Goal: Task Accomplishment & Management: Use online tool/utility

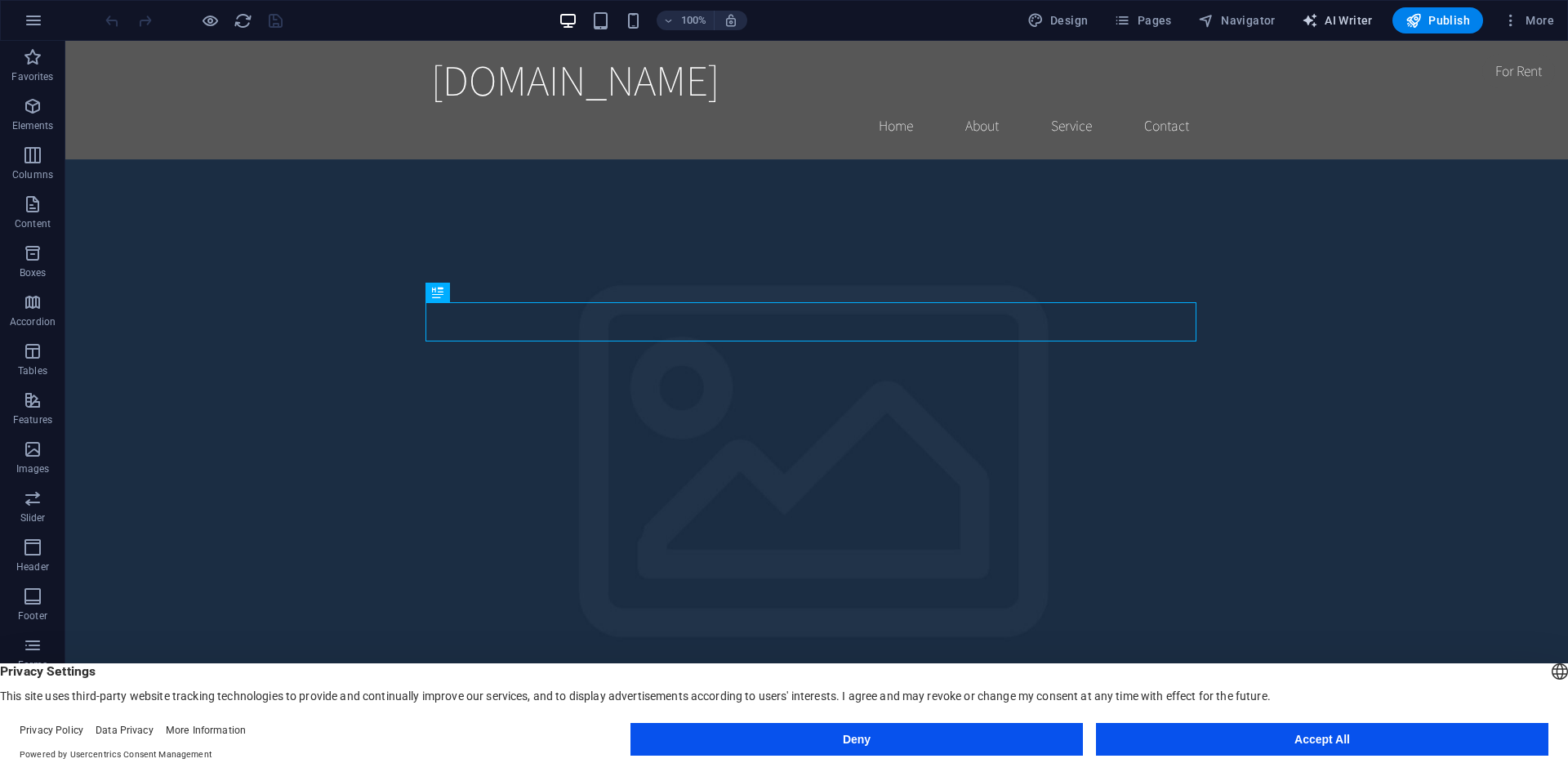
click at [1336, 26] on span "AI Writer" at bounding box center [1338, 20] width 71 height 16
select select "English"
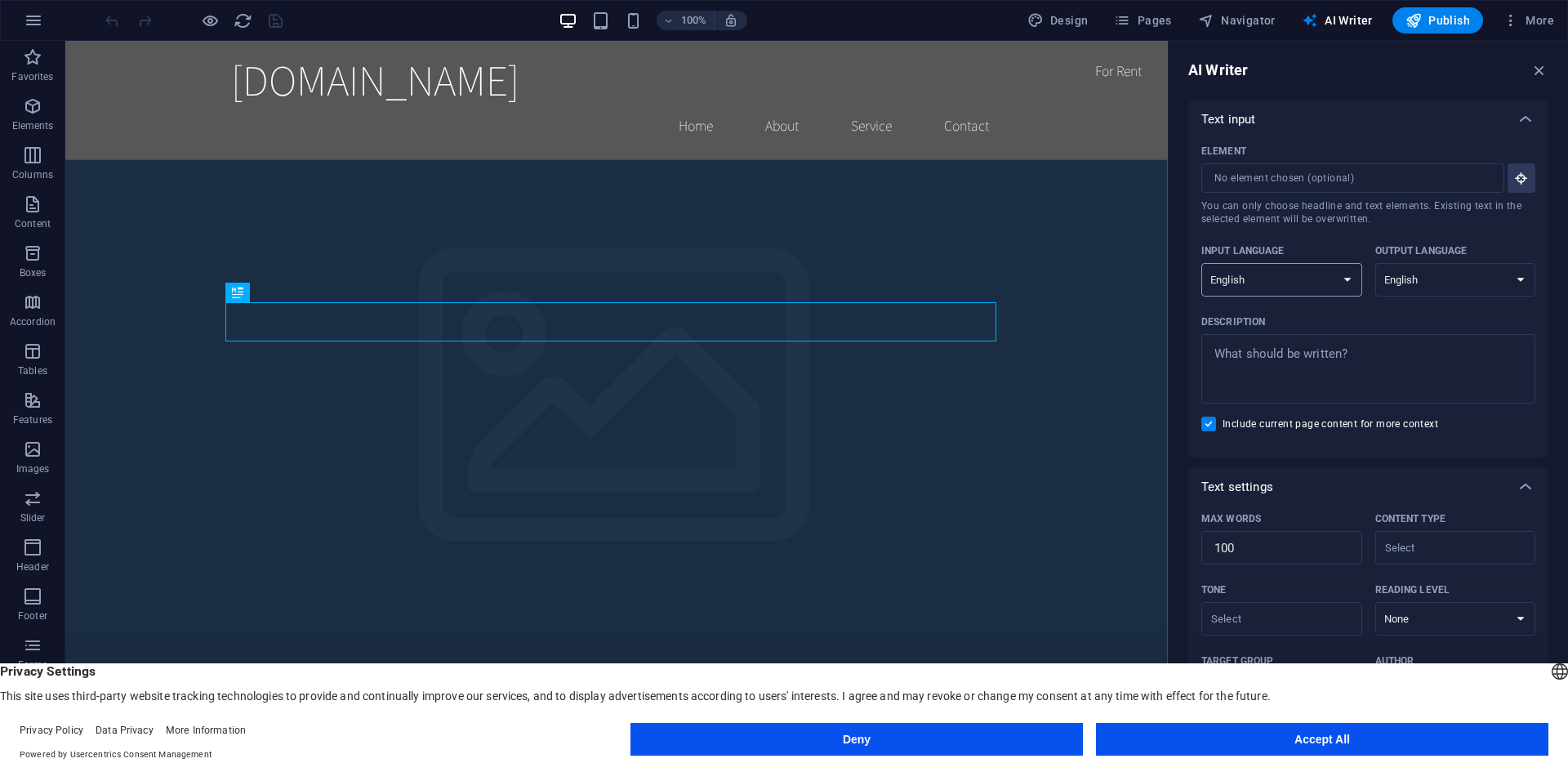
click at [1345, 274] on select "Albanian Arabic Armenian Awadhi Azerbaijani Bashkir Basque Belarusian Bengali B…" at bounding box center [1282, 279] width 161 height 33
select select "Dutch"
click at [1202, 263] on select "Albanian Arabic Armenian Awadhi Azerbaijani Bashkir Basque Belarusian Bengali B…" at bounding box center [1282, 279] width 161 height 33
click at [1465, 288] on select "Albanian Arabic Armenian Awadhi Azerbaijani Bashkir Basque Belarusian Bengali B…" at bounding box center [1455, 279] width 161 height 33
select select "Dutch"
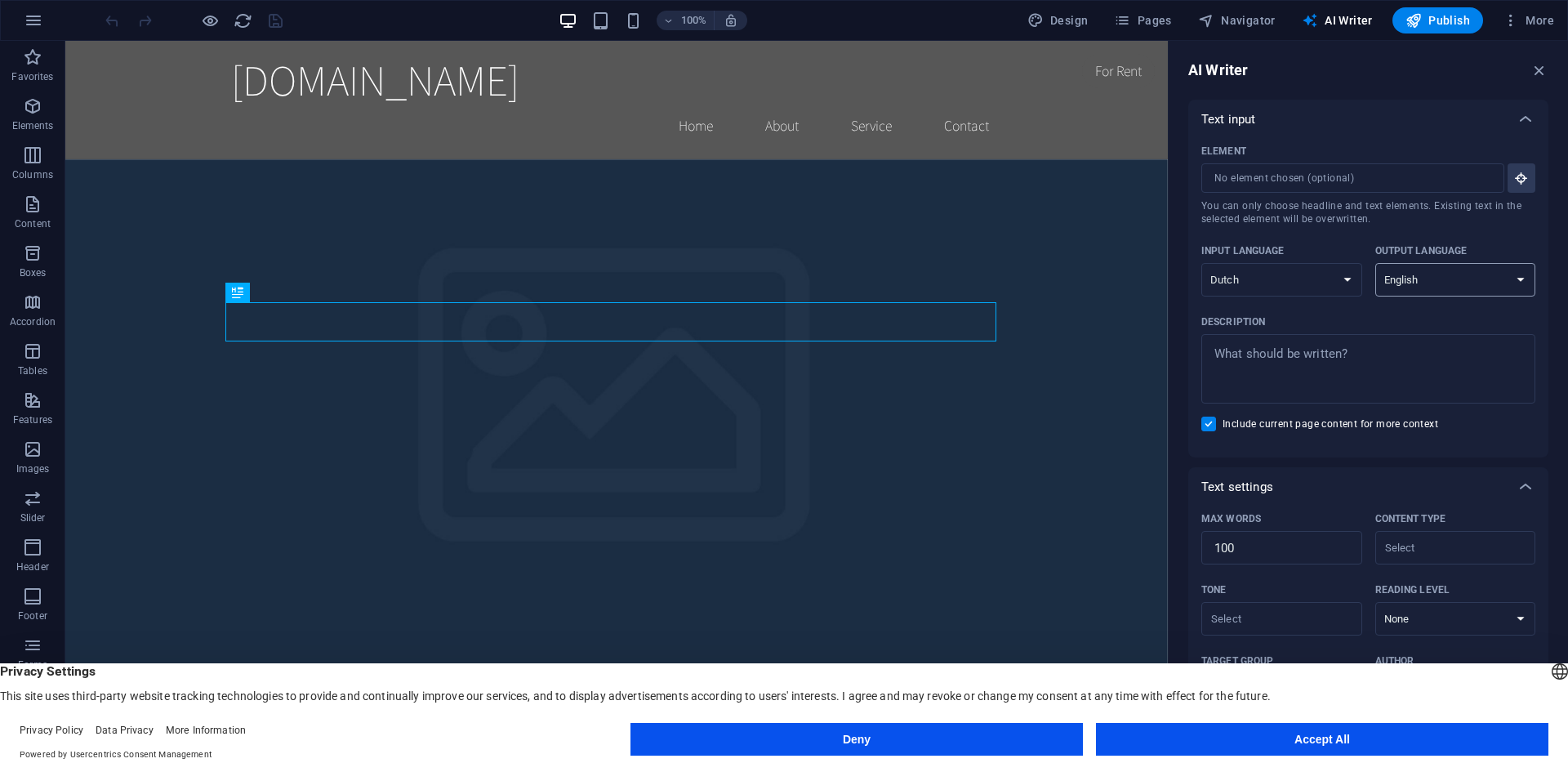
click at [1375, 263] on select "Albanian Arabic Armenian Awadhi Azerbaijani Bashkir Basque Belarusian Bengali B…" at bounding box center [1455, 279] width 161 height 33
type textarea "x"
paste textarea "Maak een moderne, overzichtelijke en professionele website voor CarPlay Service…"
type textarea "Maak een moderne, overzichtelijke en professionele website voor CarPlay Service…"
type textarea "x"
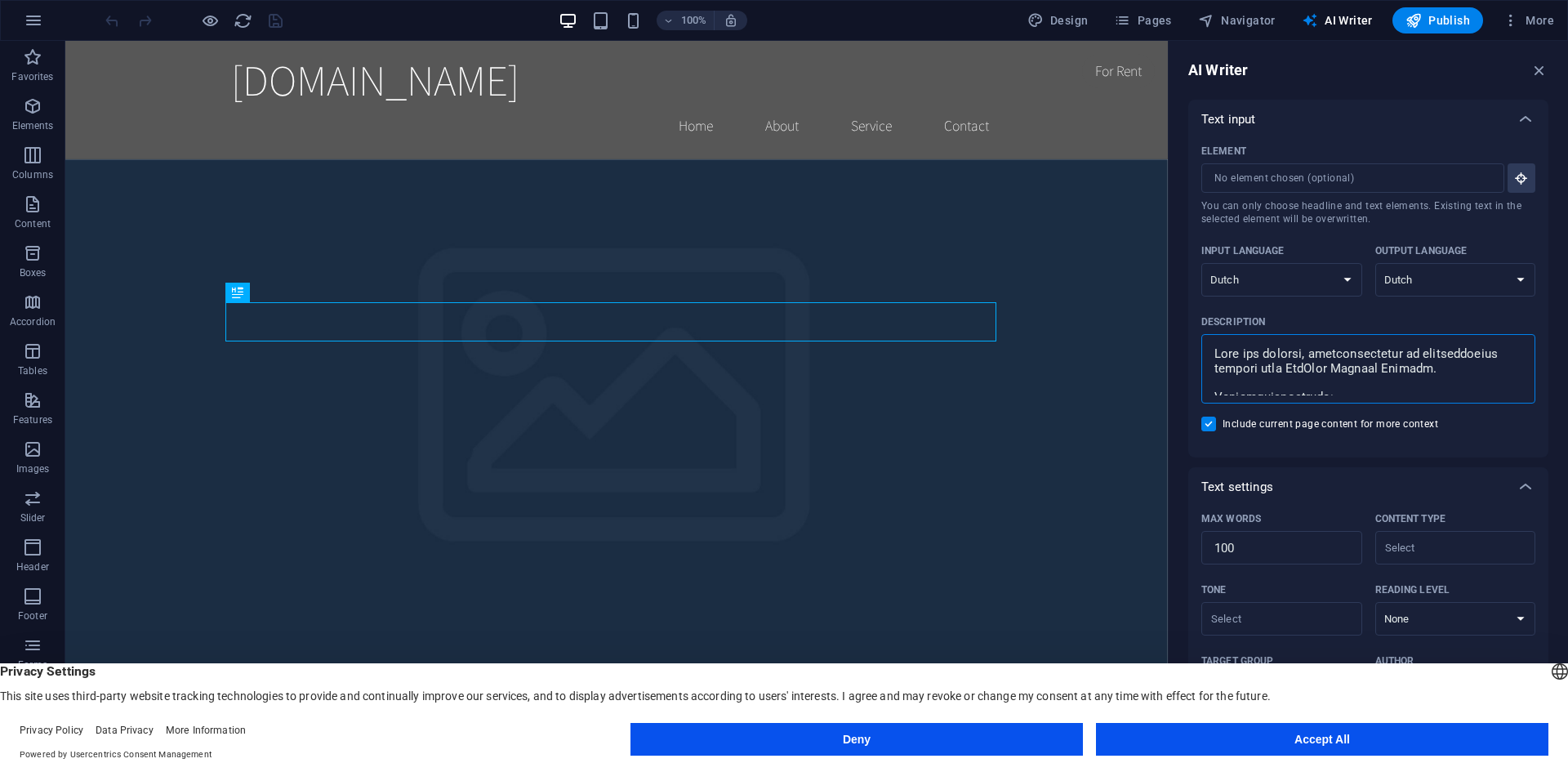
scroll to position [1028, 0]
type textarea "Maak een moderne, overzichtelijke en professionele website voor CarPlay Service…"
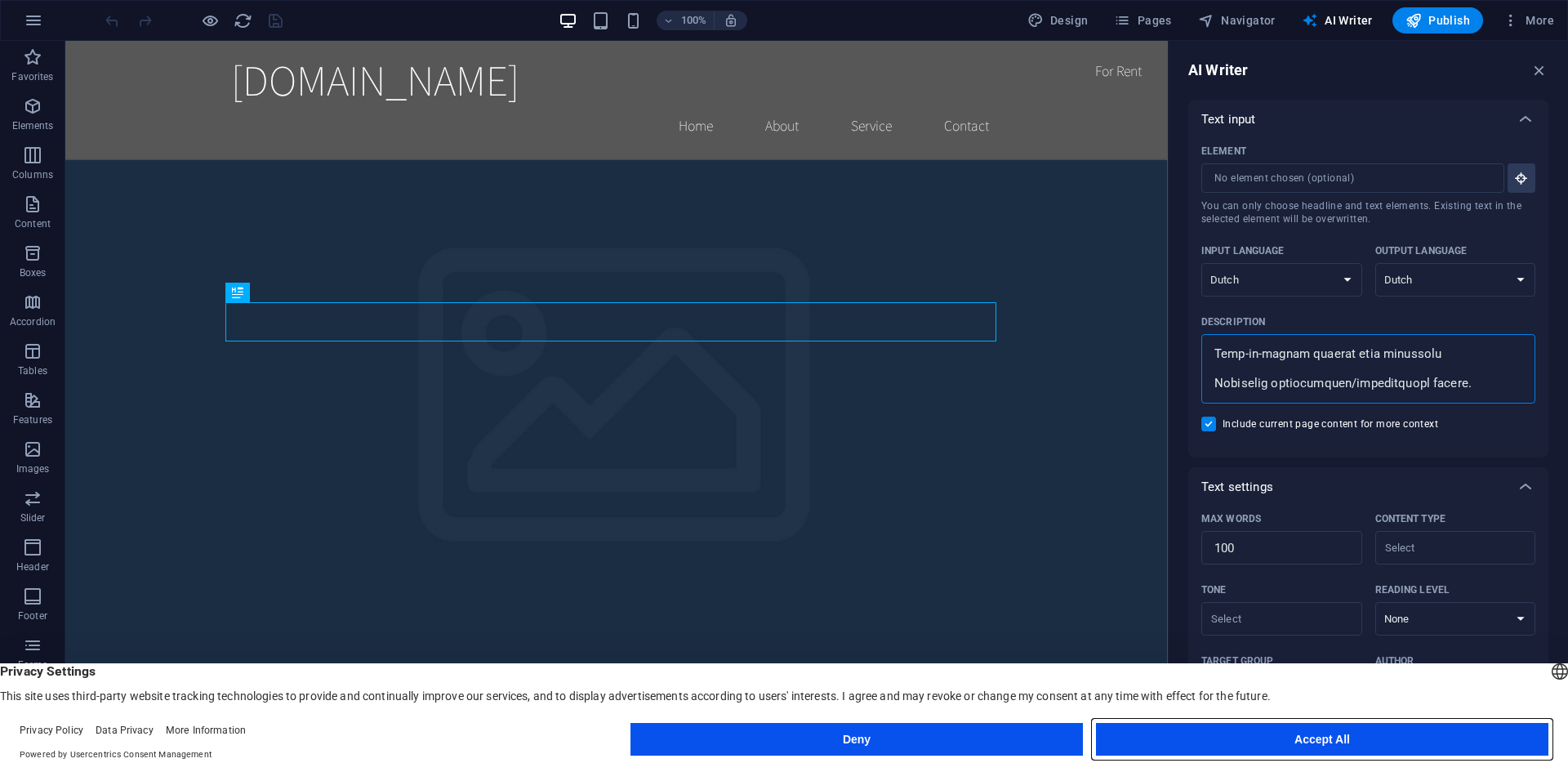
click at [1269, 734] on button "Accept All" at bounding box center [1323, 739] width 453 height 32
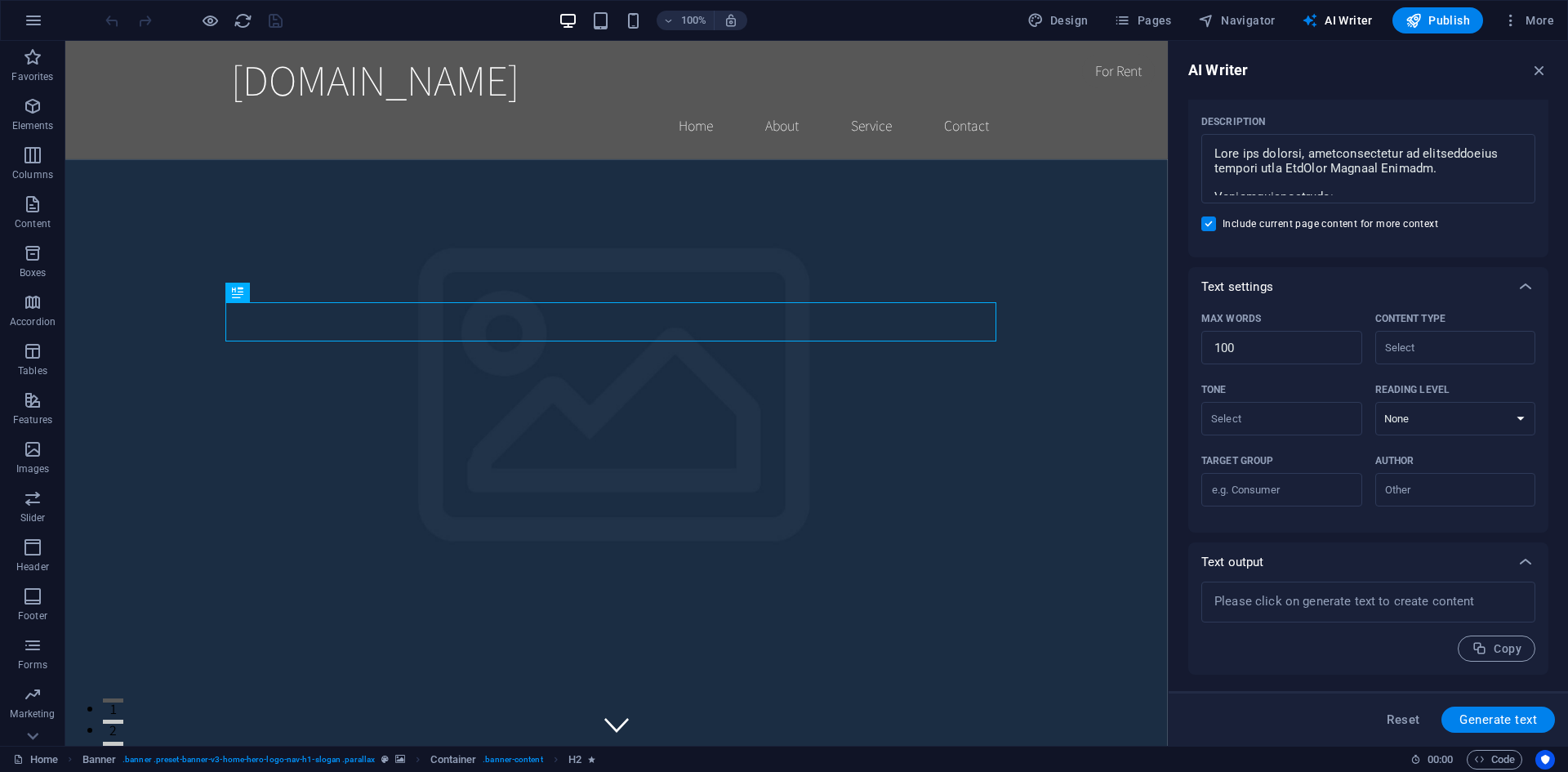
scroll to position [0, 0]
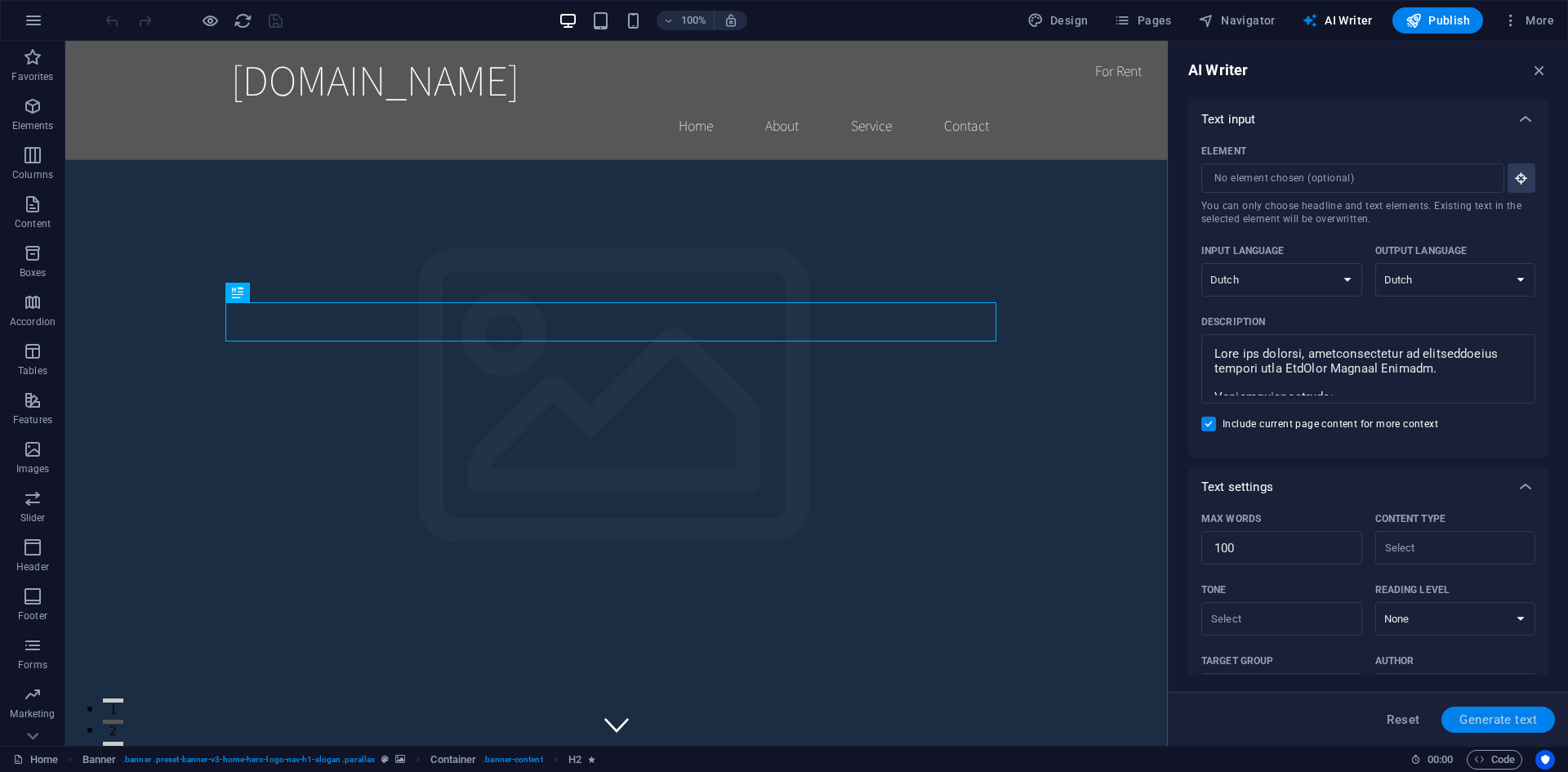
click at [1510, 720] on span "Generate text" at bounding box center [1498, 719] width 77 height 13
type textarea "x"
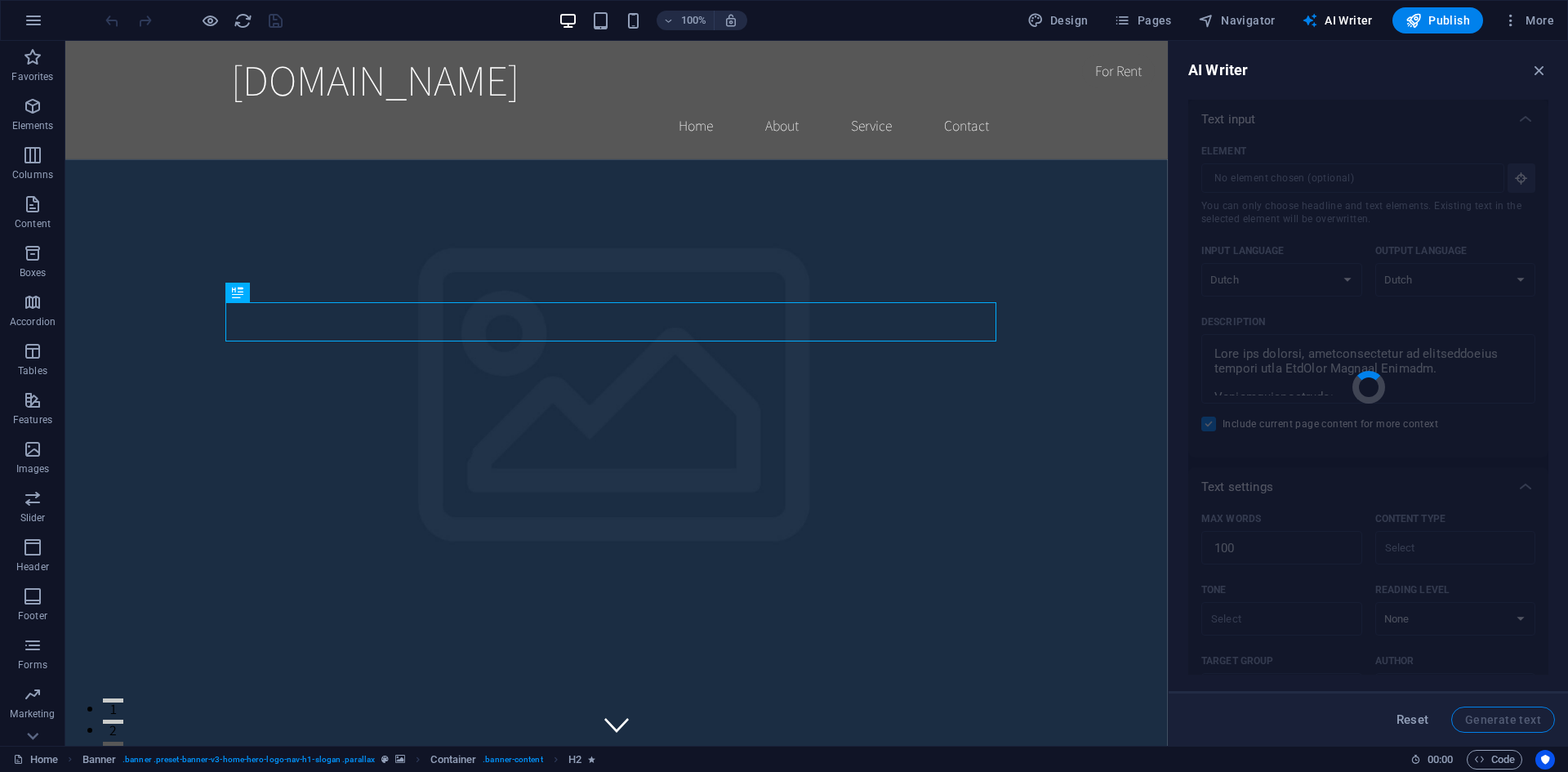
type textarea "x"
type textarea "Stefan Solutions biedt een professionele en gebruiksvriendelijke website voor C…"
type textarea "x"
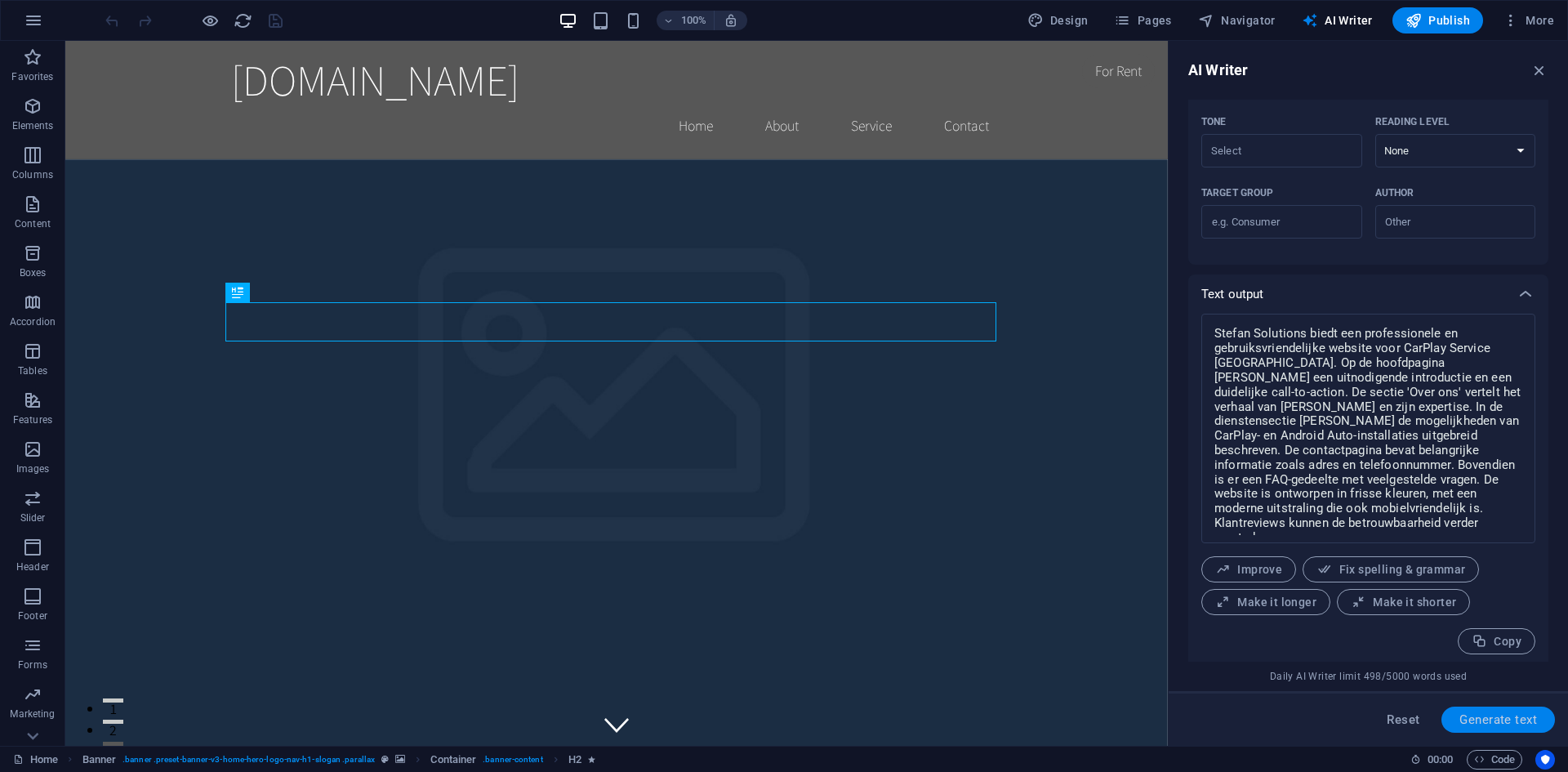
scroll to position [474, 0]
click at [34, 18] on icon "button" at bounding box center [33, 20] width 20 height 20
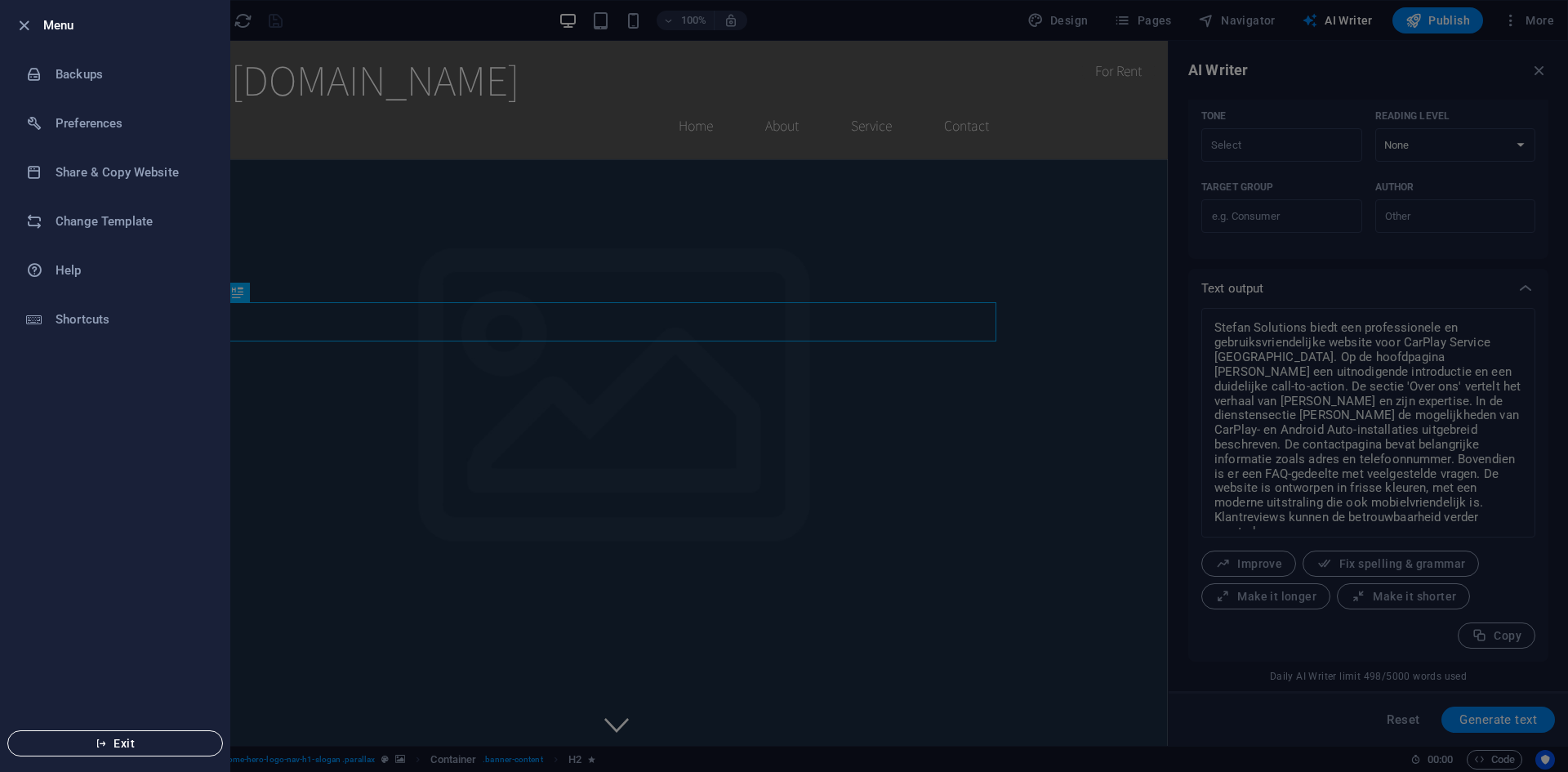
click at [99, 735] on button "Exit" at bounding box center [116, 743] width 216 height 26
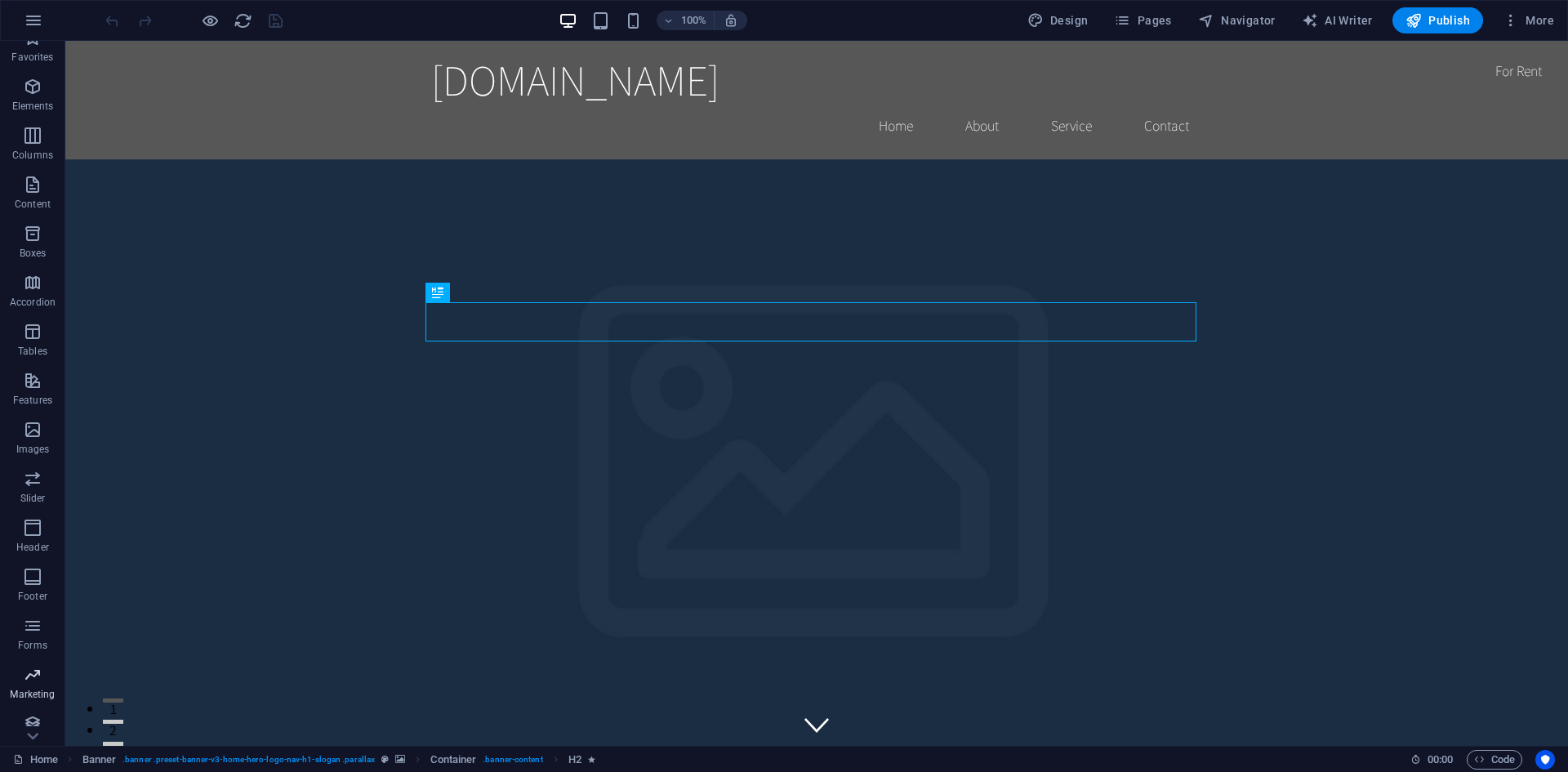
scroll to position [31, 0]
click at [1538, 27] on span "More" at bounding box center [1529, 20] width 52 height 16
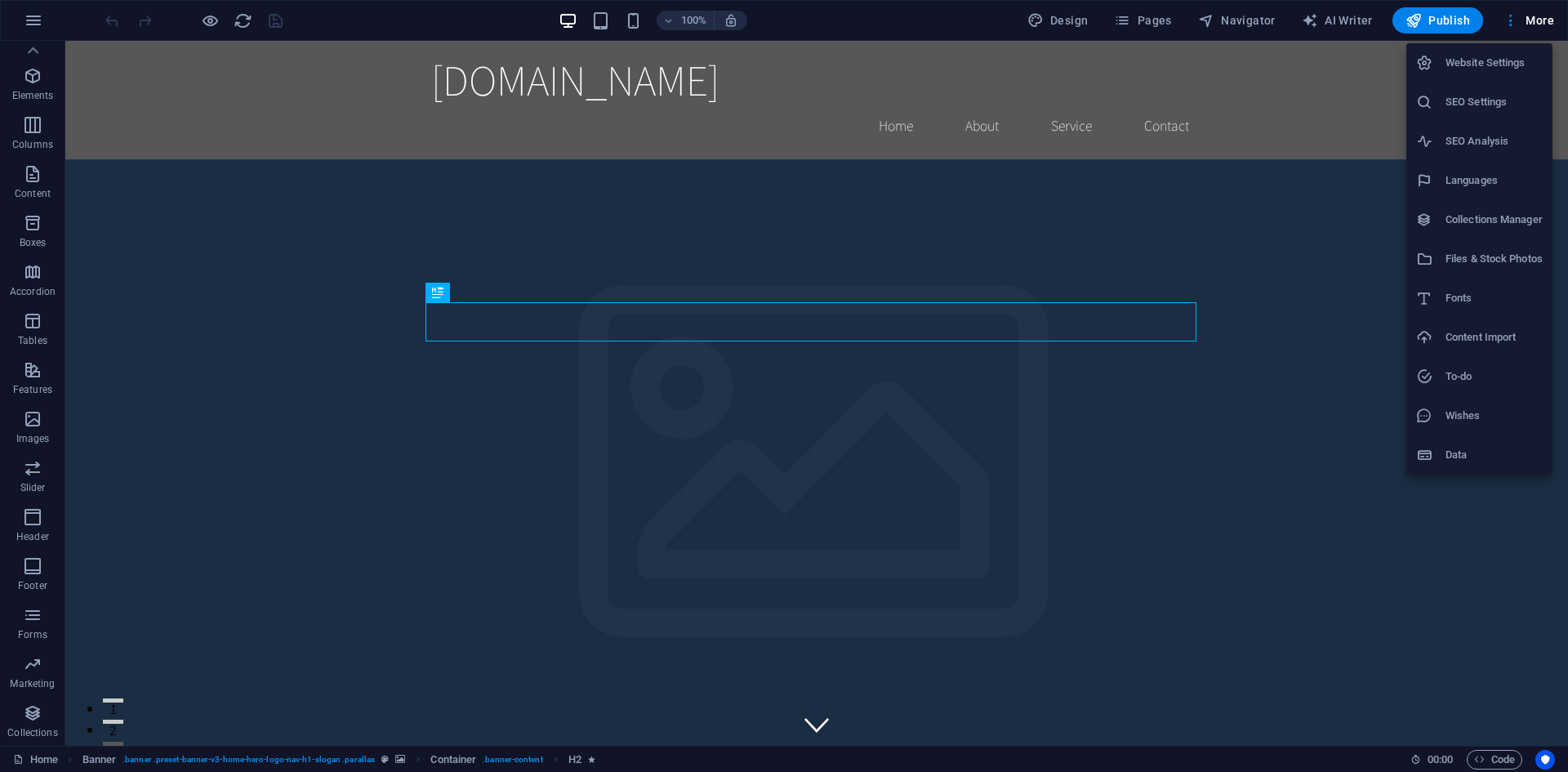
click at [1479, 175] on h6 "Languages" at bounding box center [1494, 180] width 97 height 20
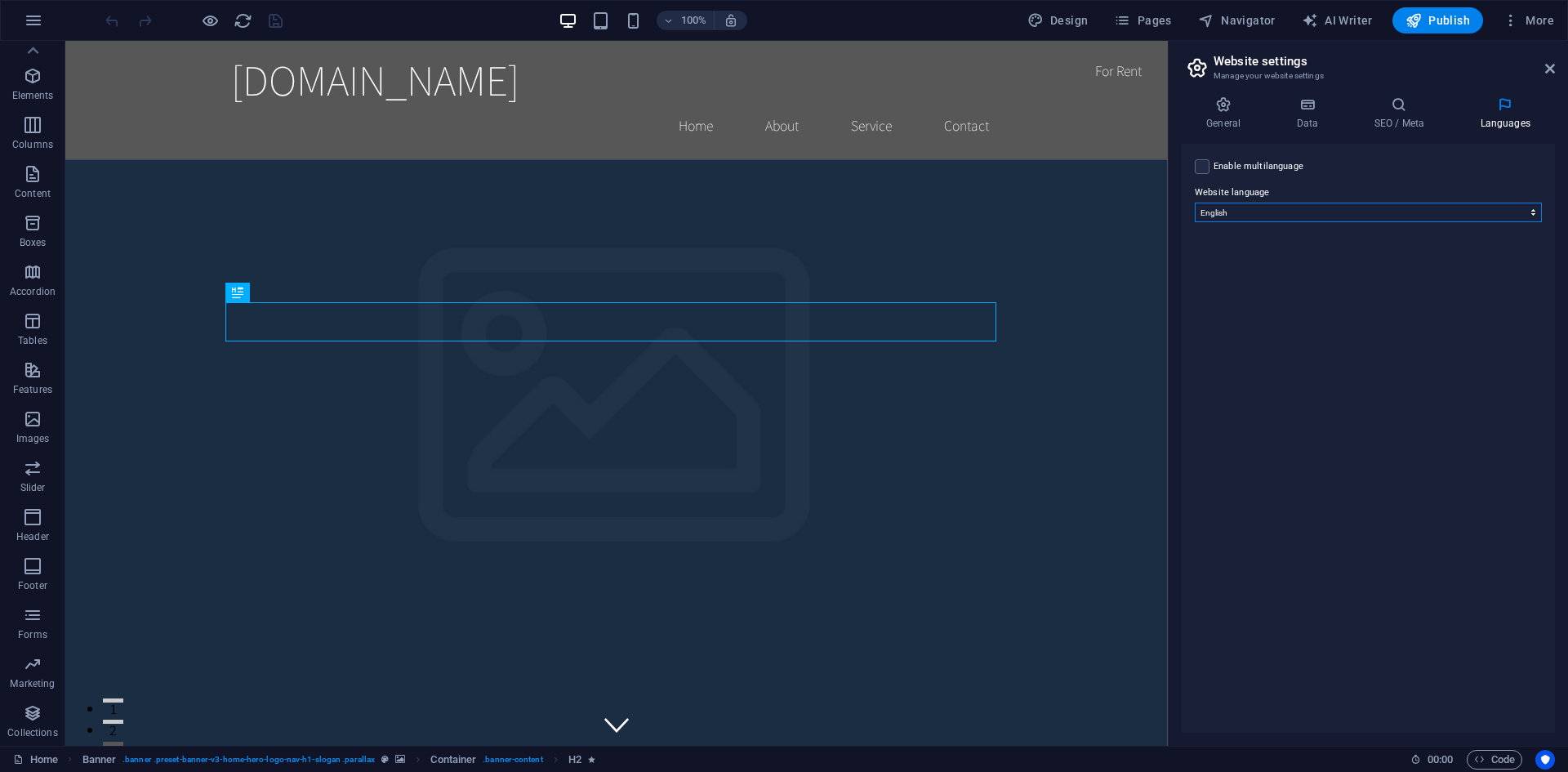
click at [1457, 213] on select "Abkhazian Afar Afrikaans Akan Albanian Amharic Arabic Aragonese Armenian Assame…" at bounding box center [1368, 212] width 347 height 20
select select "39"
click at [1195, 203] on select "Abkhazian Afar Afrikaans Akan Albanian Amharic Arabic Aragonese Armenian Assame…" at bounding box center [1368, 212] width 347 height 20
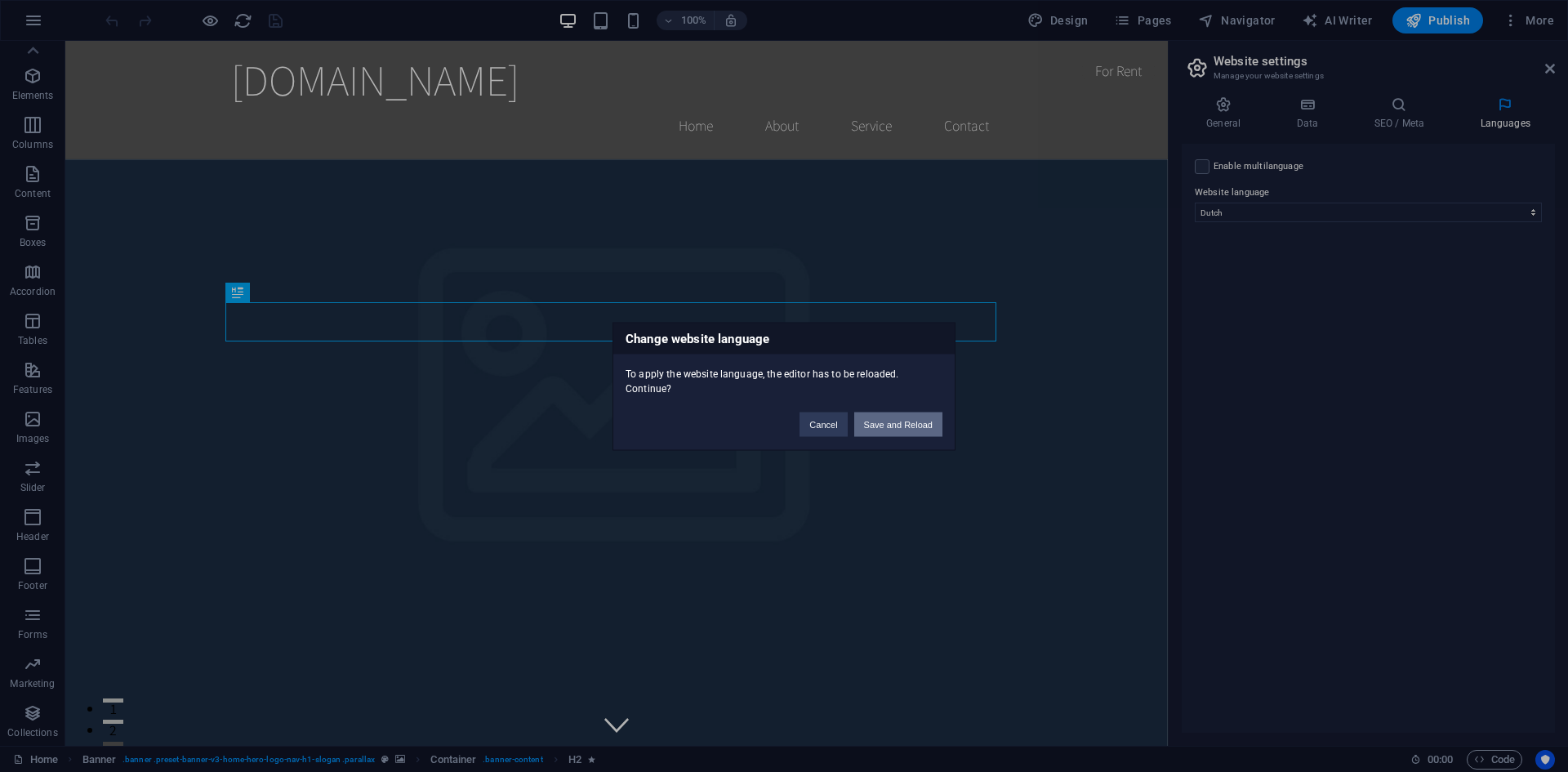
click at [900, 427] on button "Save and Reload" at bounding box center [899, 424] width 88 height 25
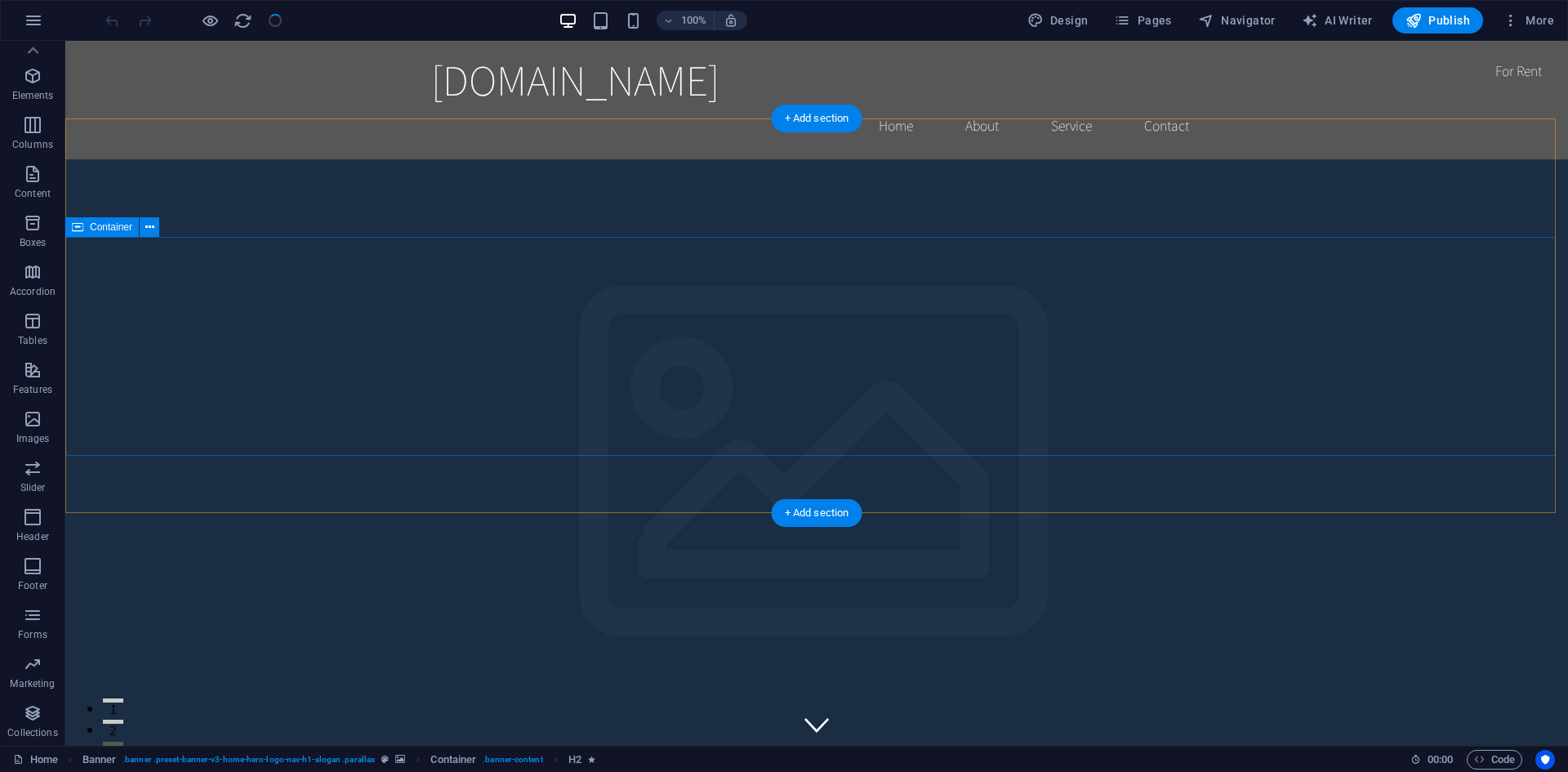
checkbox input "false"
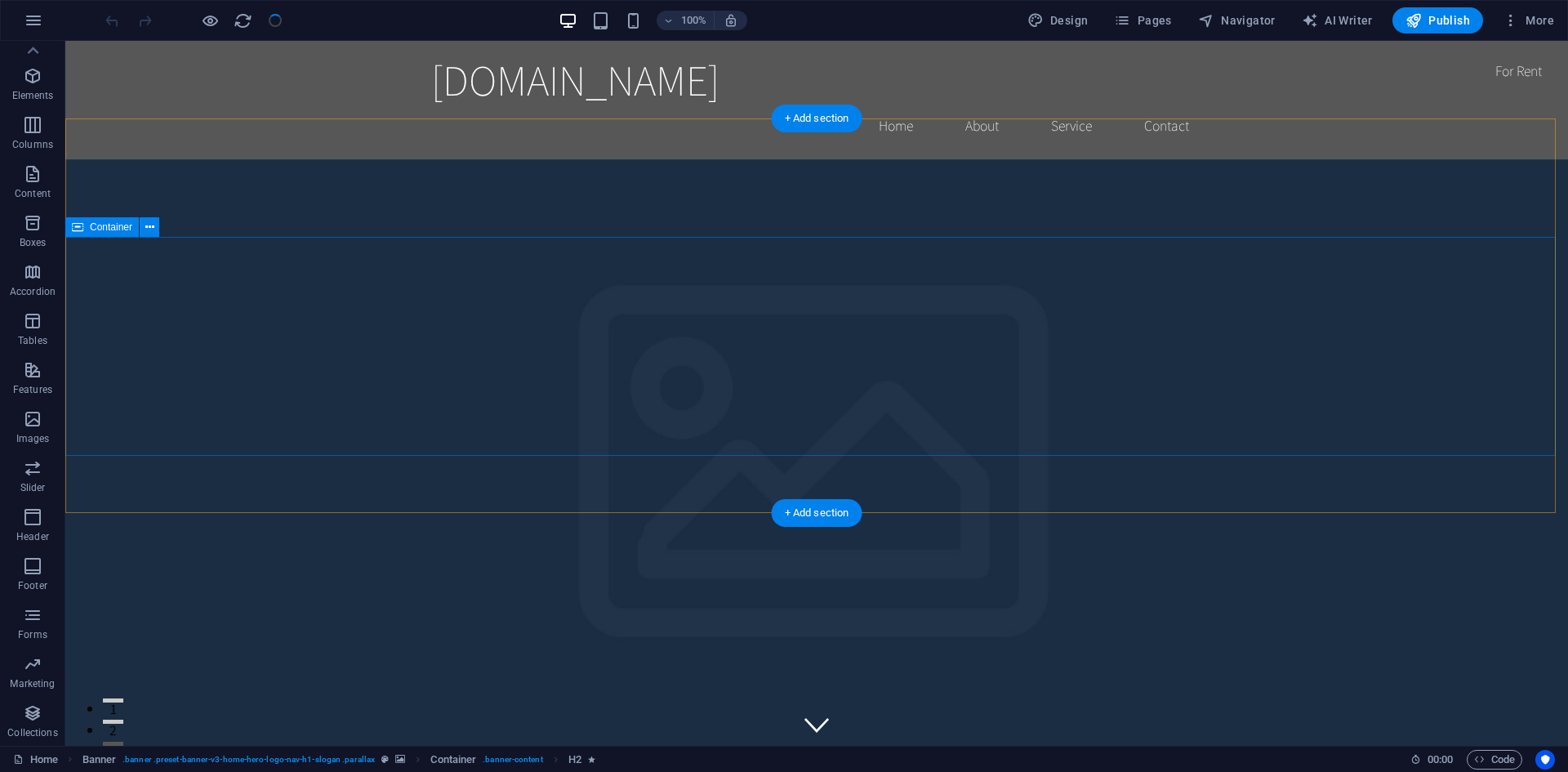
checkbox input "false"
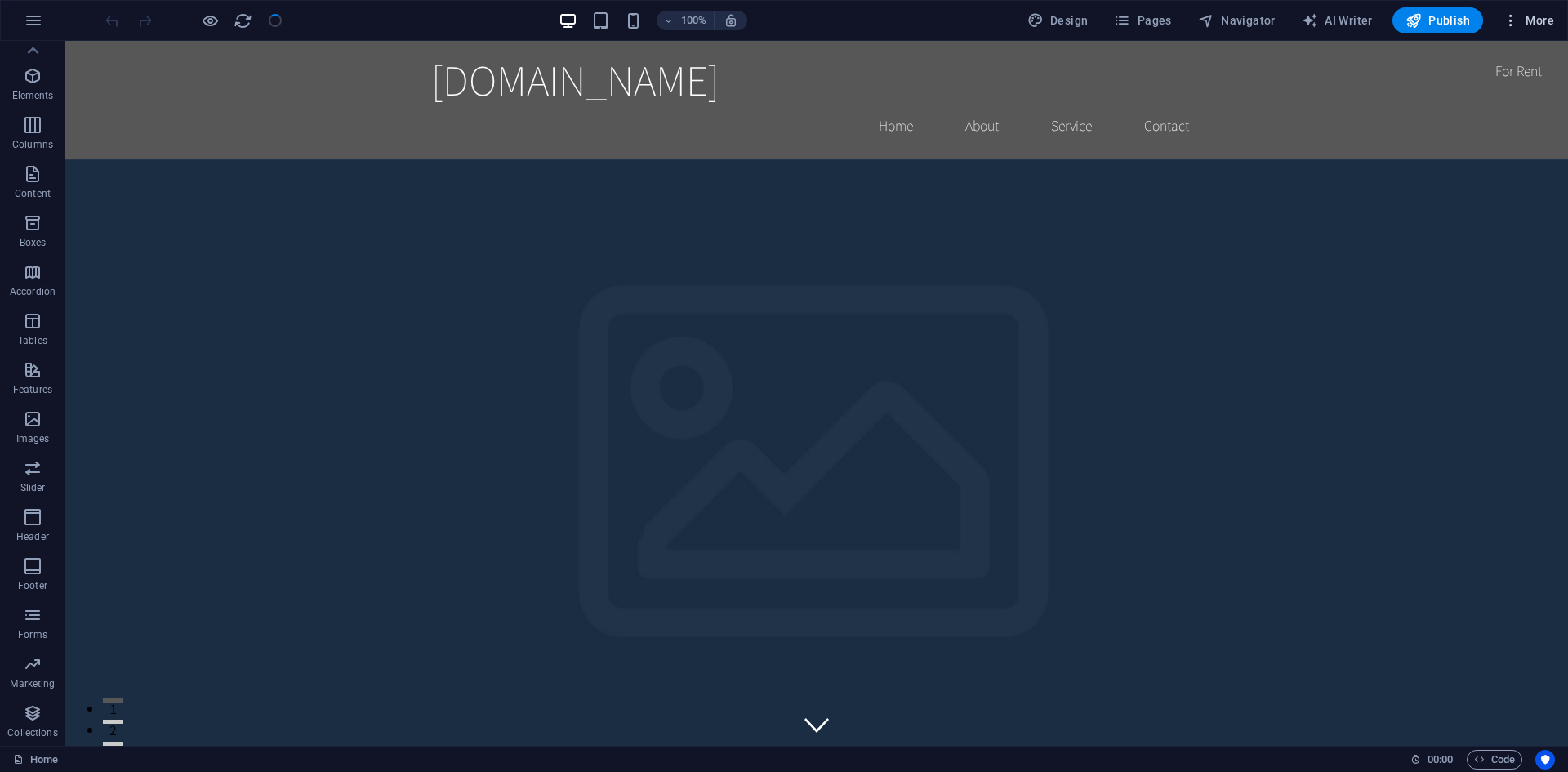
click at [1531, 22] on span "More" at bounding box center [1529, 20] width 52 height 16
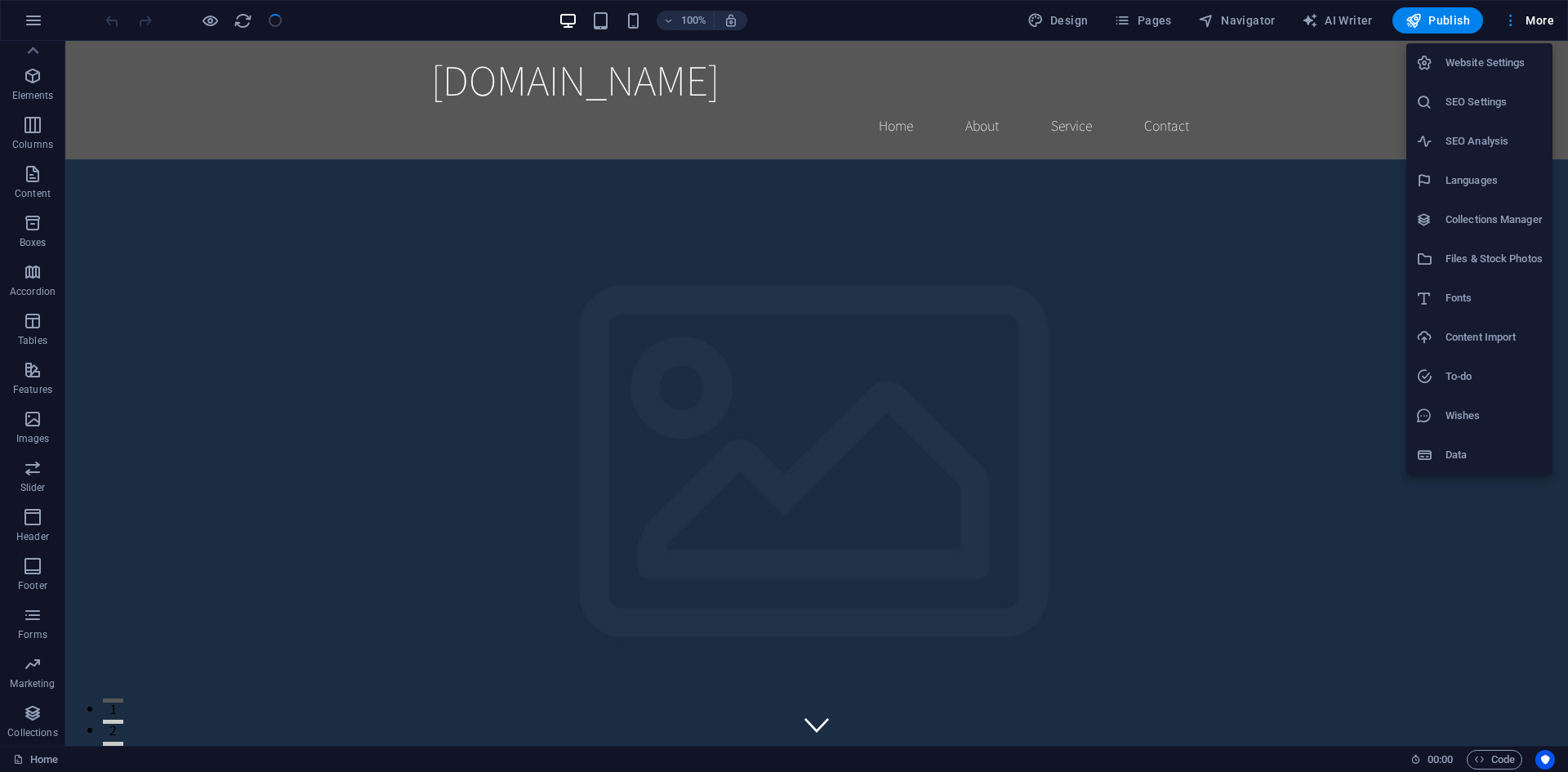
click at [1511, 51] on li "Website Settings" at bounding box center [1480, 63] width 146 height 39
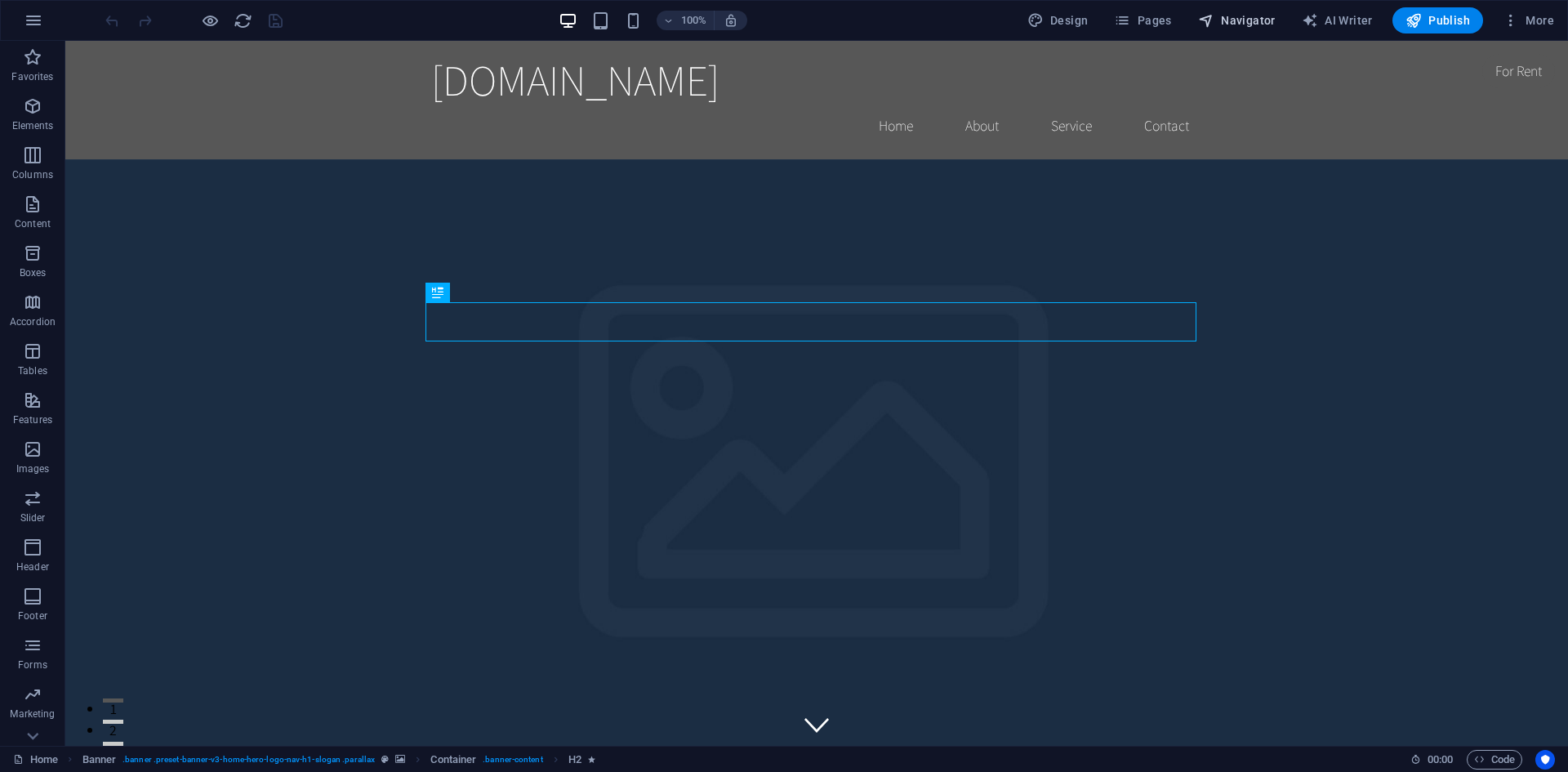
click at [1244, 25] on span "Navigator" at bounding box center [1237, 20] width 77 height 16
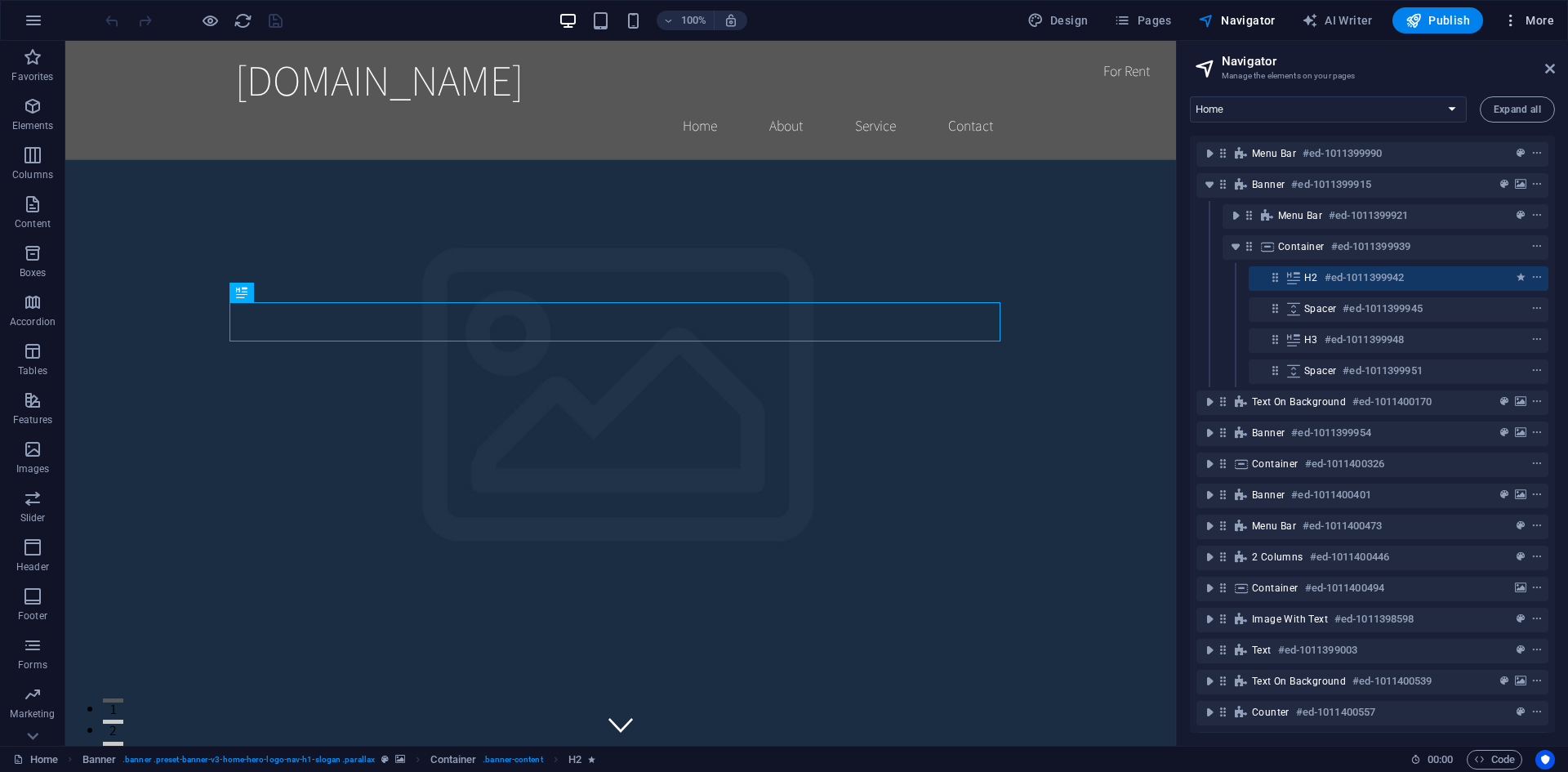
click at [1515, 29] on button "More" at bounding box center [1529, 20] width 65 height 26
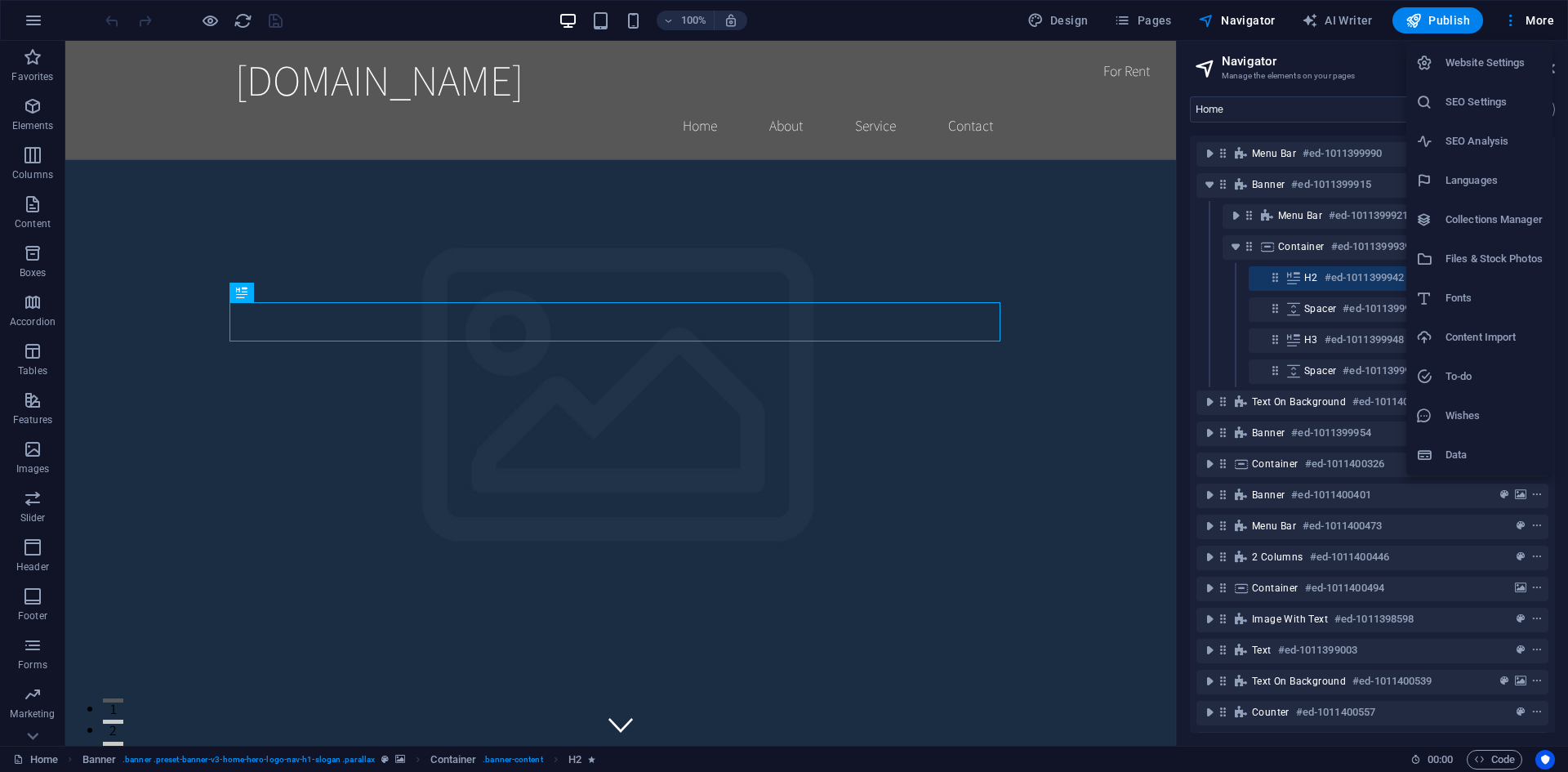
click at [1347, 24] on div at bounding box center [784, 386] width 1568 height 772
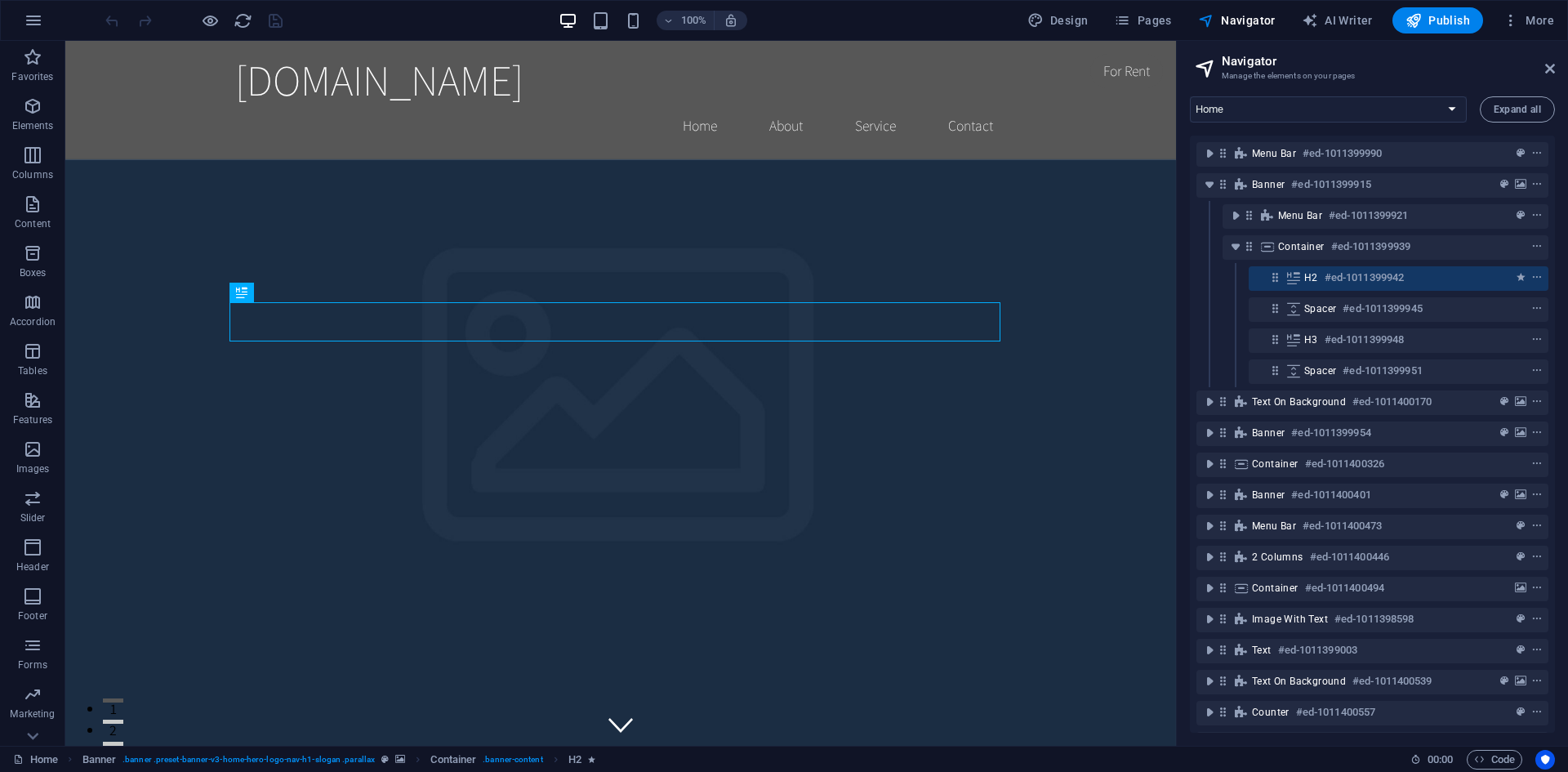
click at [1346, 20] on span "AI Writer" at bounding box center [1338, 20] width 71 height 16
select select "English"
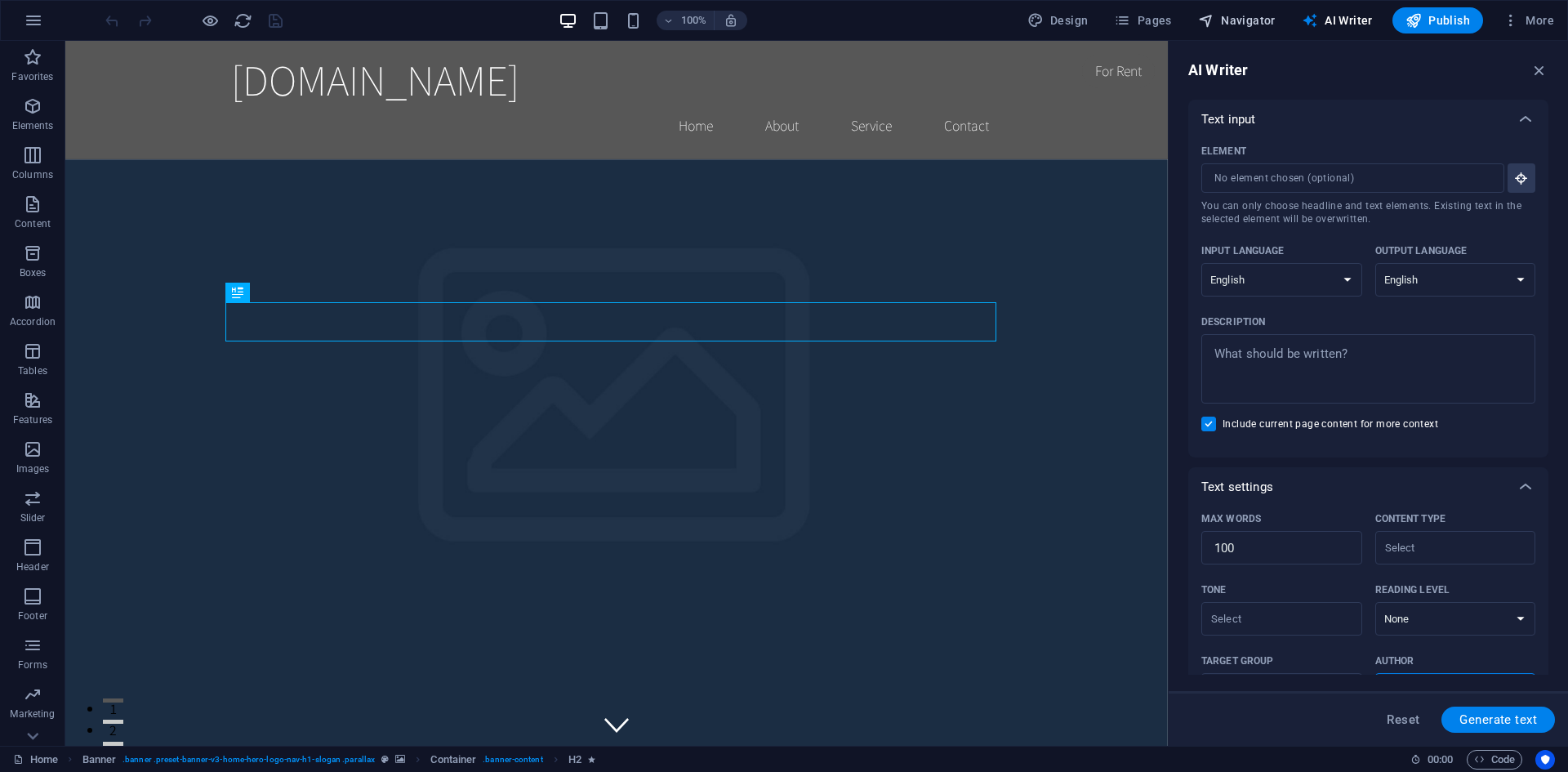
click at [1266, 12] on span "Navigator" at bounding box center [1237, 20] width 77 height 16
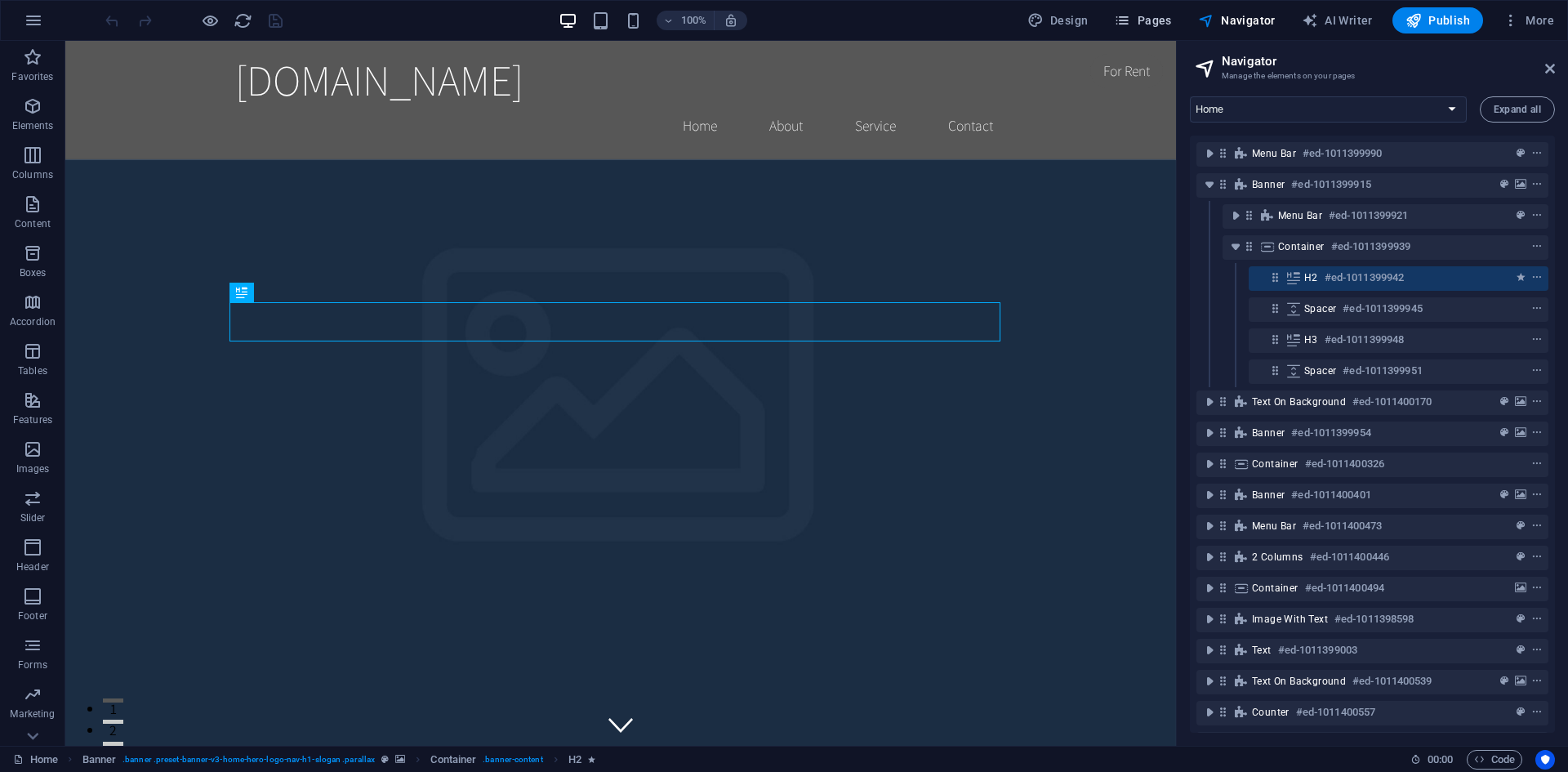
click at [1165, 14] on span "Pages" at bounding box center [1142, 20] width 57 height 16
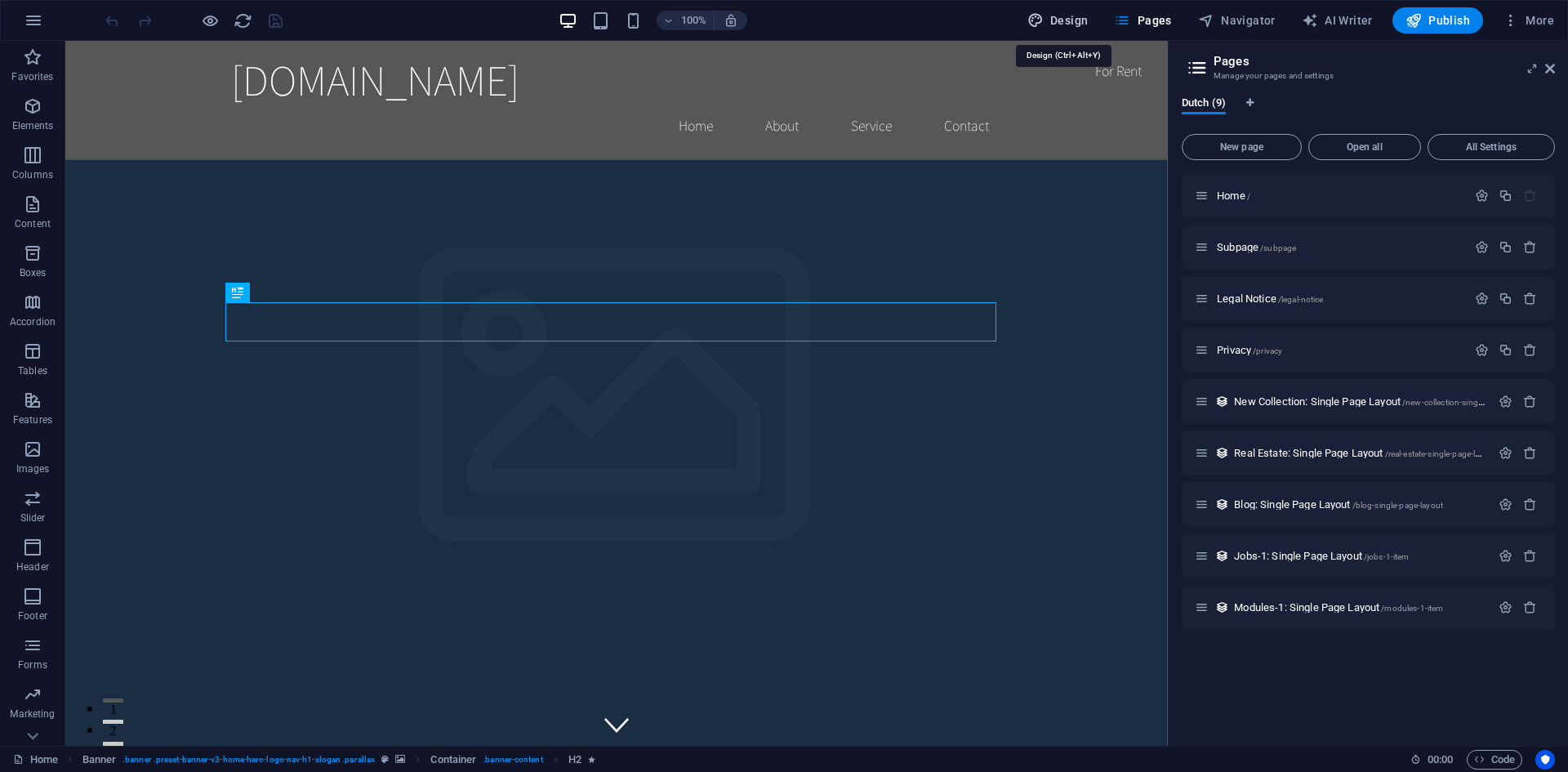
click at [1082, 14] on span "Design" at bounding box center [1058, 20] width 61 height 16
select select "rem"
select select "200"
select select "px"
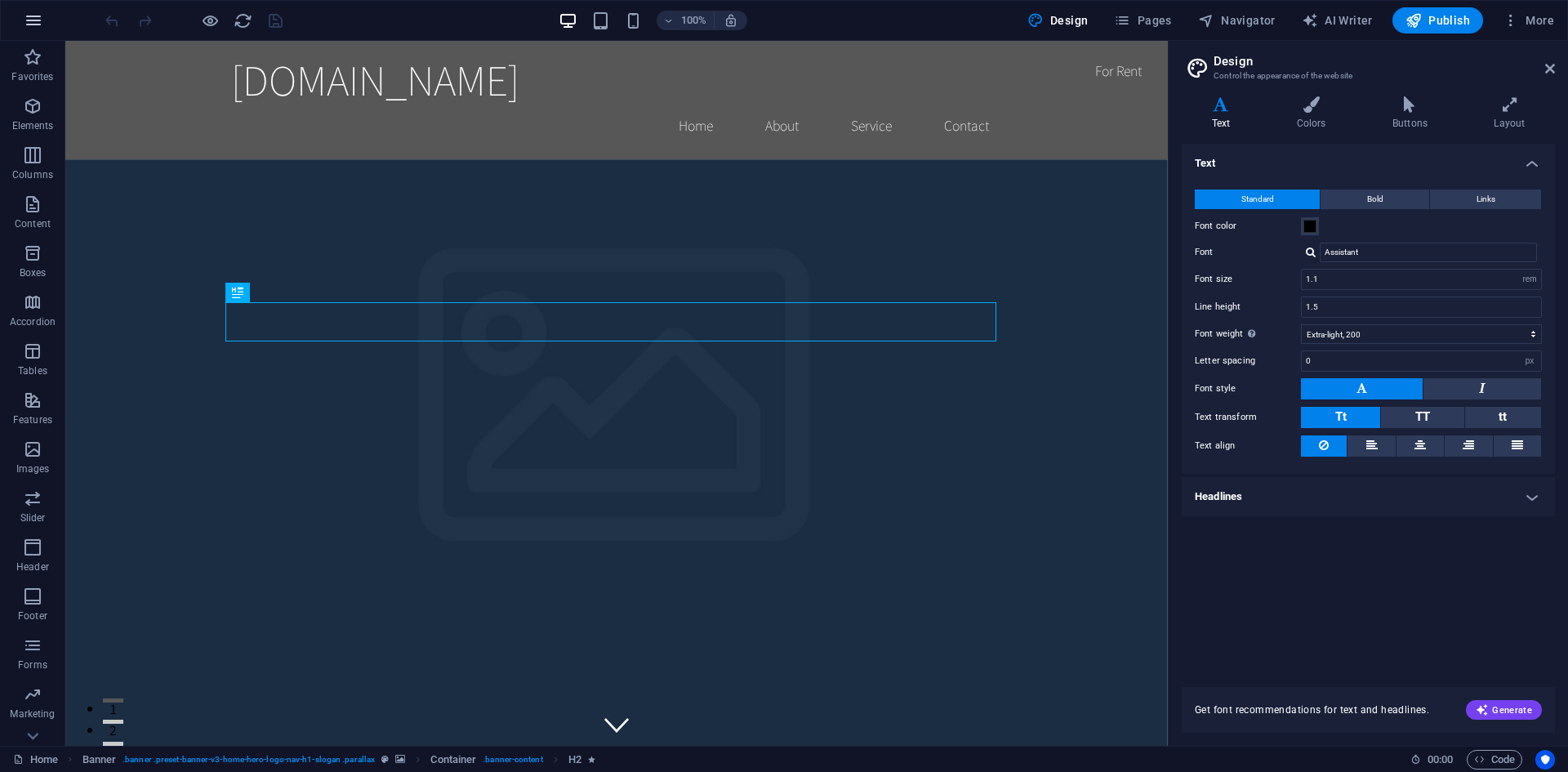
click at [22, 29] on button "button" at bounding box center [33, 20] width 39 height 39
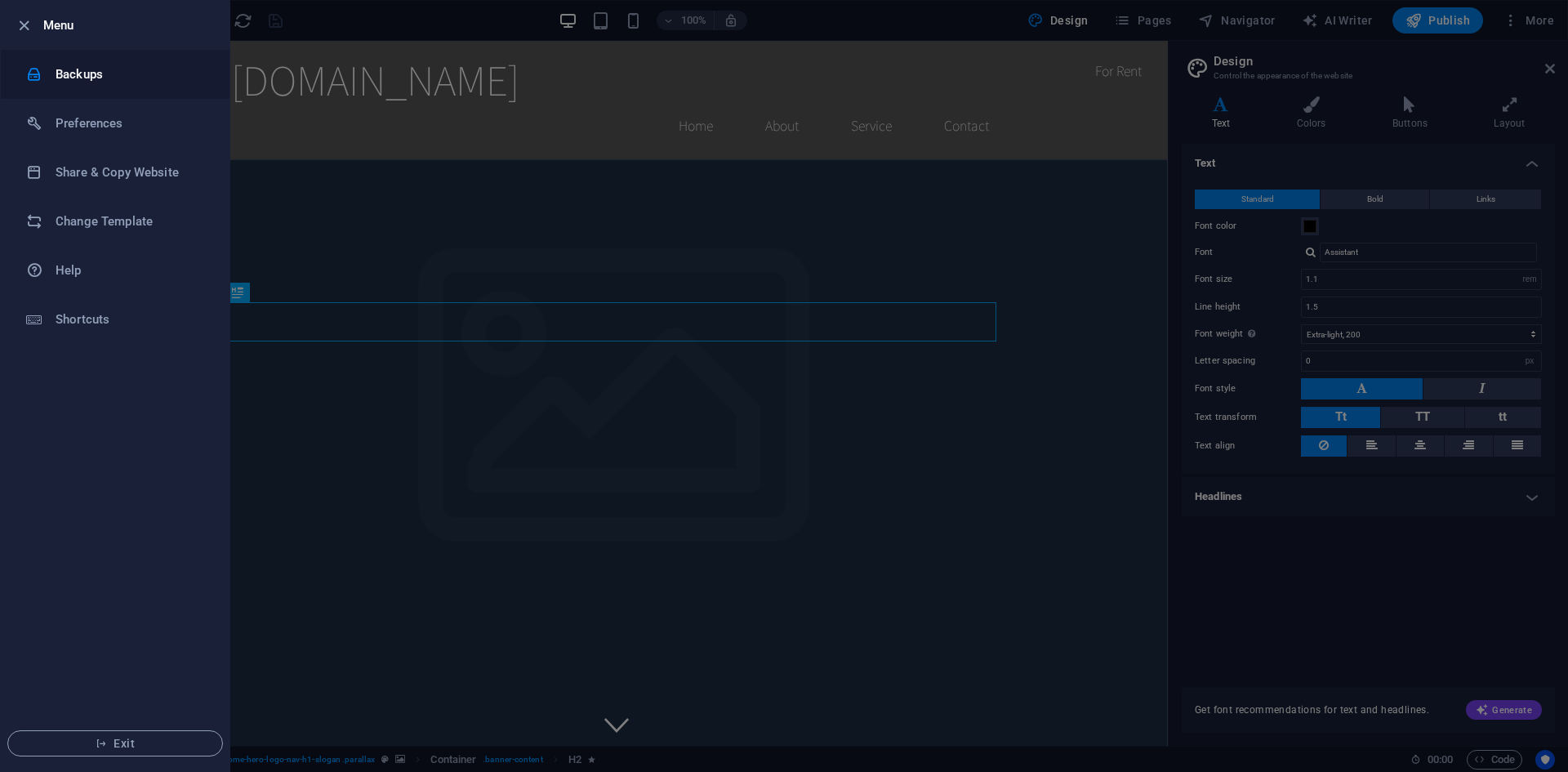
click at [96, 66] on h6 "Backups" at bounding box center [131, 74] width 151 height 20
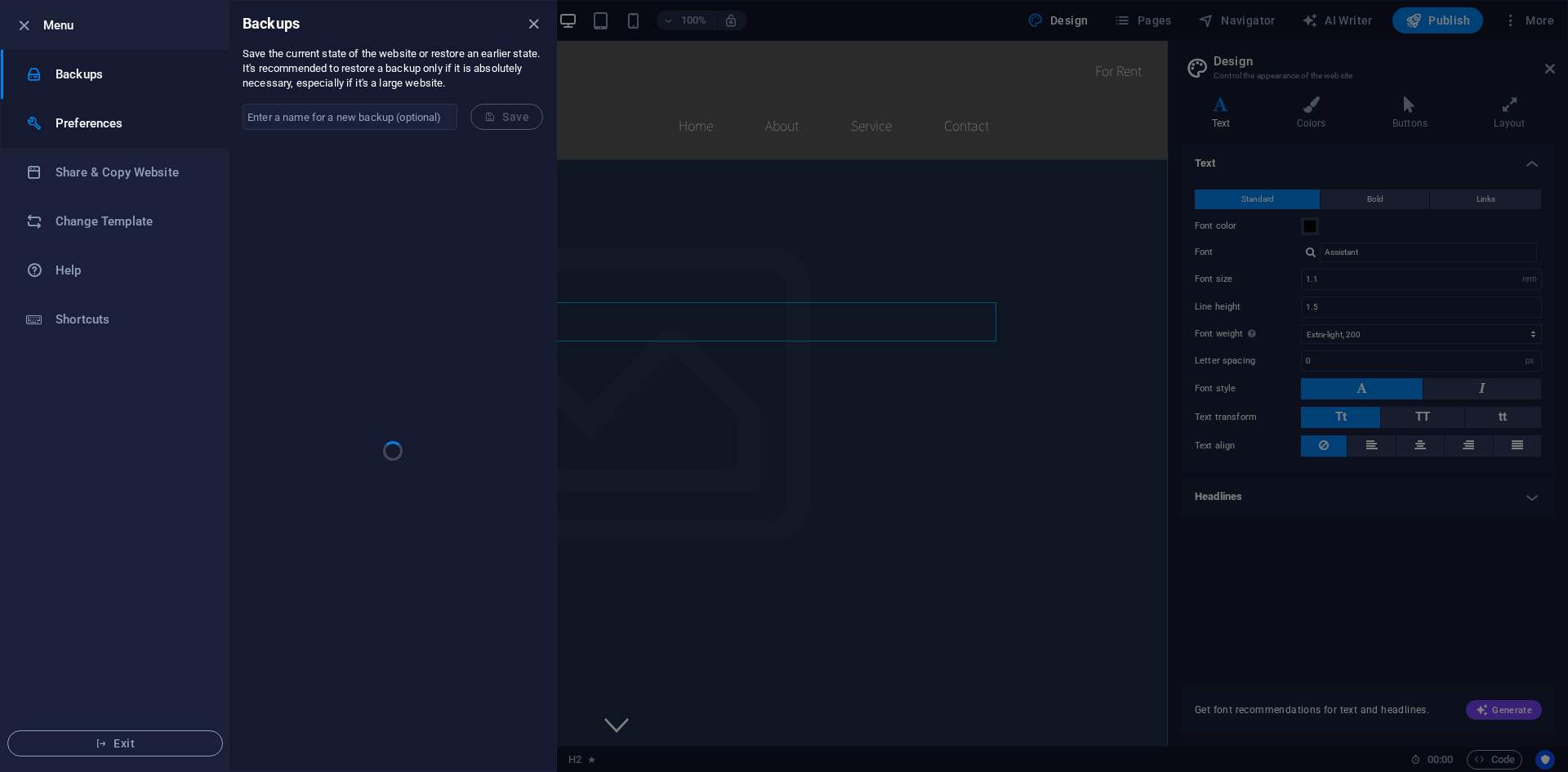
click at [94, 118] on h6 "Preferences" at bounding box center [131, 123] width 151 height 20
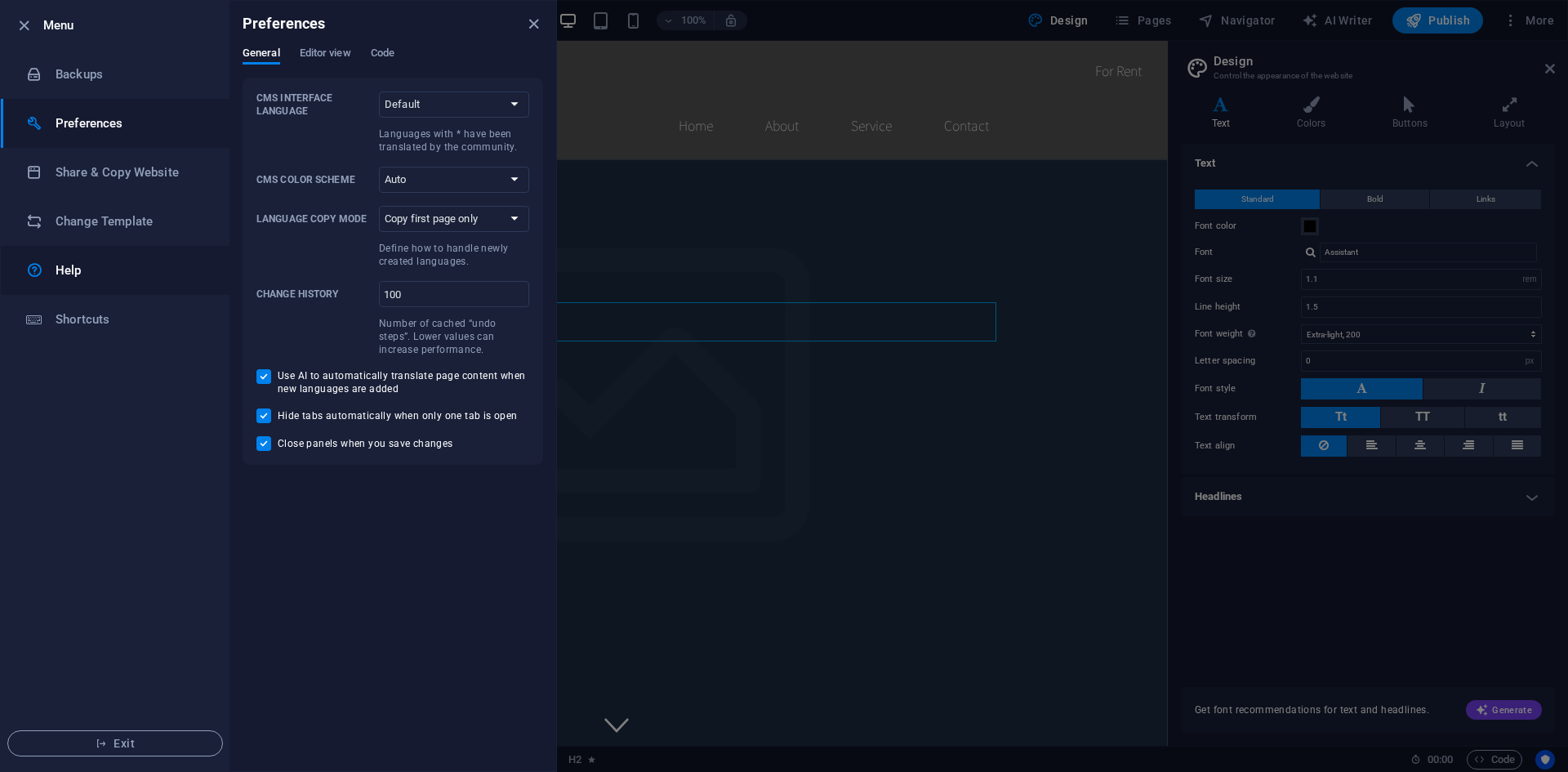
click at [78, 263] on h6 "Help" at bounding box center [131, 270] width 151 height 20
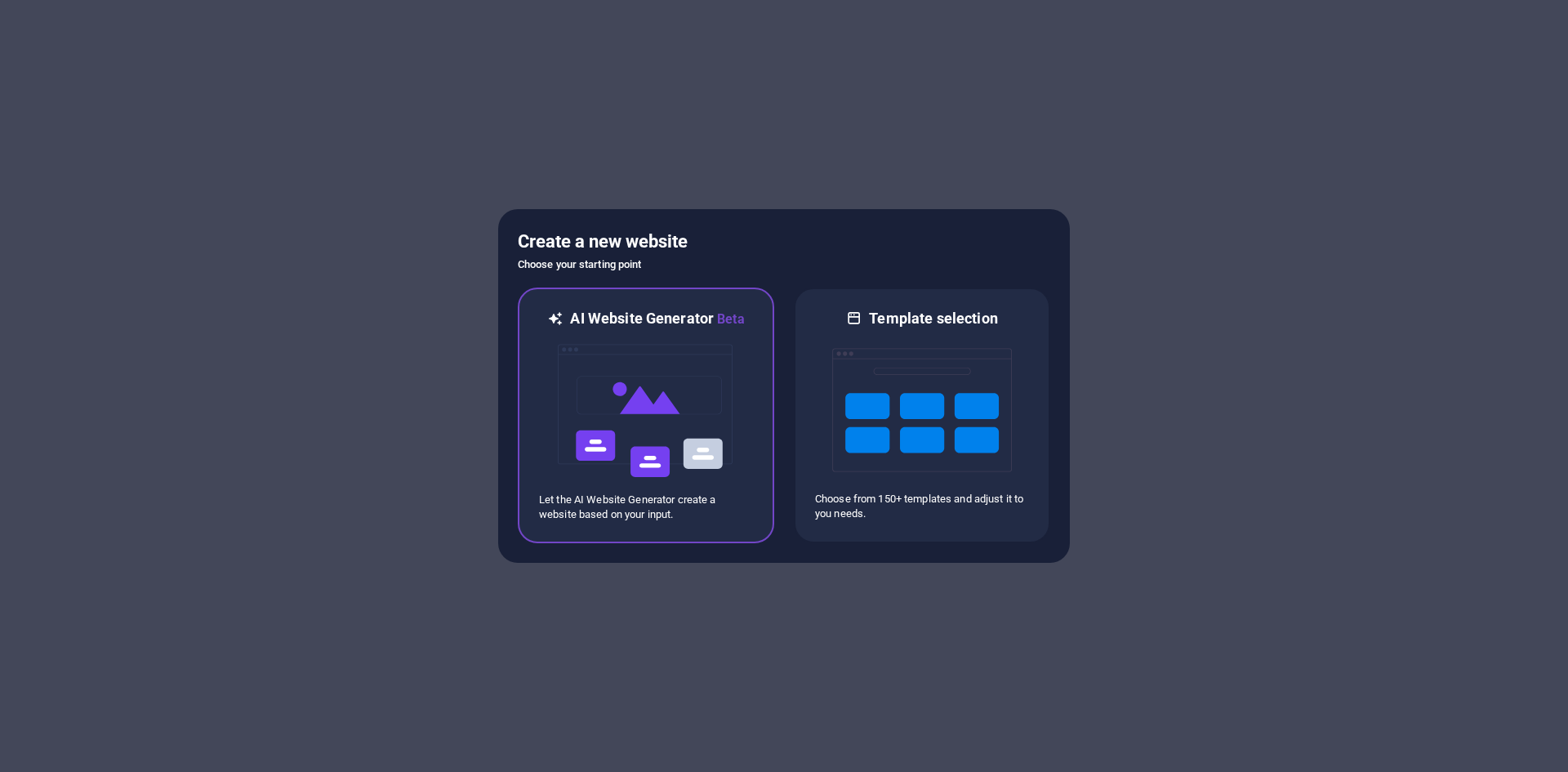
click at [685, 440] on img at bounding box center [646, 411] width 180 height 163
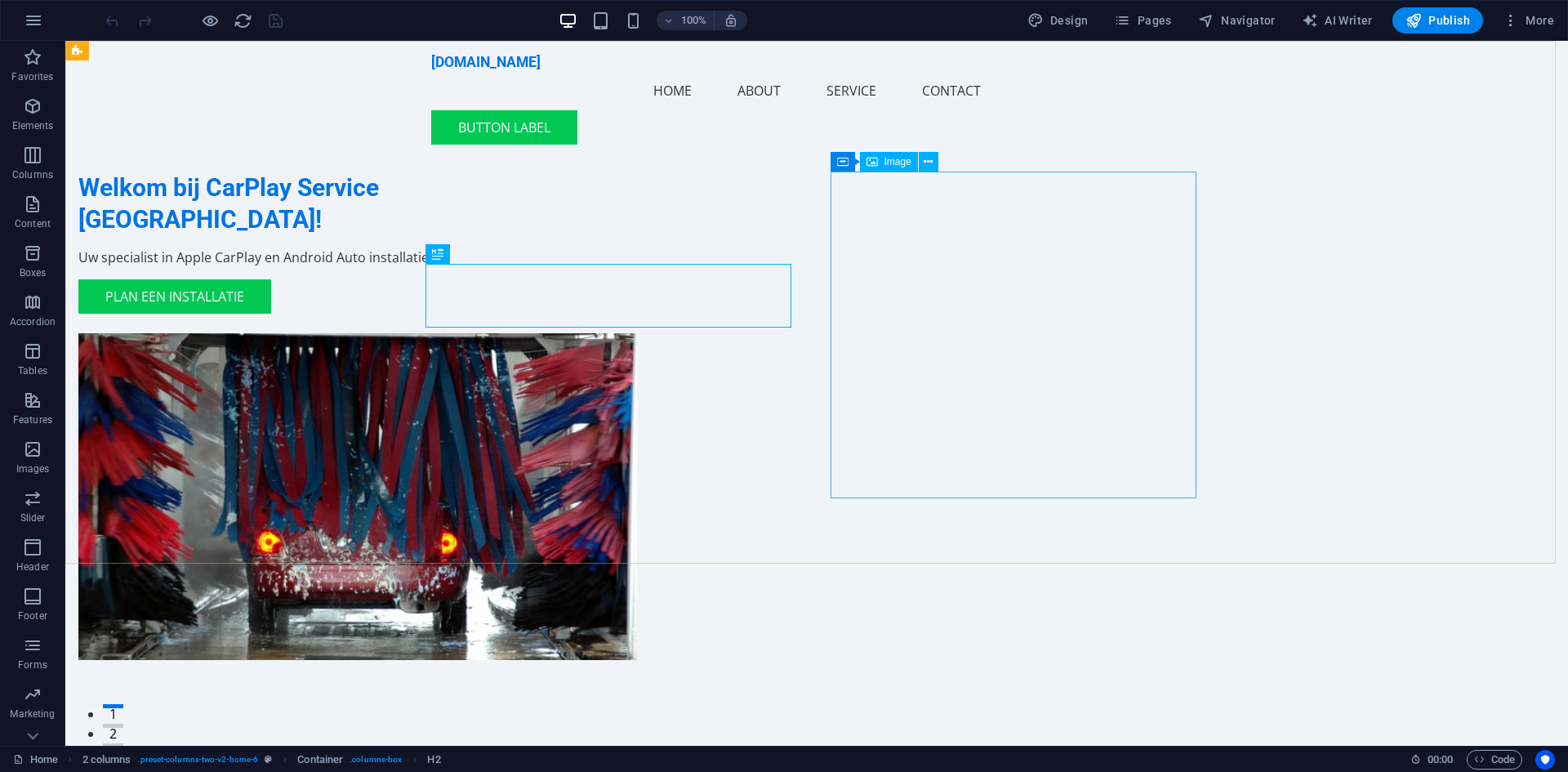
click at [892, 161] on span "Image" at bounding box center [899, 162] width 27 height 10
click at [928, 161] on icon at bounding box center [928, 162] width 9 height 17
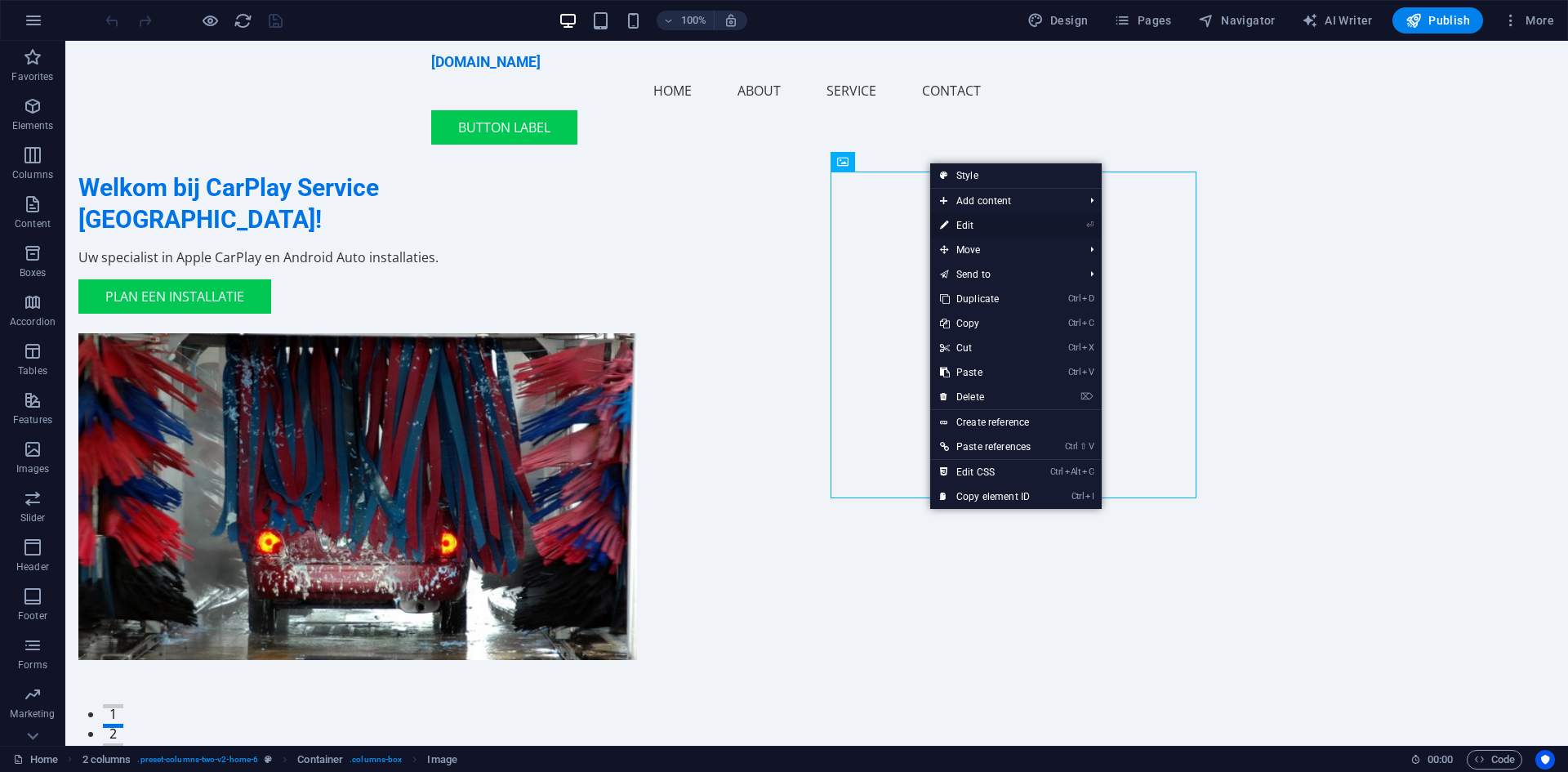
click at [968, 224] on link "⏎ Edit" at bounding box center [985, 225] width 110 height 25
select select "px"
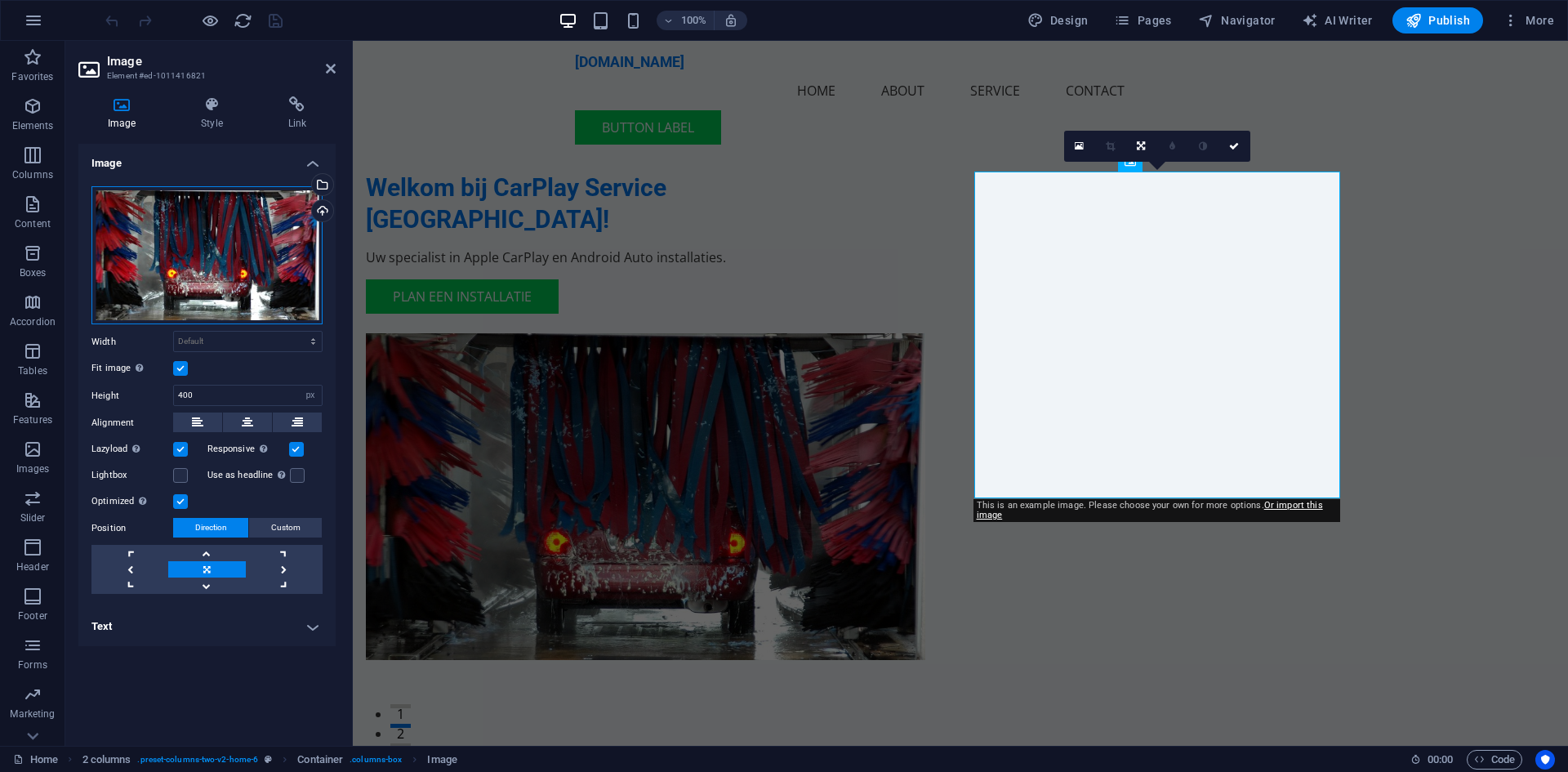
click at [240, 277] on div "Drag files here, click to choose files or select files from Files or our free s…" at bounding box center [207, 255] width 231 height 138
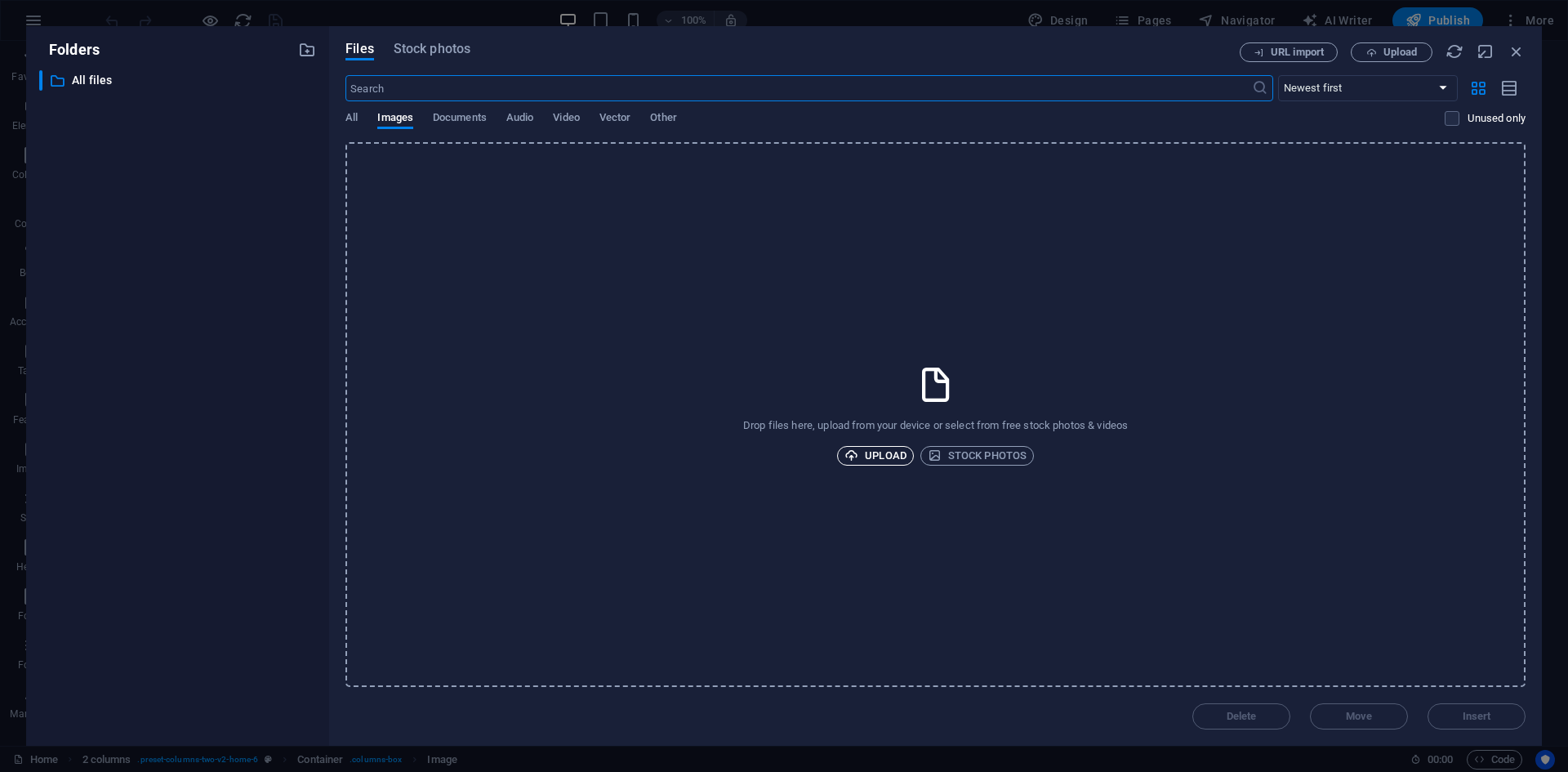
click at [843, 458] on button "Upload" at bounding box center [876, 455] width 76 height 20
click at [892, 456] on span "Upload" at bounding box center [875, 455] width 62 height 20
click at [940, 452] on icon "button" at bounding box center [934, 455] width 14 height 14
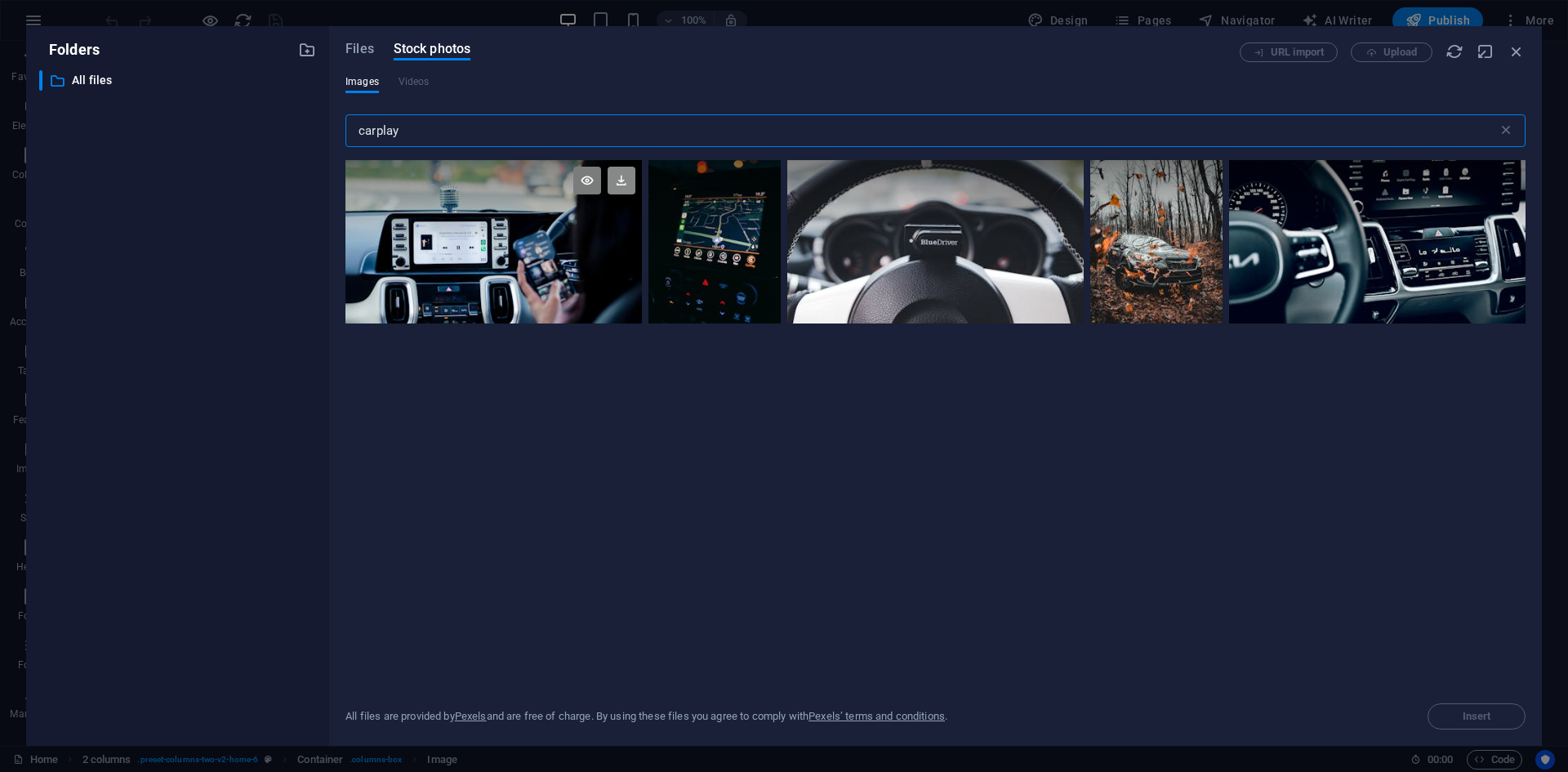
type input "carplay"
click at [620, 181] on icon at bounding box center [622, 180] width 28 height 28
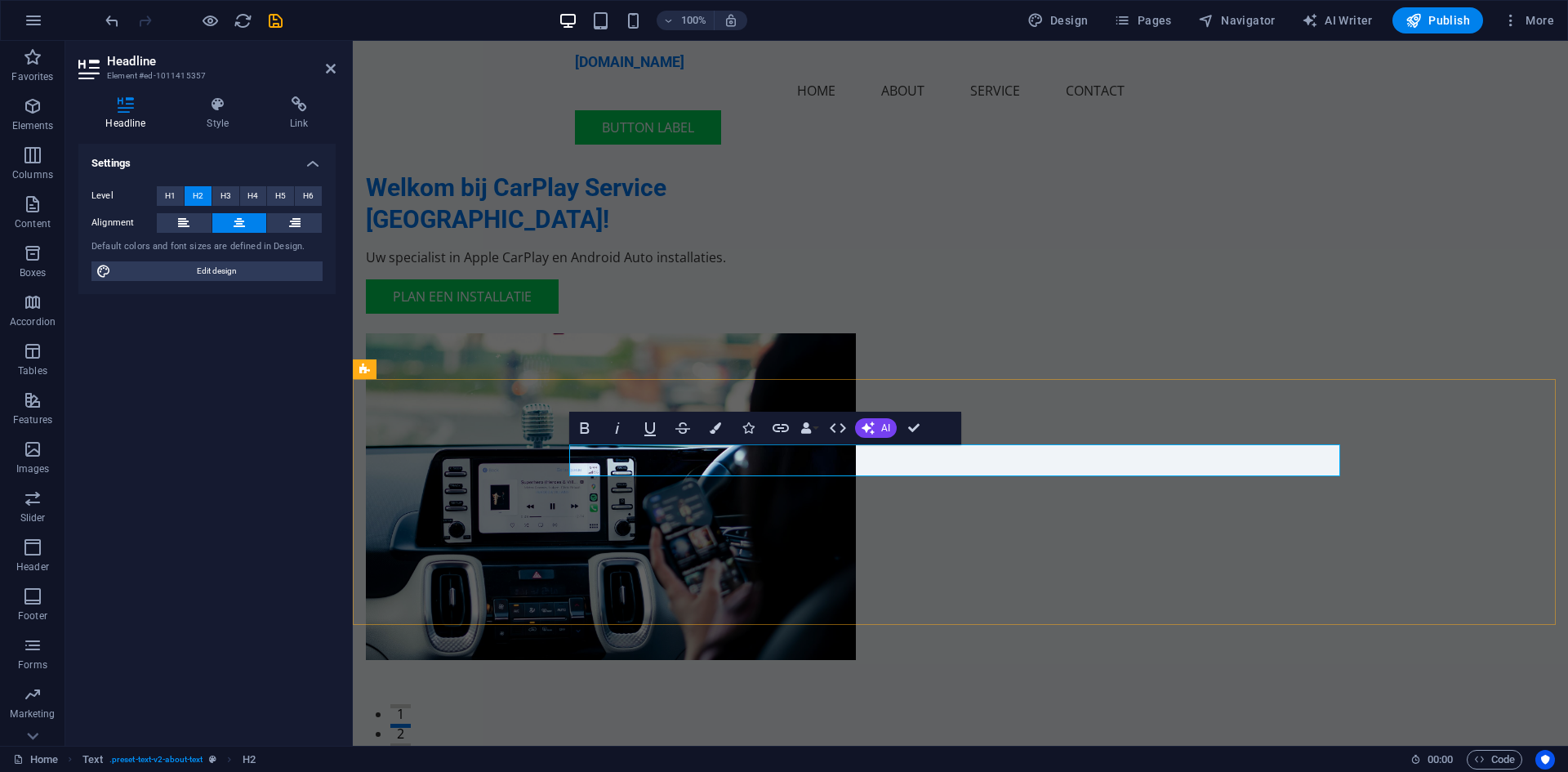
drag, startPoint x: 1123, startPoint y: 460, endPoint x: 896, endPoint y: 460, distance: 227.0
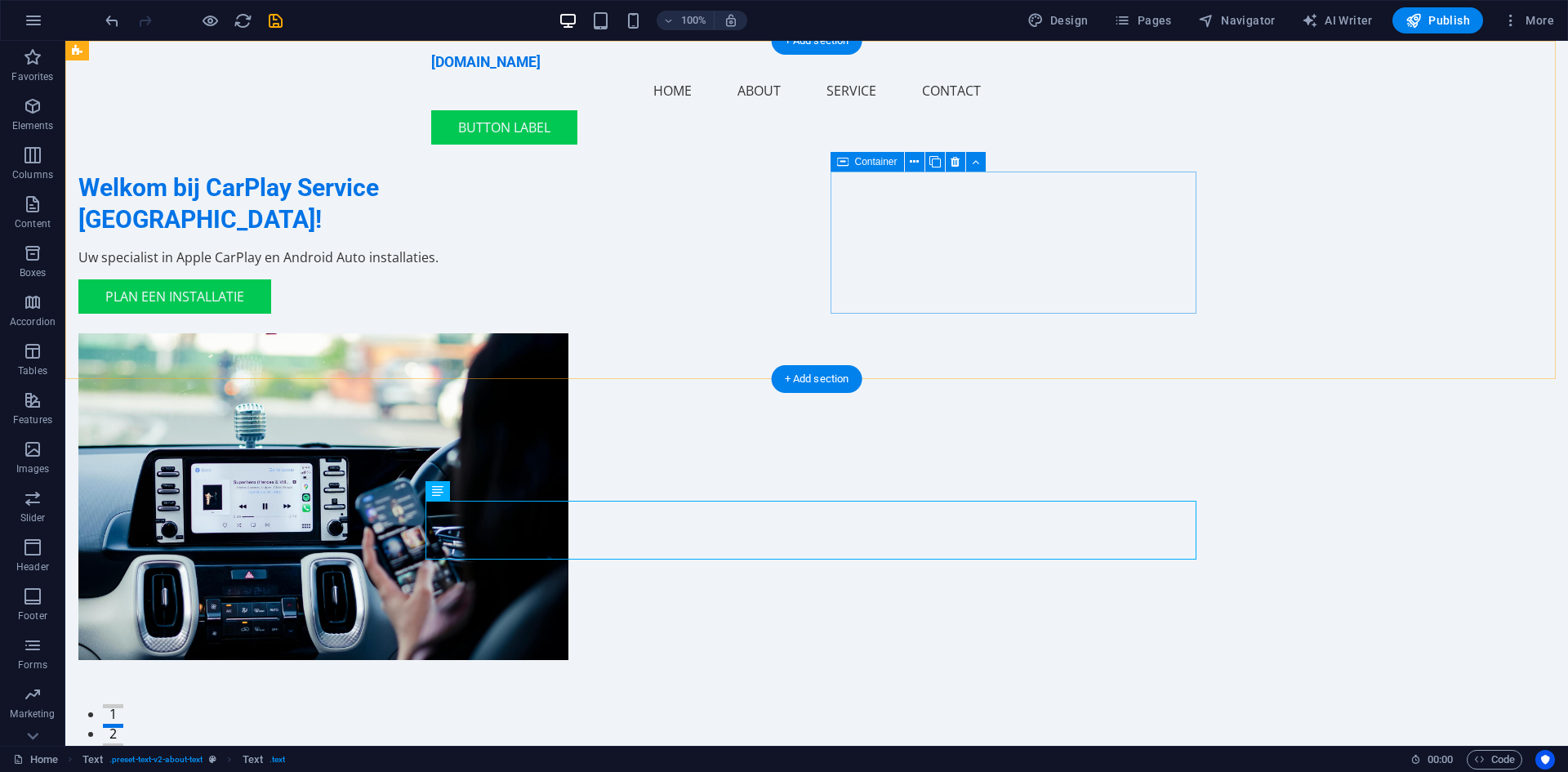
click at [444, 333] on div at bounding box center [261, 496] width 366 height 327
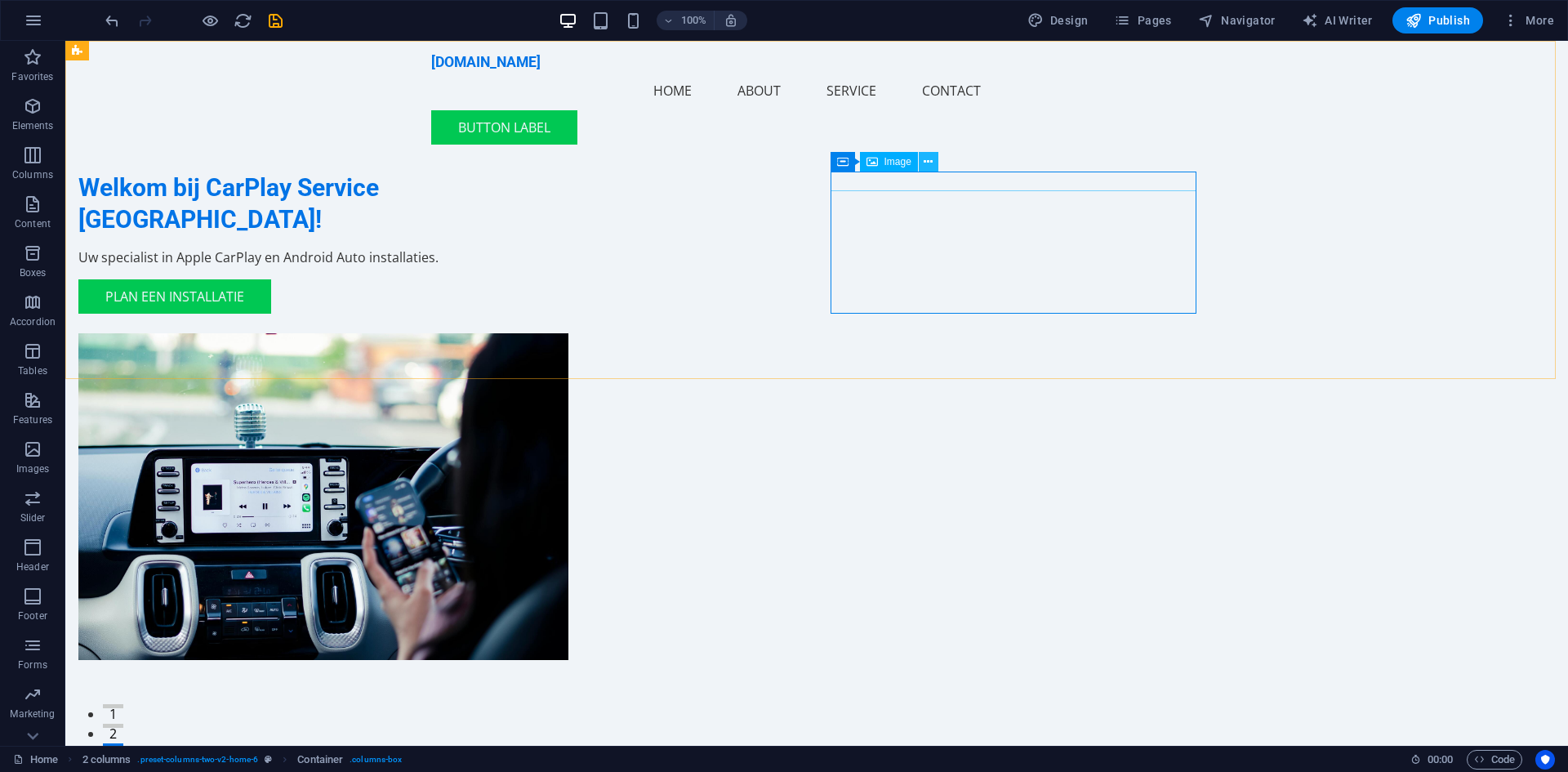
click at [928, 160] on icon at bounding box center [928, 162] width 9 height 17
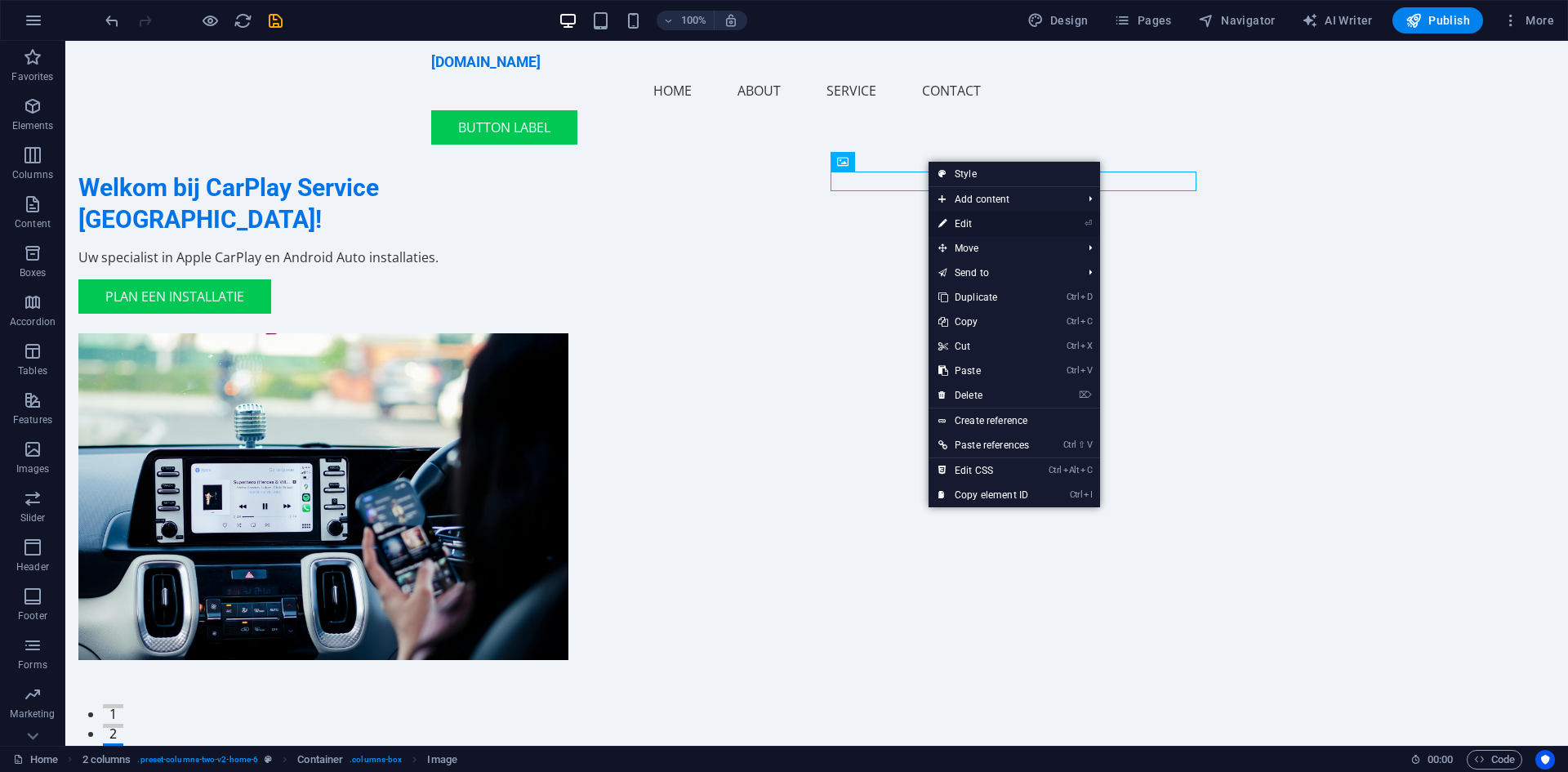
click at [973, 224] on link "⏎ Edit" at bounding box center [984, 223] width 110 height 25
select select "px"
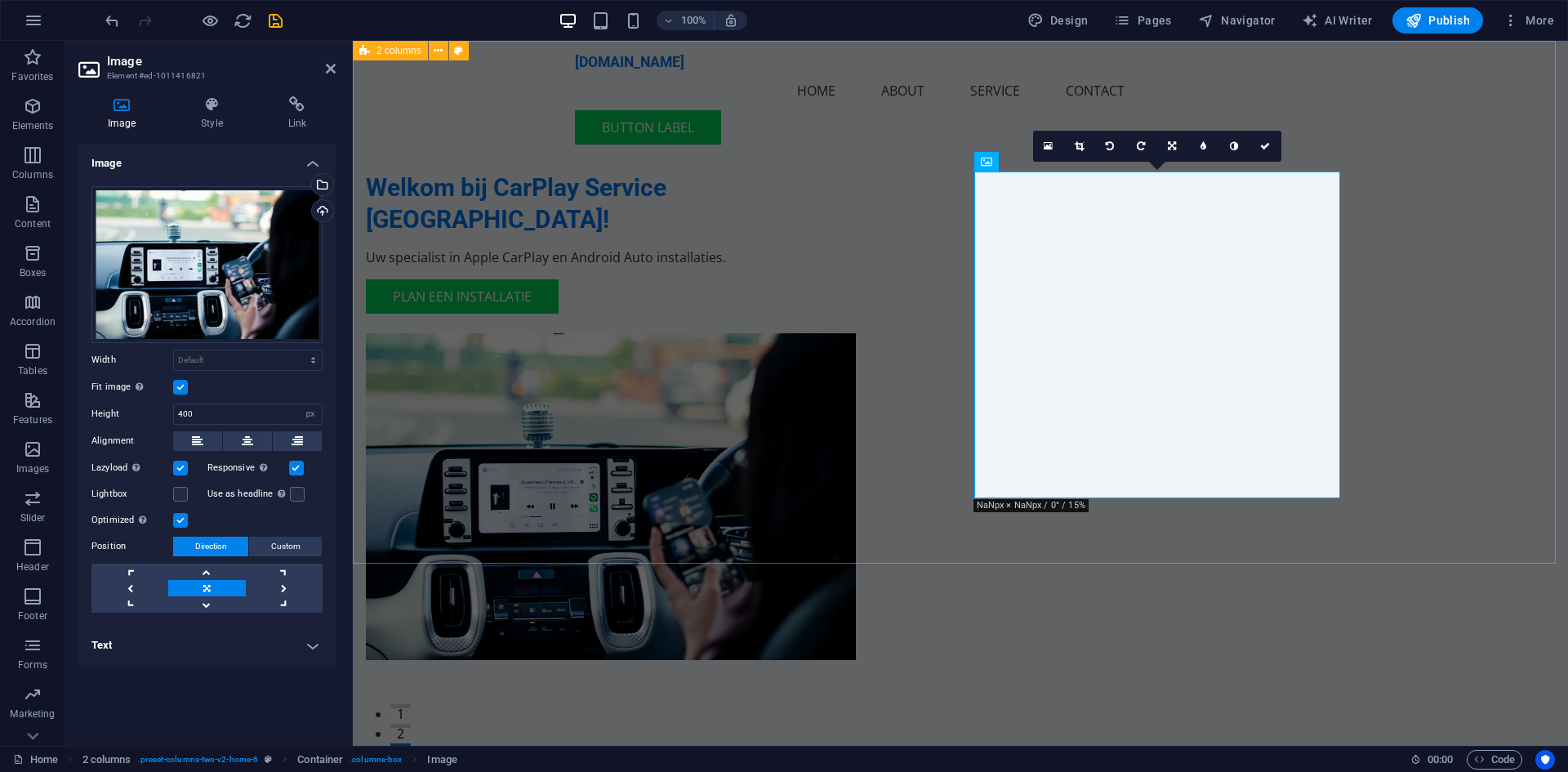
click at [498, 459] on div "Welkom bij CarPlay Service [GEOGRAPHIC_DATA]! Uw specialist in Apple CarPlay en…" at bounding box center [960, 383] width 1215 height 685
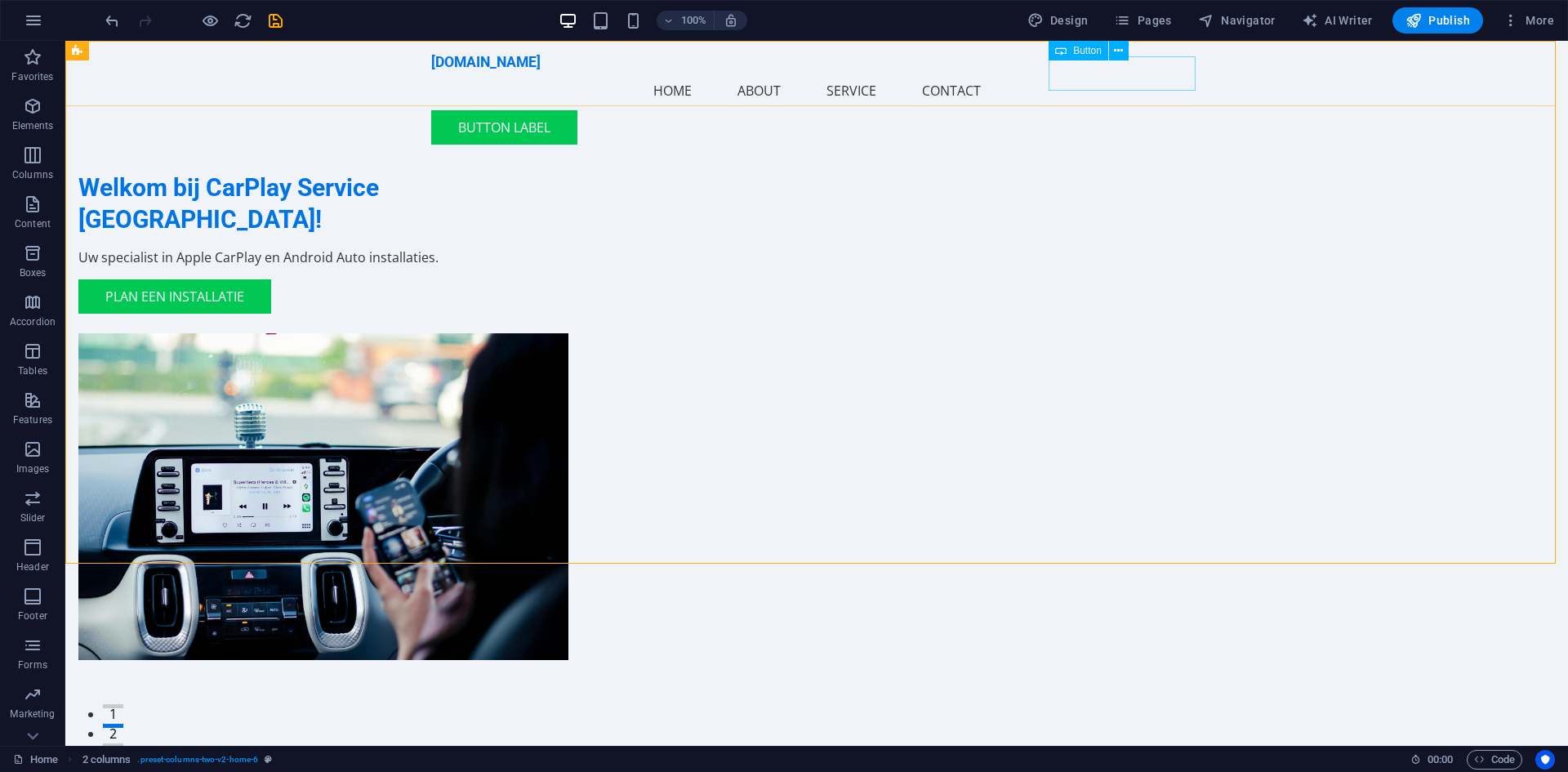
click at [1091, 49] on span "Button" at bounding box center [1088, 51] width 29 height 10
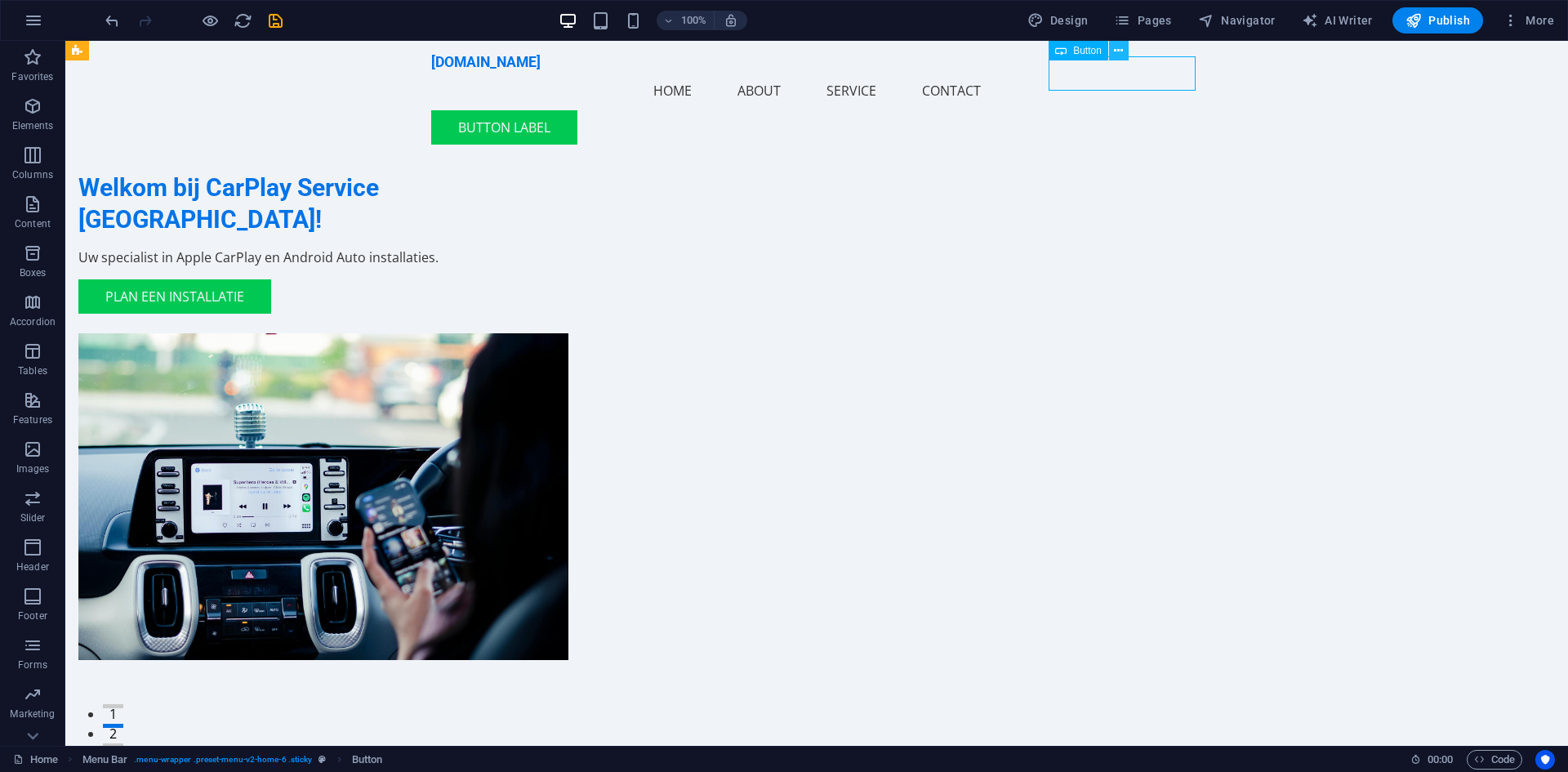
click at [1115, 48] on icon at bounding box center [1119, 51] width 9 height 17
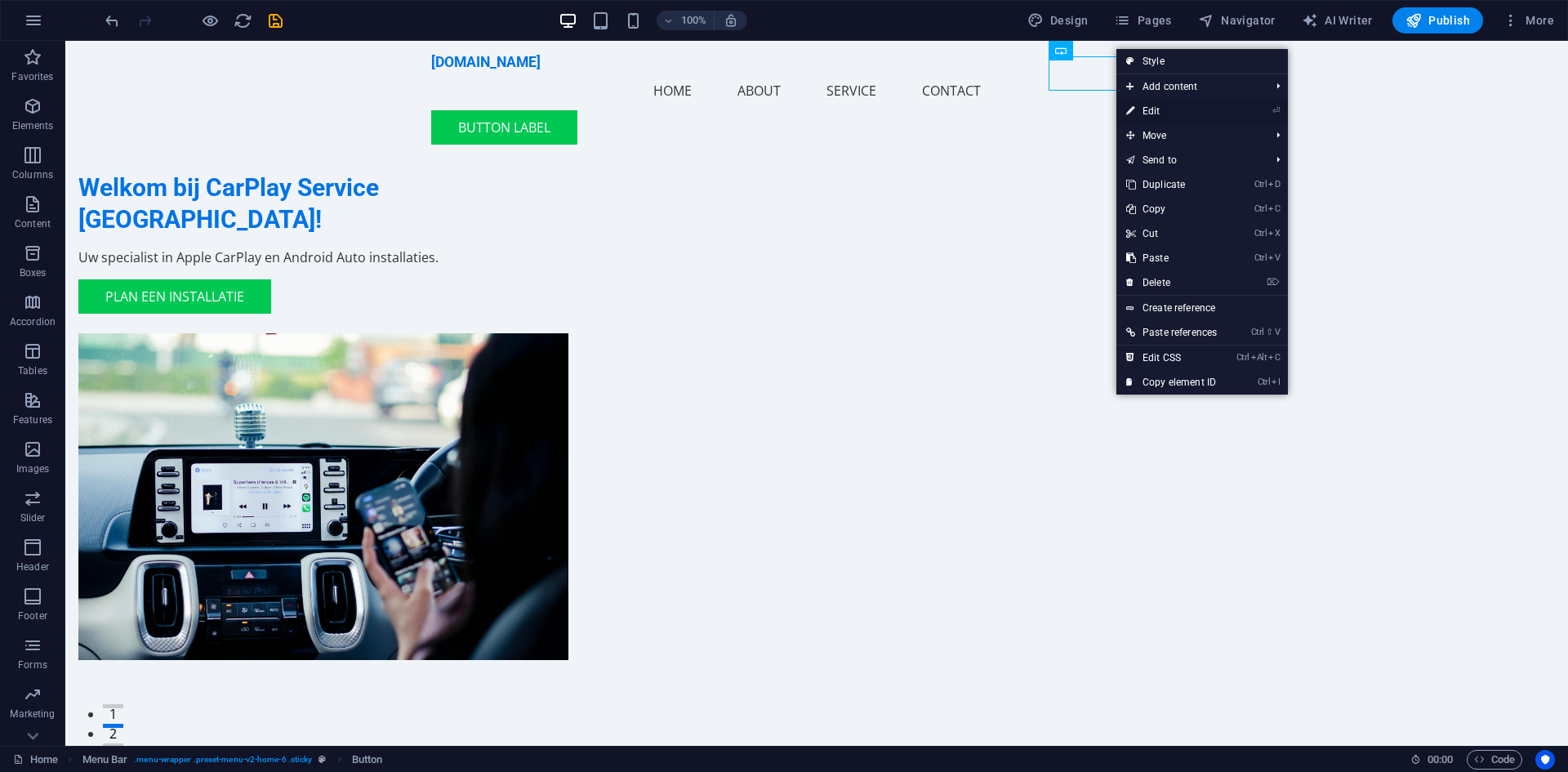
click at [1172, 104] on link "⏎ Edit" at bounding box center [1172, 110] width 110 height 25
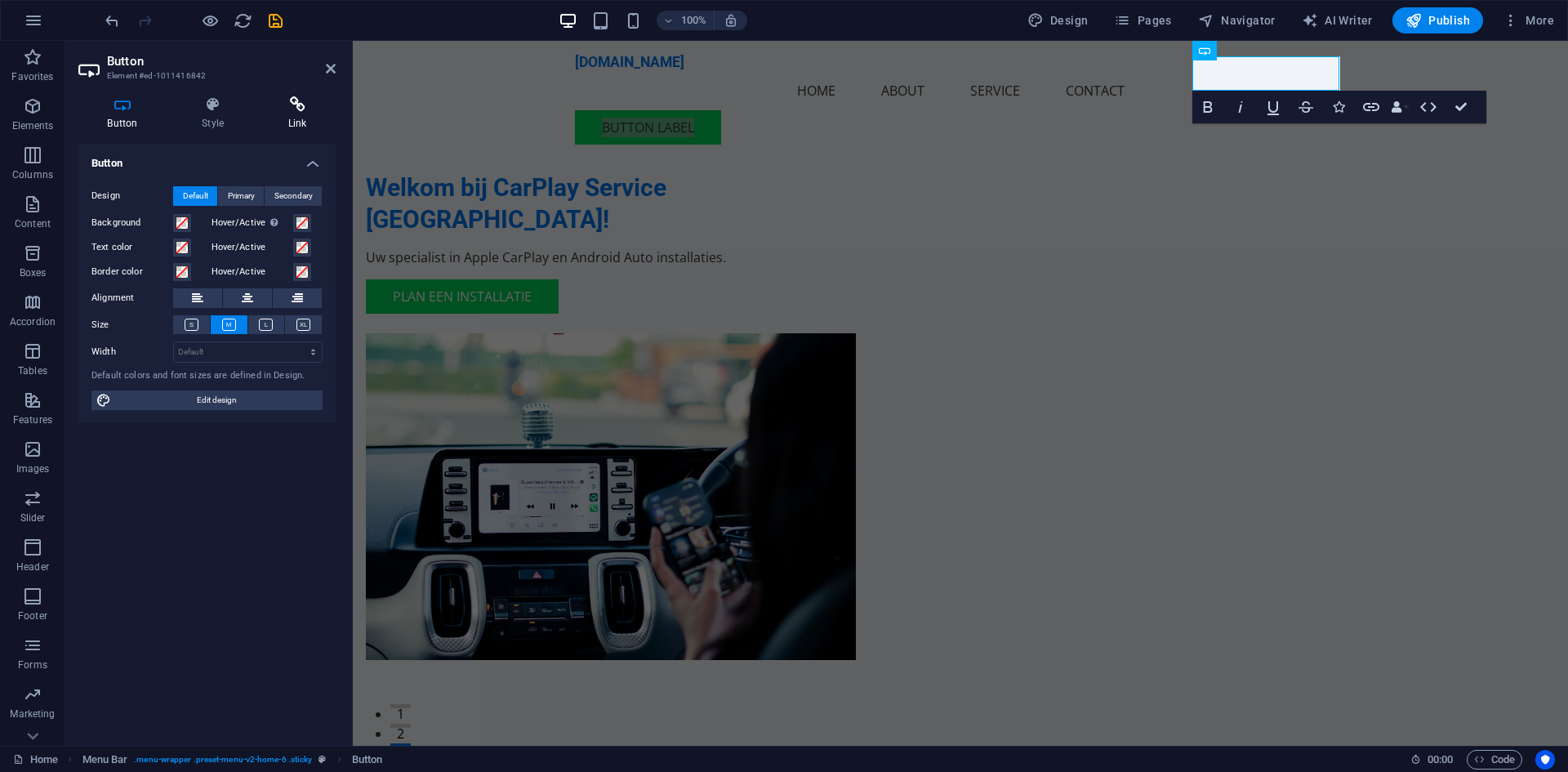
click at [302, 112] on icon at bounding box center [297, 104] width 76 height 16
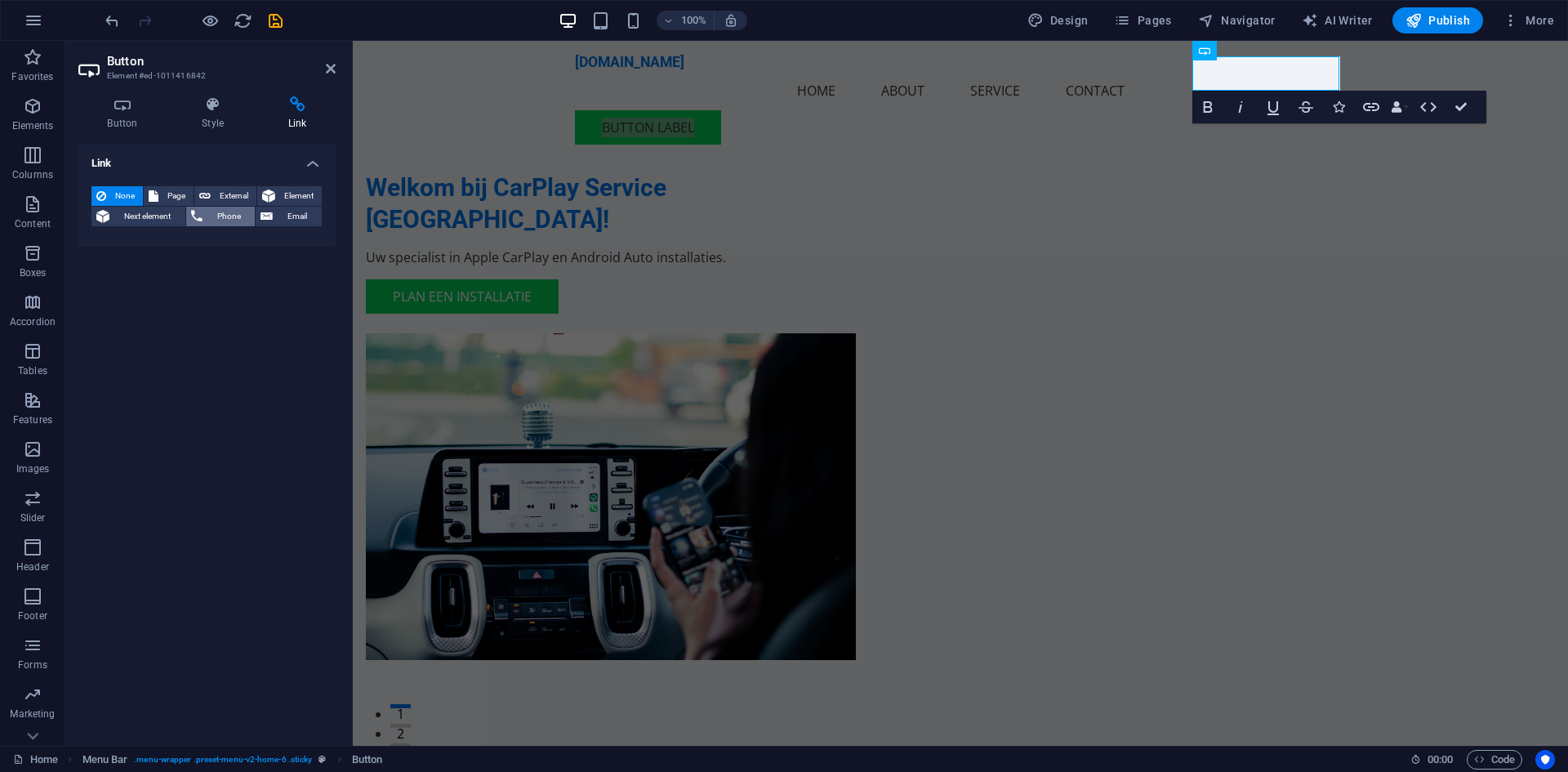
click at [215, 214] on span "Phone" at bounding box center [228, 216] width 43 height 20
click at [223, 239] on input "Phone" at bounding box center [248, 243] width 149 height 20
type input "0623173899"
click at [265, 267] on input "Title Additional link description, should not be the same as the link text. The…" at bounding box center [248, 269] width 149 height 20
type input "Bel"
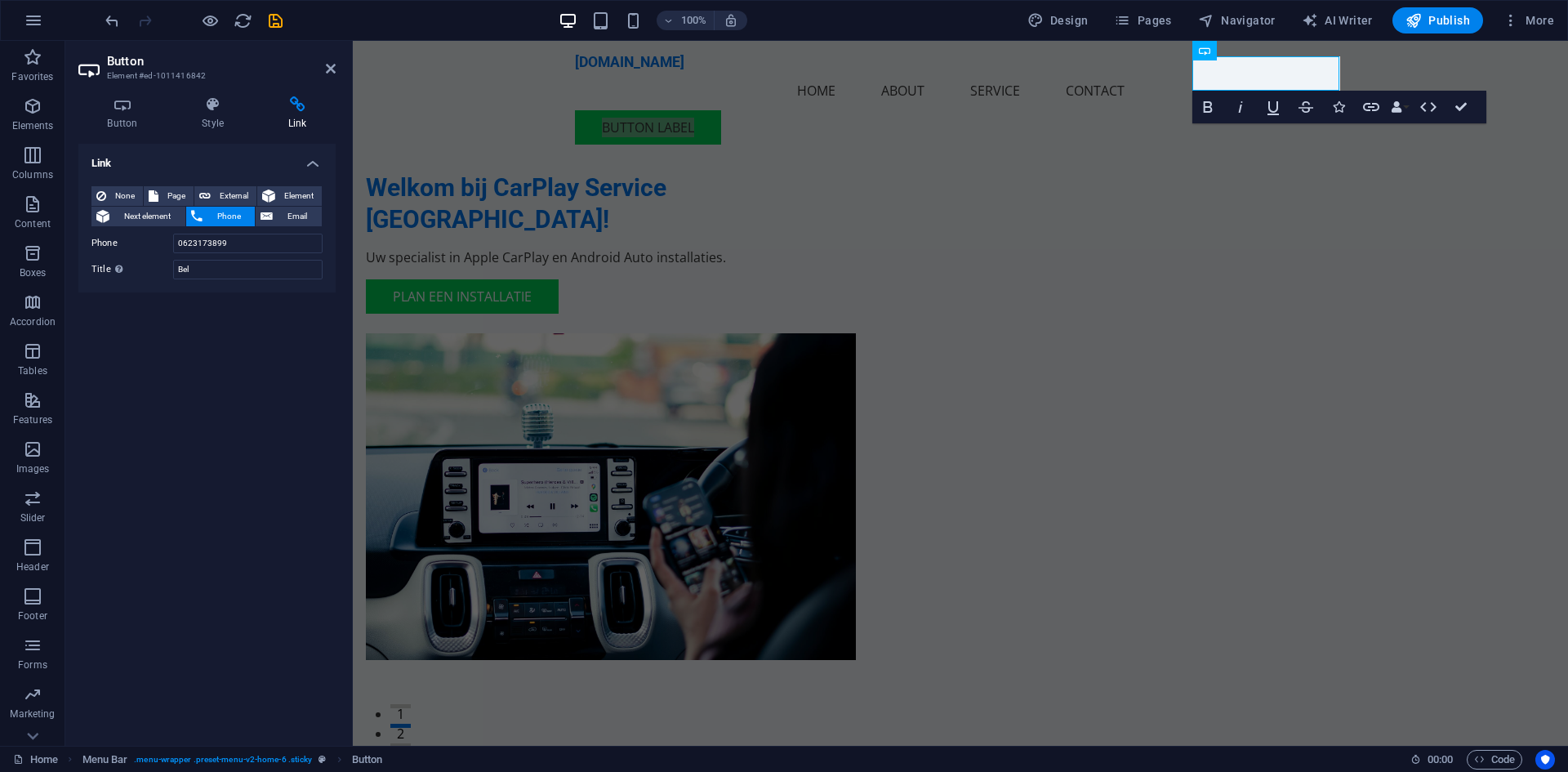
click at [224, 401] on div "Link None Page External Element Next element Phone Email Page Home Subpage Lega…" at bounding box center [206, 437] width 257 height 589
click at [127, 116] on h4 "Button" at bounding box center [126, 113] width 95 height 34
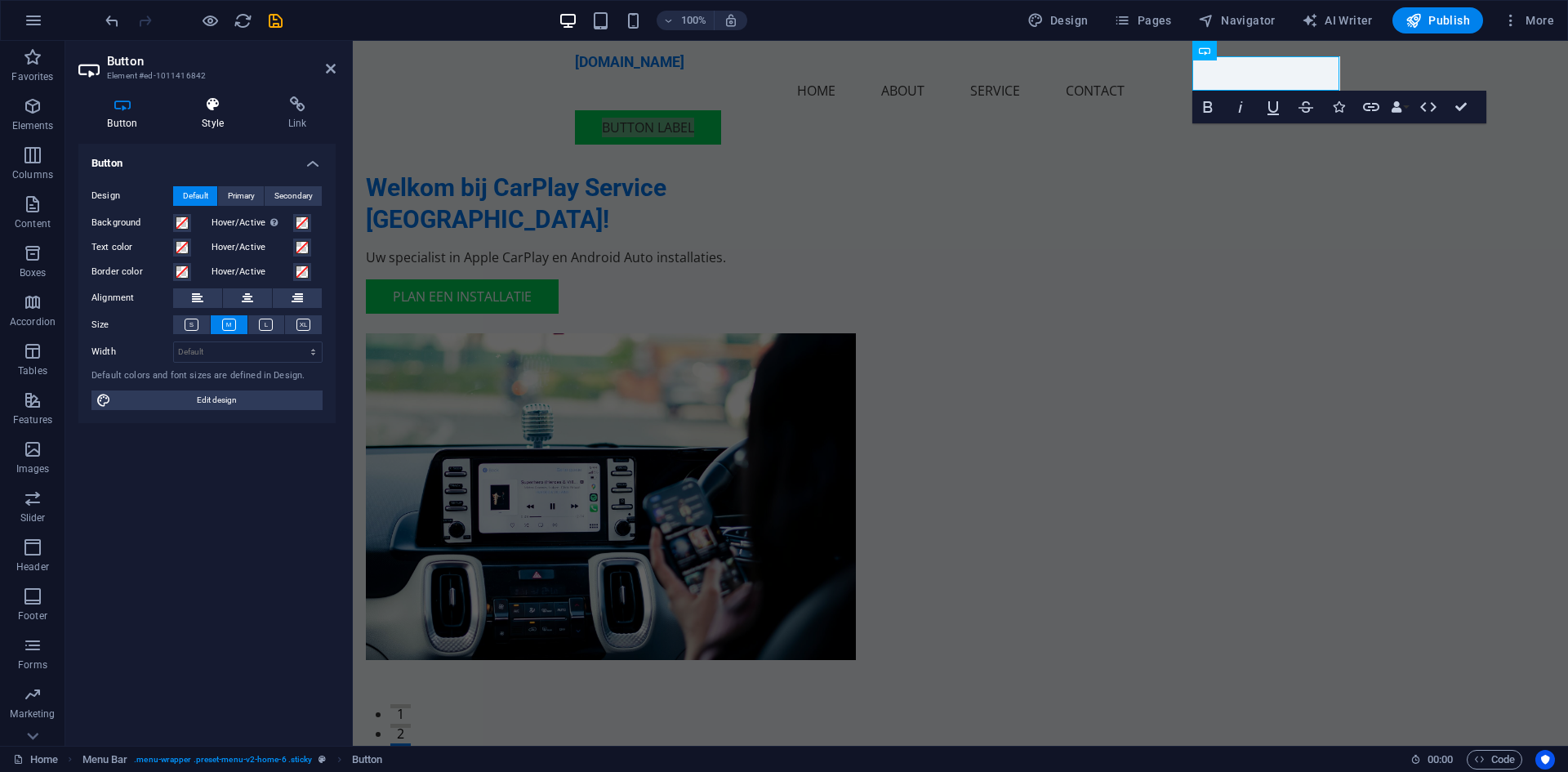
click at [221, 122] on h4 "Style" at bounding box center [217, 113] width 87 height 34
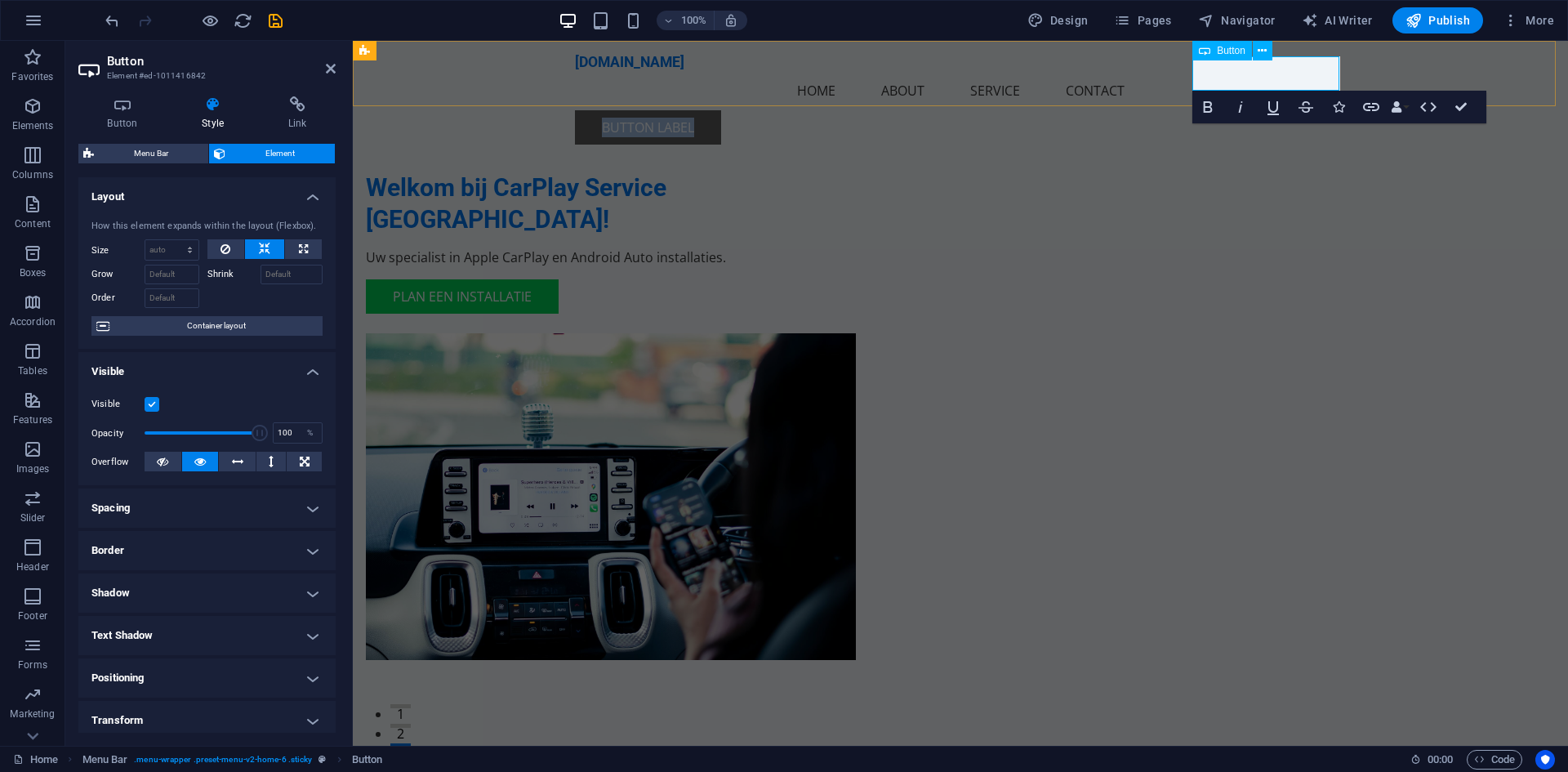
click at [721, 110] on link "Button label" at bounding box center [648, 127] width 146 height 34
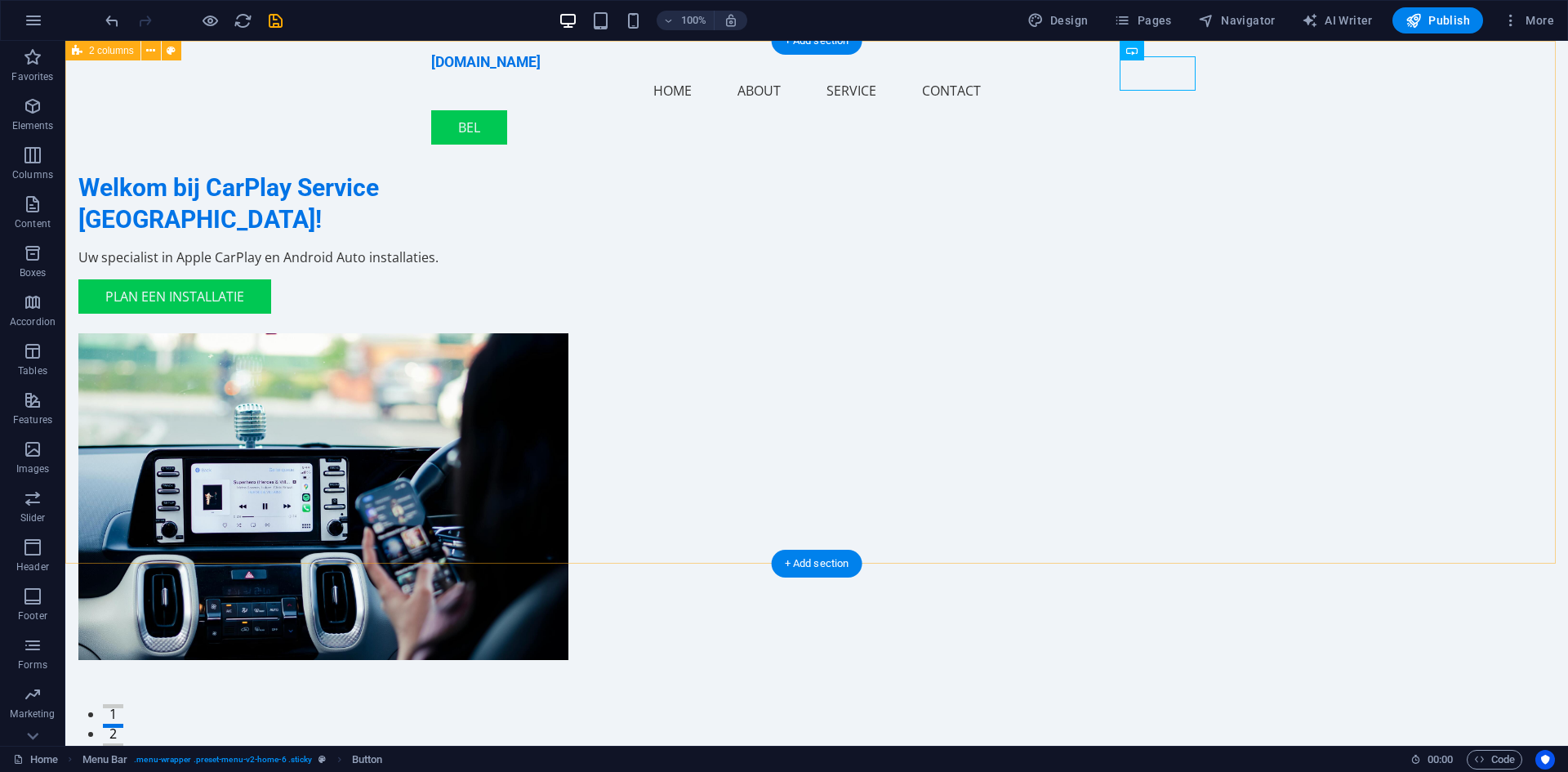
click at [1250, 139] on div "Welkom bij CarPlay Service [GEOGRAPHIC_DATA]! Uw specialist in Apple CarPlay en…" at bounding box center [817, 383] width 1503 height 685
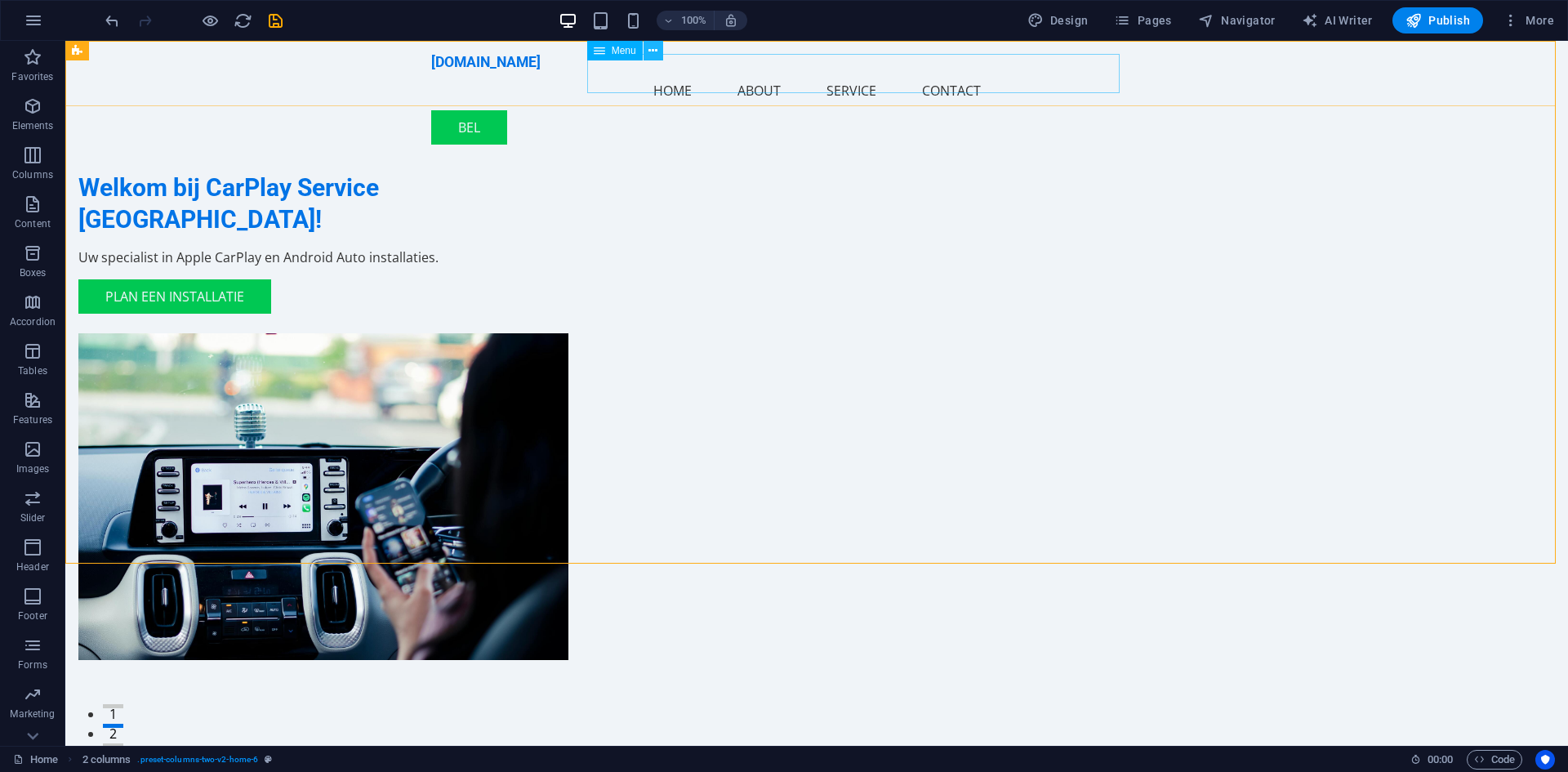
click at [659, 49] on button at bounding box center [653, 50] width 20 height 20
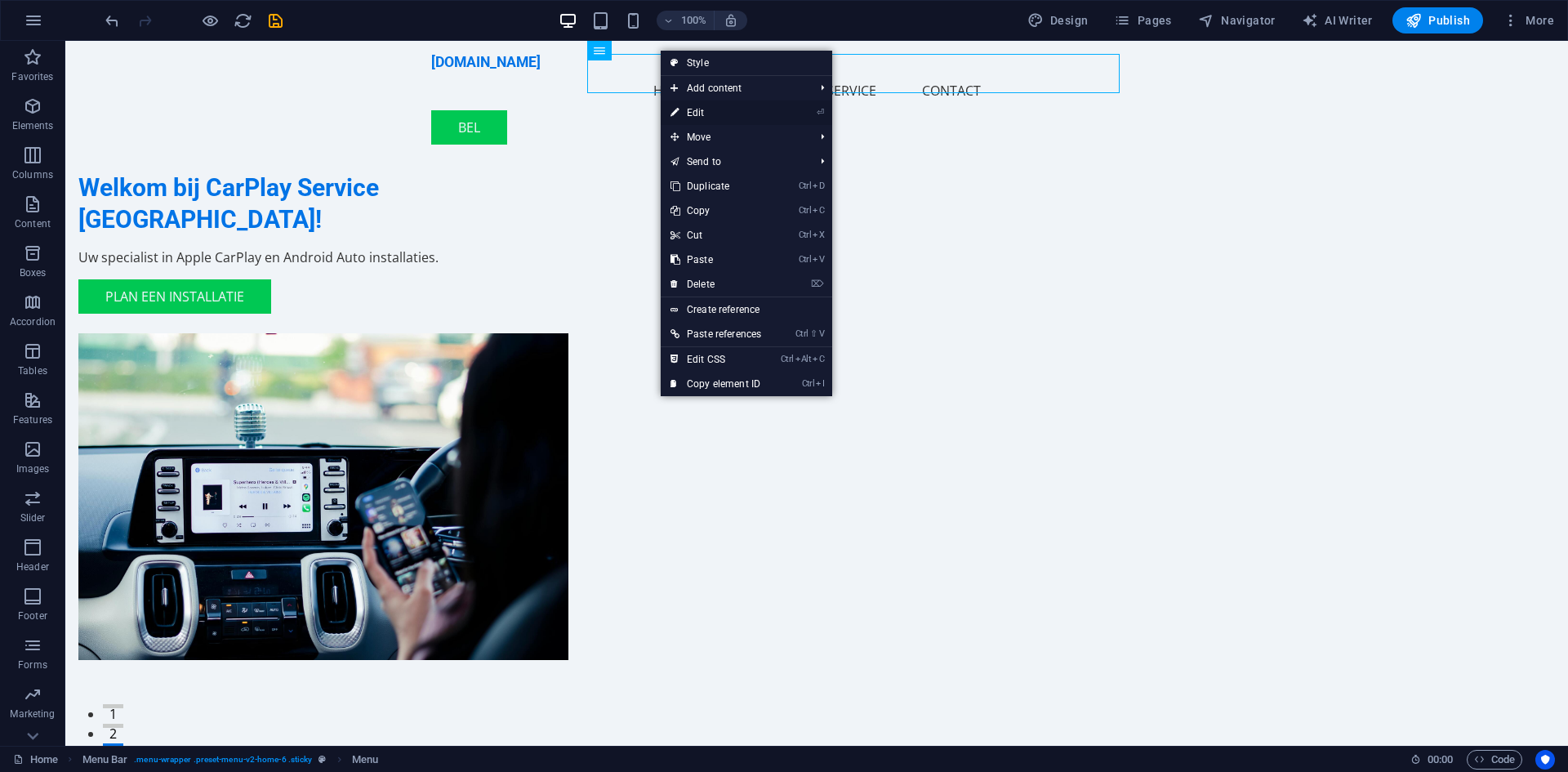
click at [716, 110] on link "⏎ Edit" at bounding box center [716, 112] width 110 height 25
select select
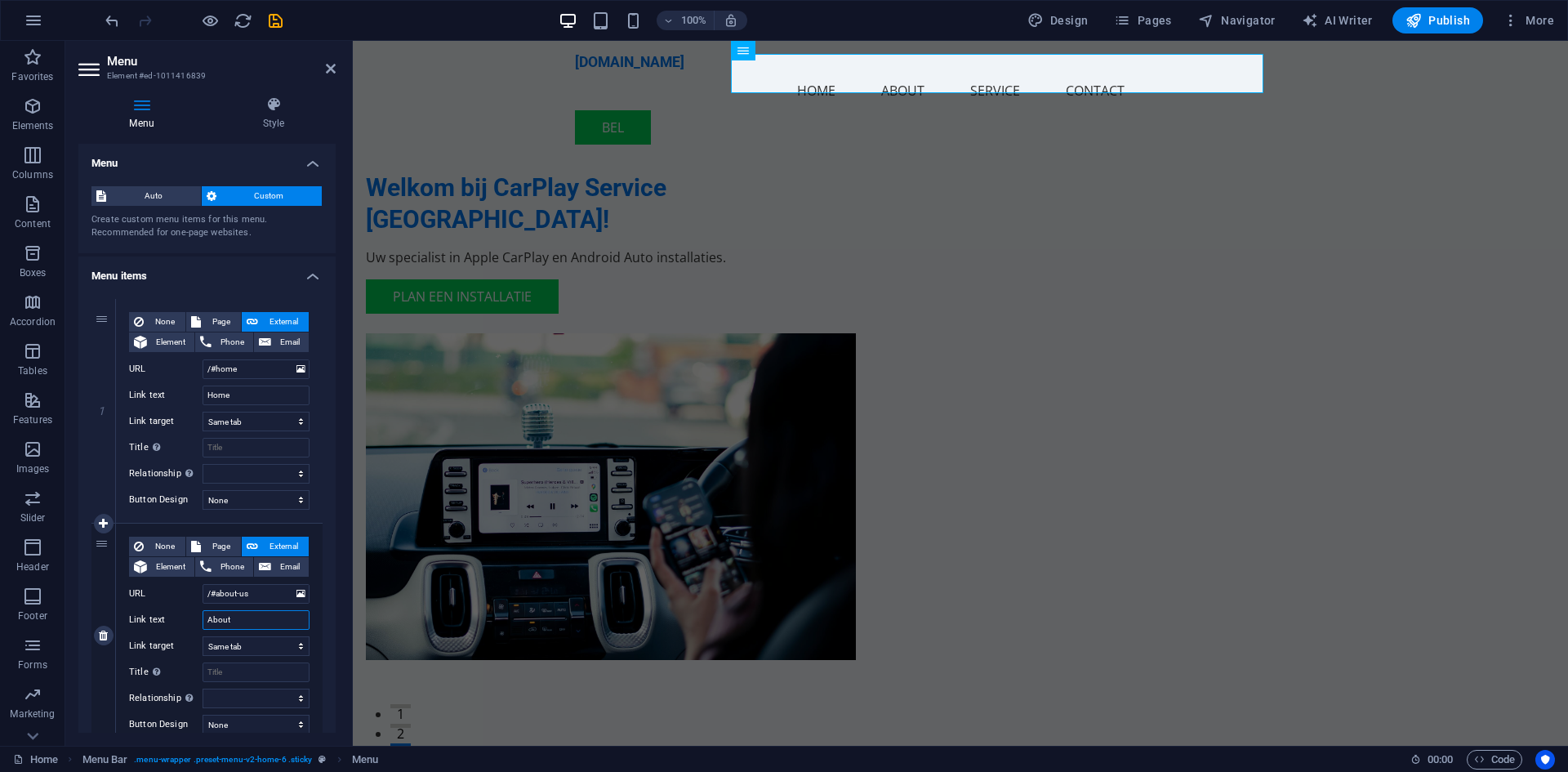
drag, startPoint x: 257, startPoint y: 618, endPoint x: 172, endPoint y: 619, distance: 85.0
click at [172, 619] on div "Link text About" at bounding box center [219, 619] width 181 height 20
type input "Over"
select select
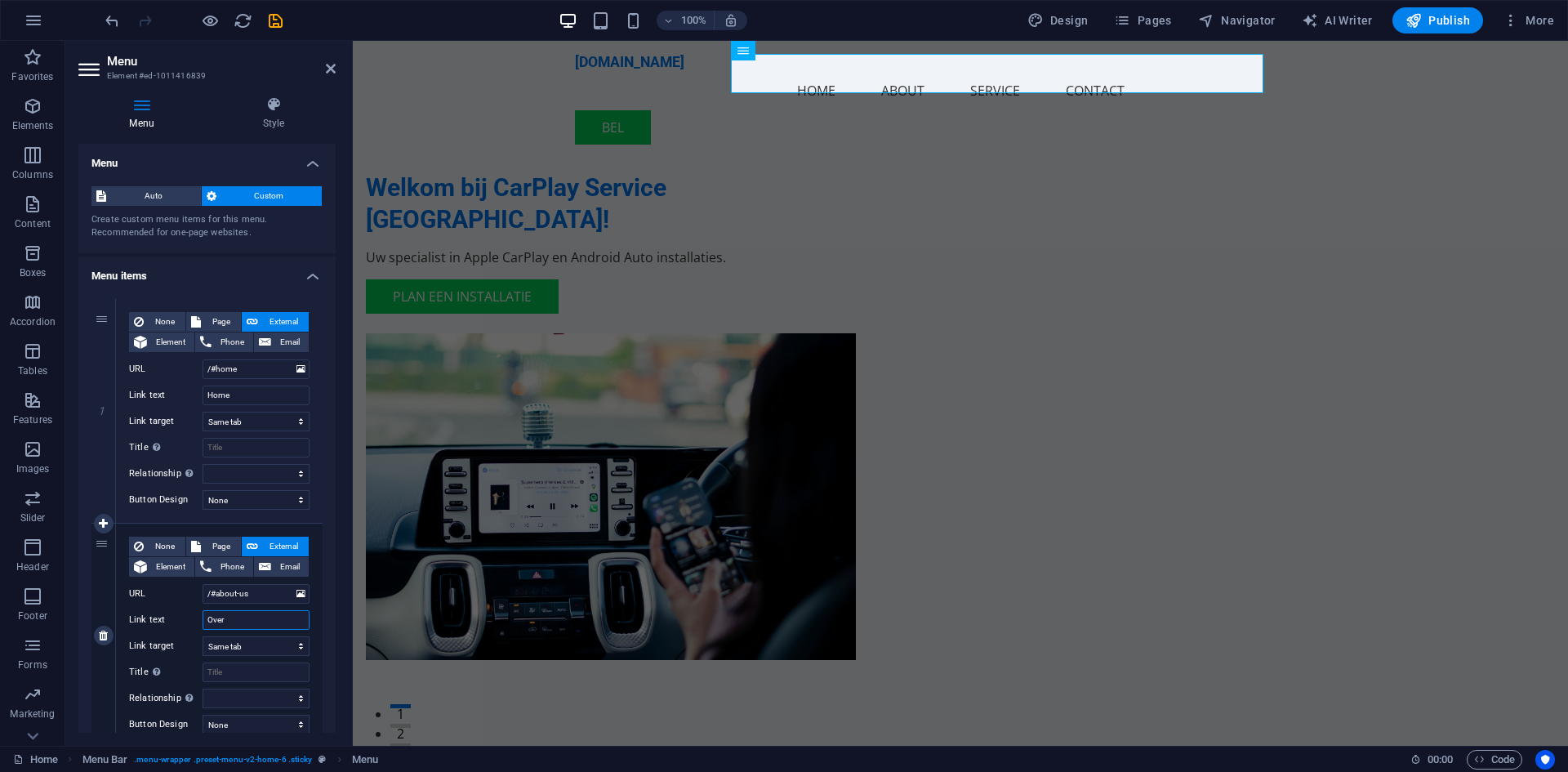
select select
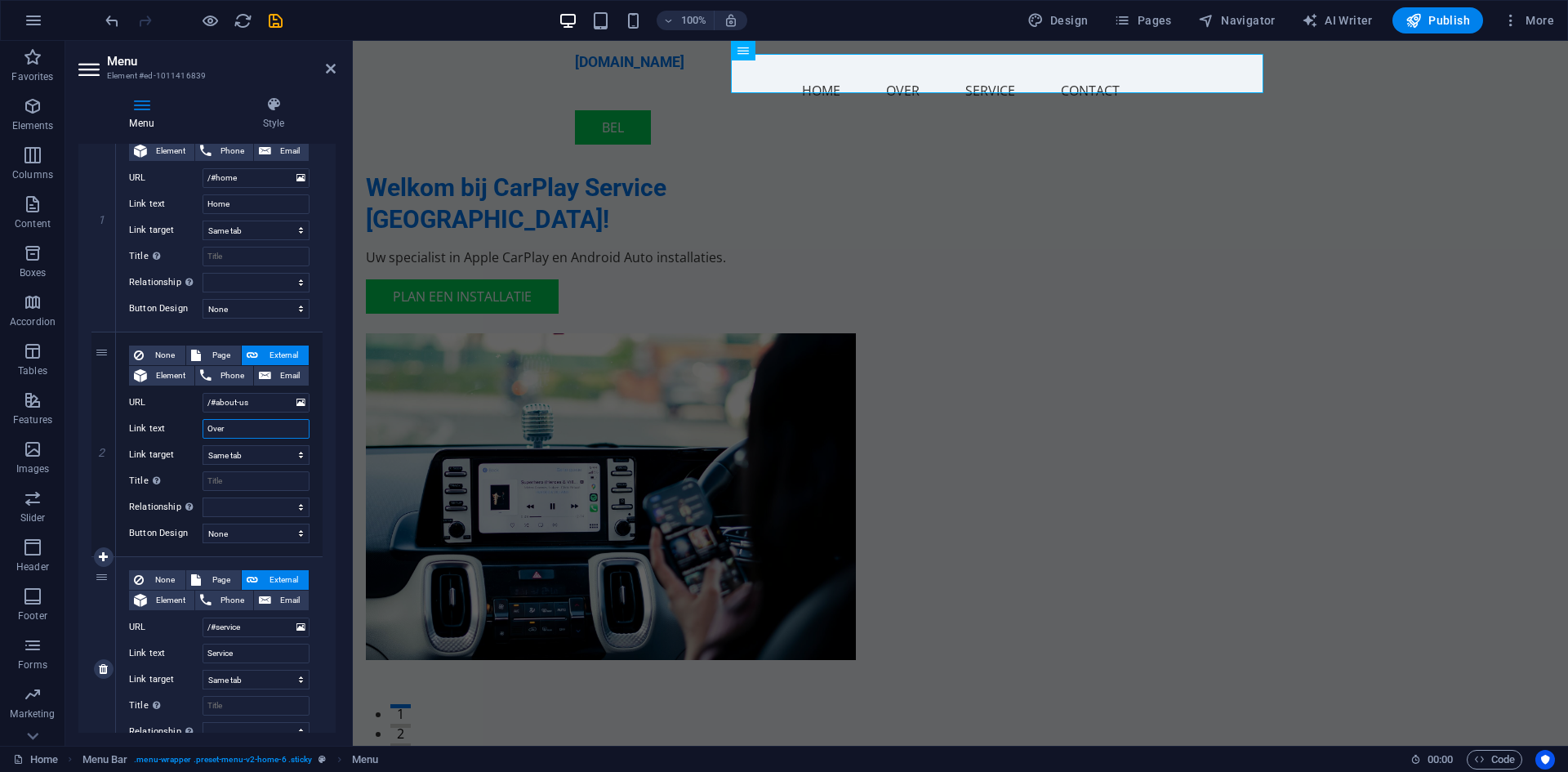
scroll to position [245, 0]
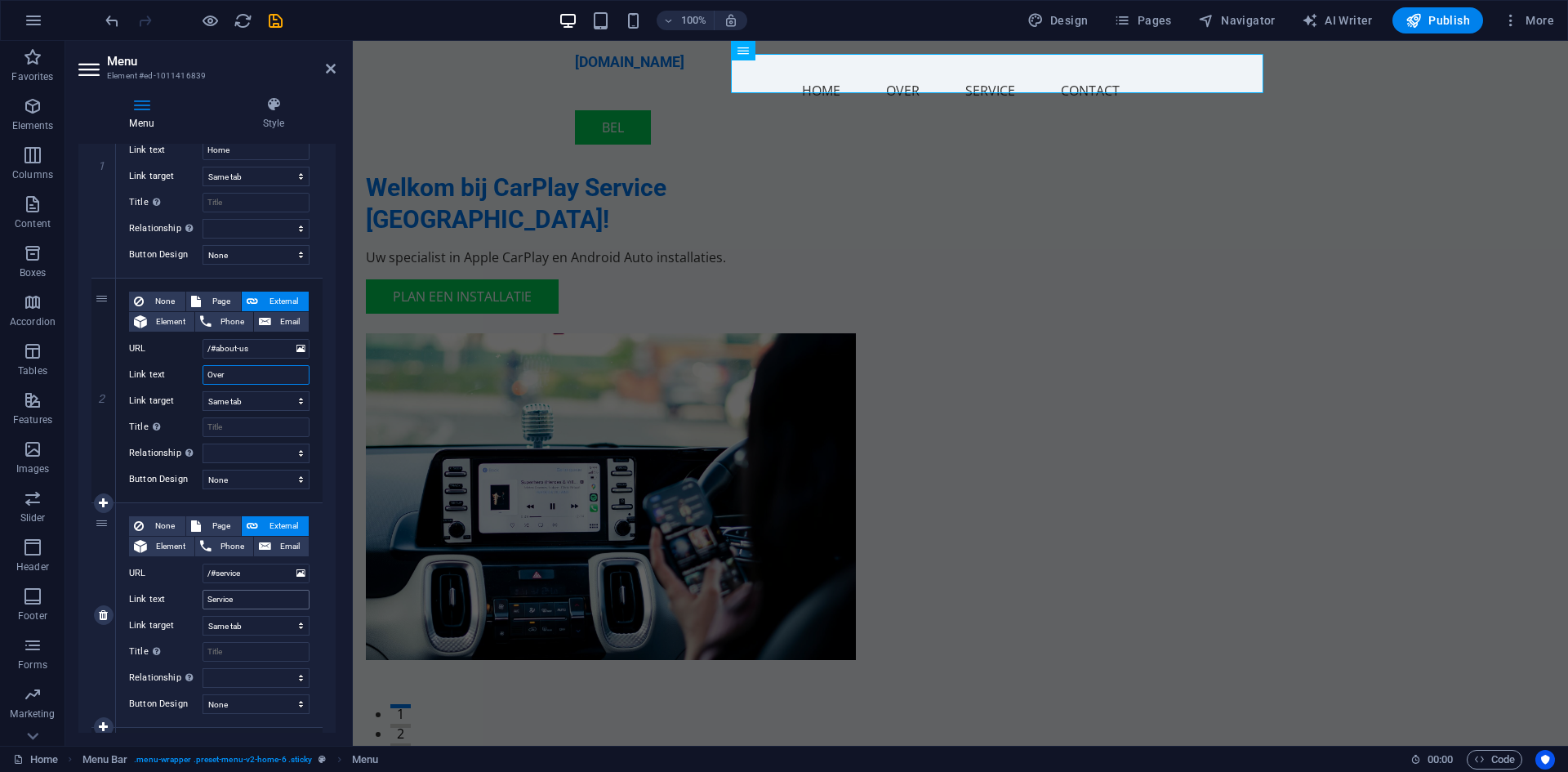
type input "Over"
click at [268, 592] on input "Service" at bounding box center [257, 599] width 107 height 20
click at [267, 593] on input "Service" at bounding box center [257, 599] width 107 height 20
drag, startPoint x: 261, startPoint y: 594, endPoint x: 176, endPoint y: 591, distance: 85.1
click at [176, 591] on div "Link text Service" at bounding box center [219, 599] width 181 height 20
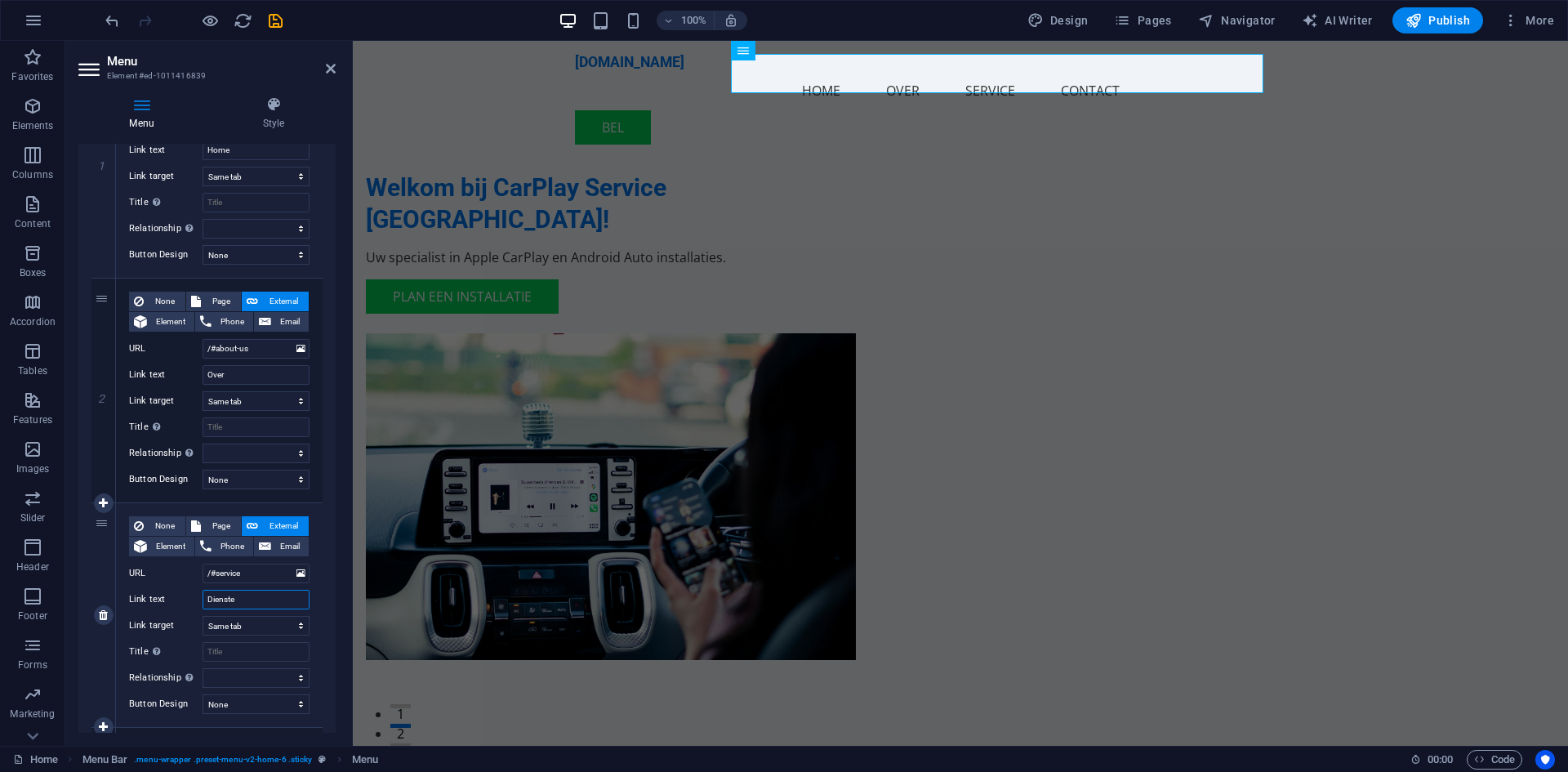
type input "Diensten"
select select
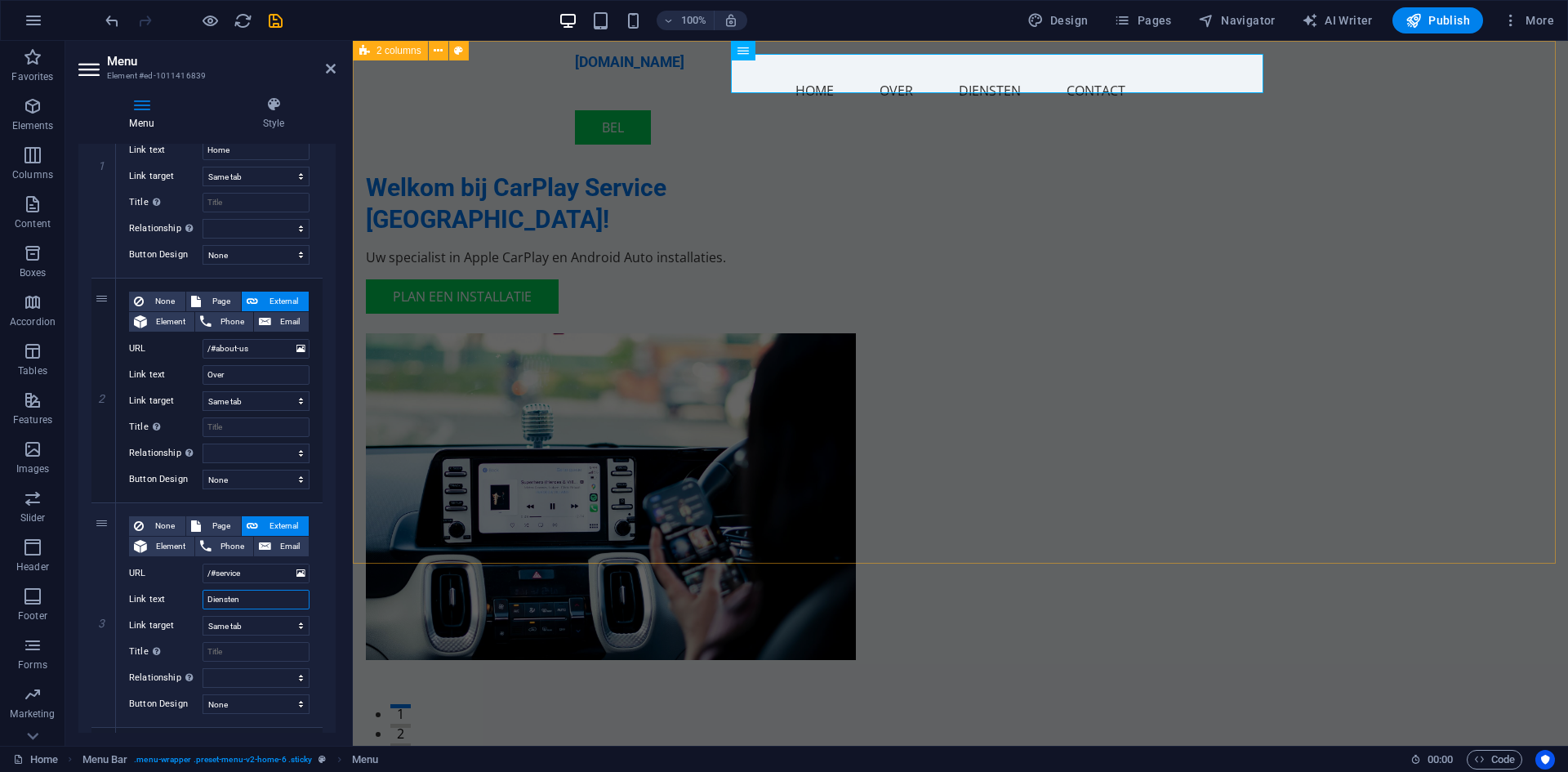
type input "Diensten"
click at [1425, 113] on div "Welkom bij CarPlay Service [GEOGRAPHIC_DATA]! Uw specialist in Apple CarPlay en…" at bounding box center [960, 383] width 1215 height 685
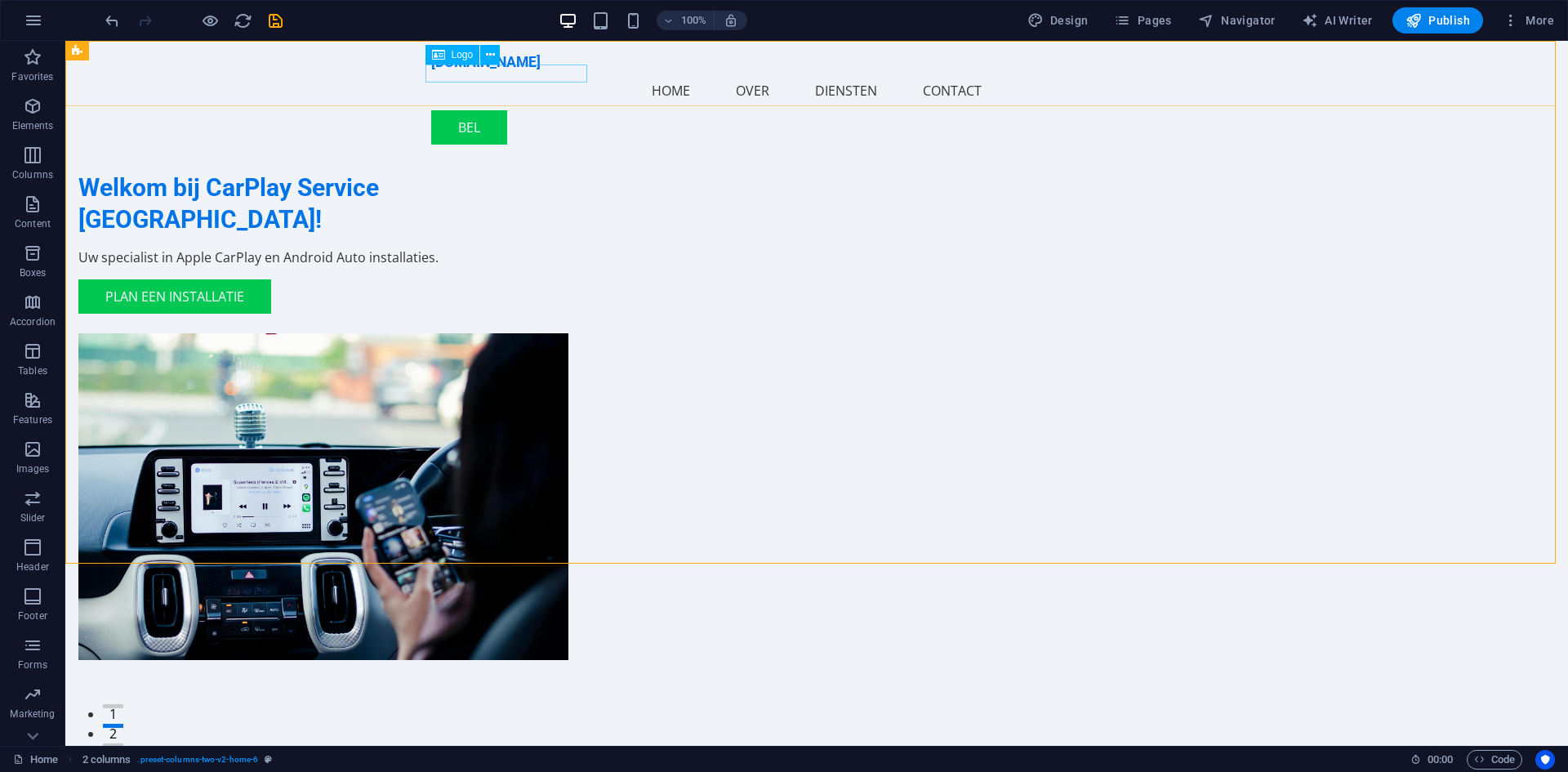
click at [453, 52] on span "Logo" at bounding box center [463, 55] width 22 height 10
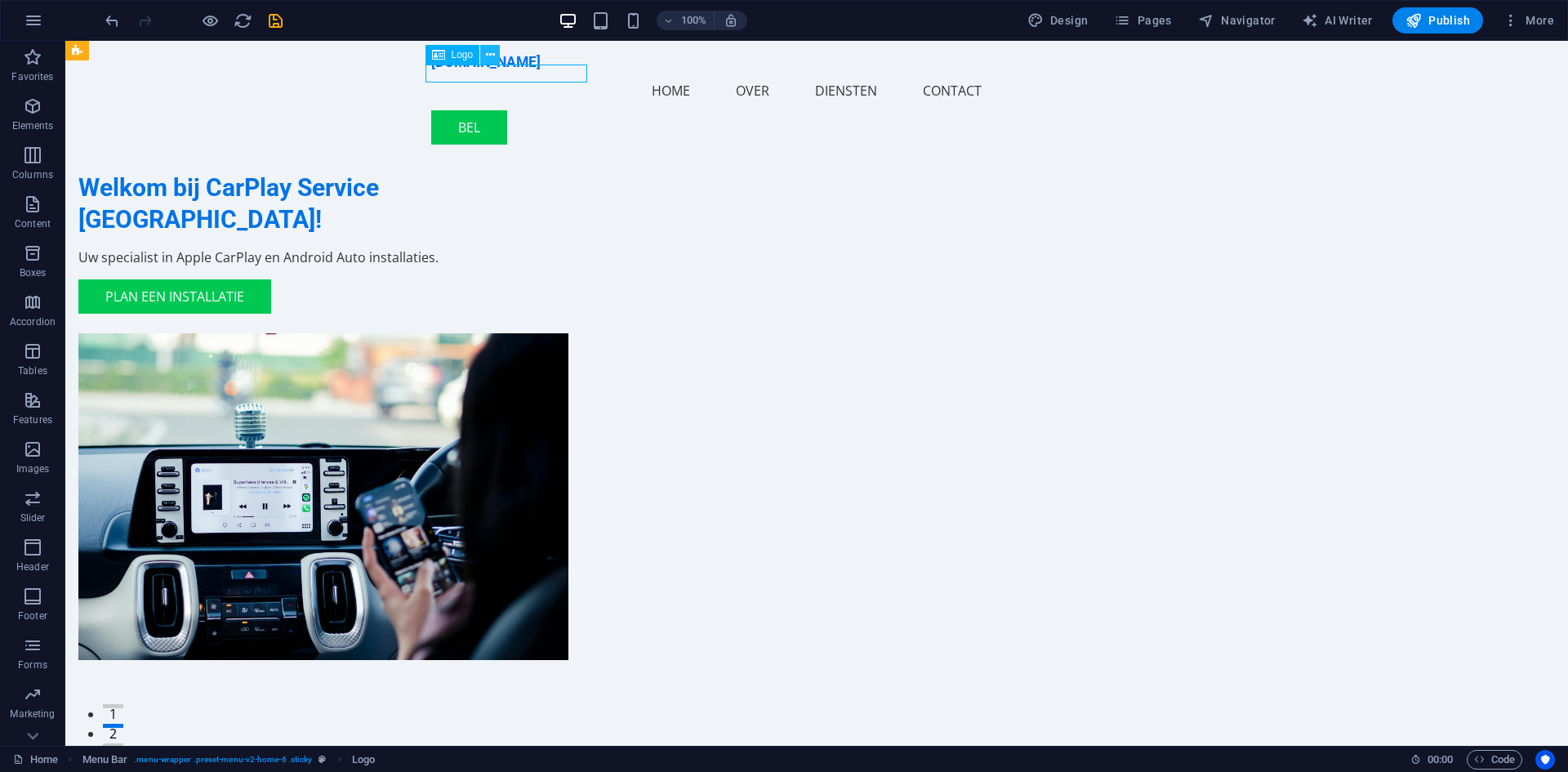
click at [482, 52] on button at bounding box center [489, 54] width 20 height 20
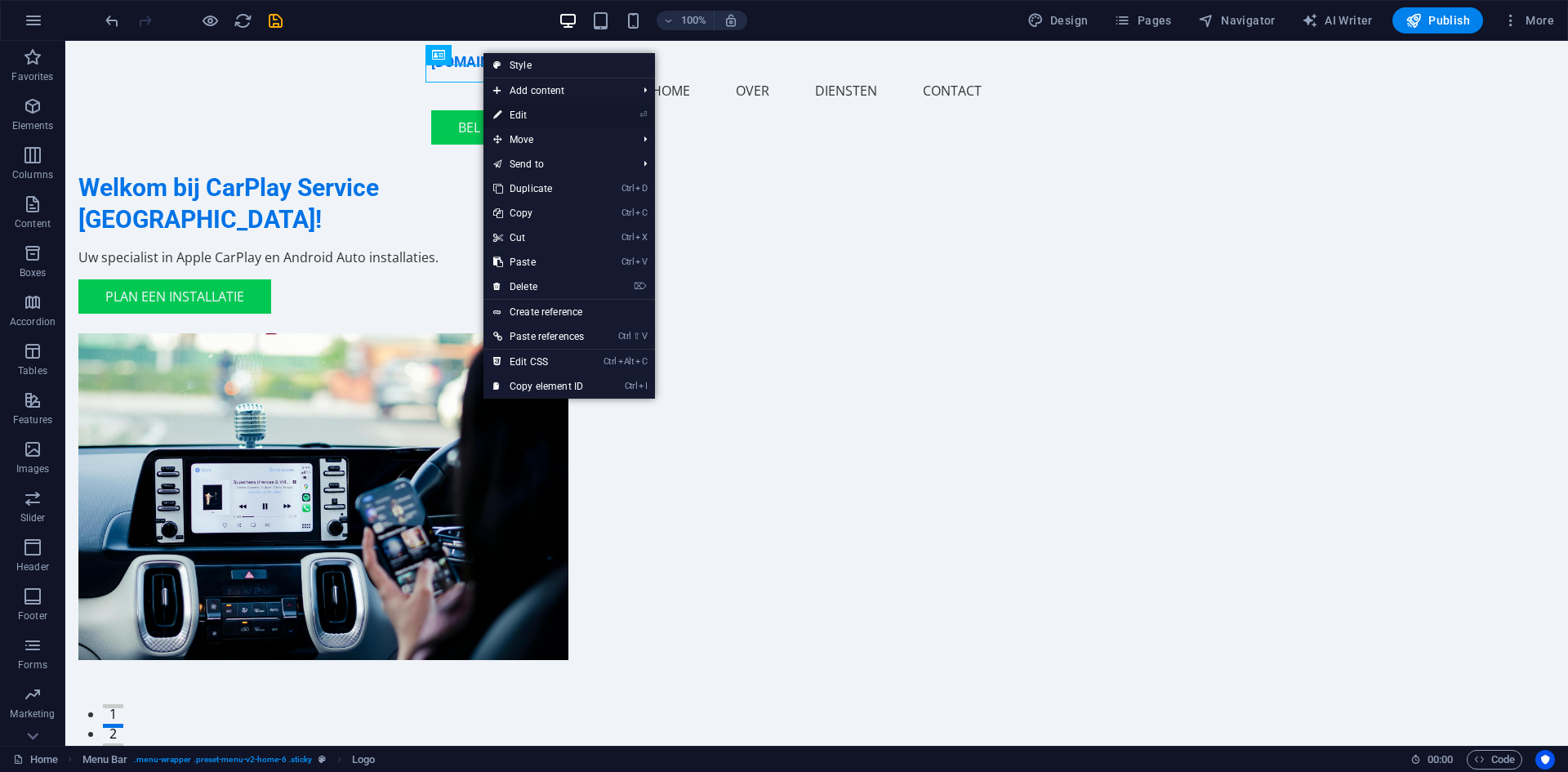
click at [550, 113] on link "⏎ Edit" at bounding box center [539, 115] width 110 height 25
select select "px"
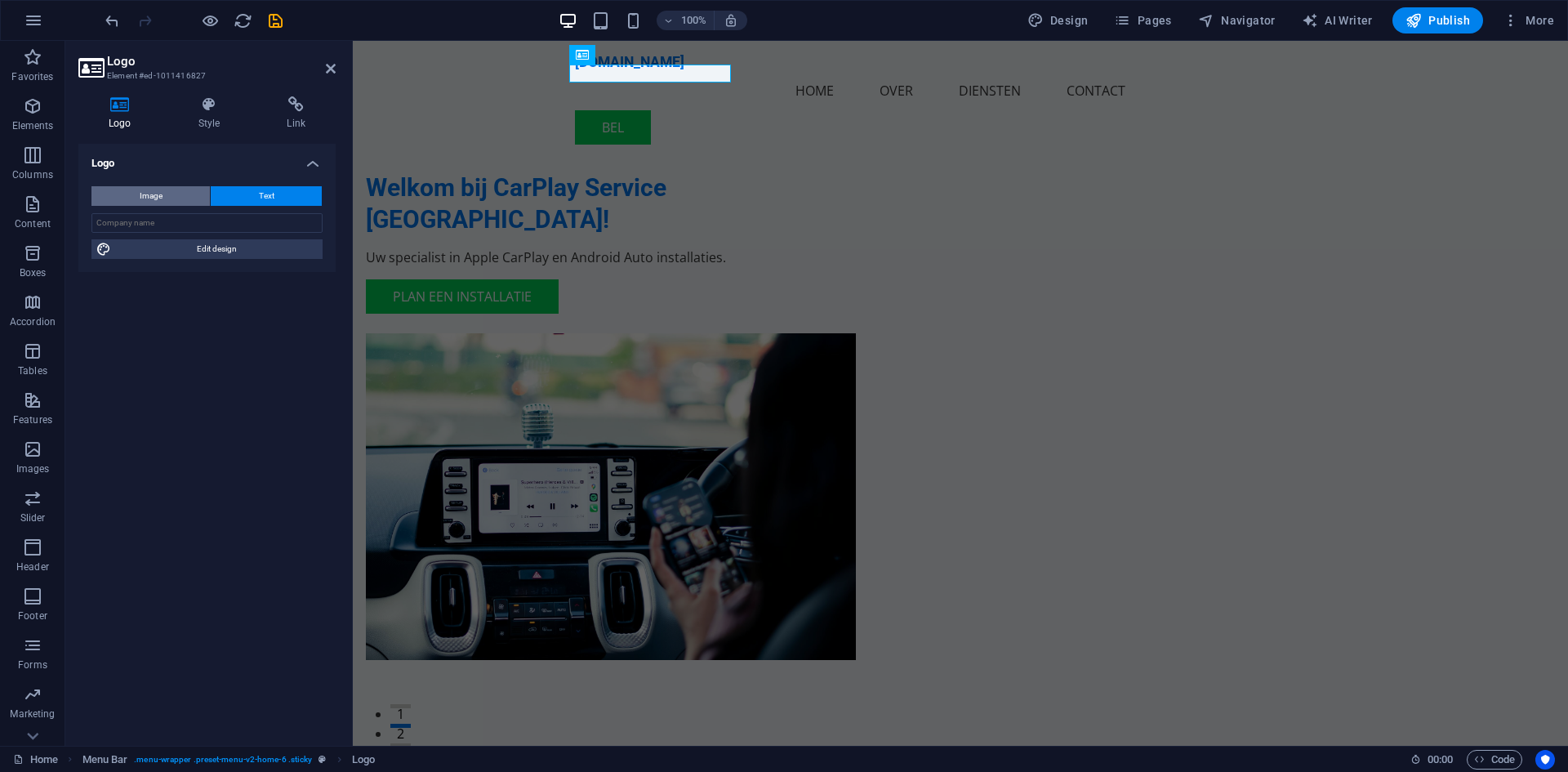
click at [147, 194] on span "Image" at bounding box center [150, 195] width 23 height 20
select select "DISABLED_OPTION_VALUE"
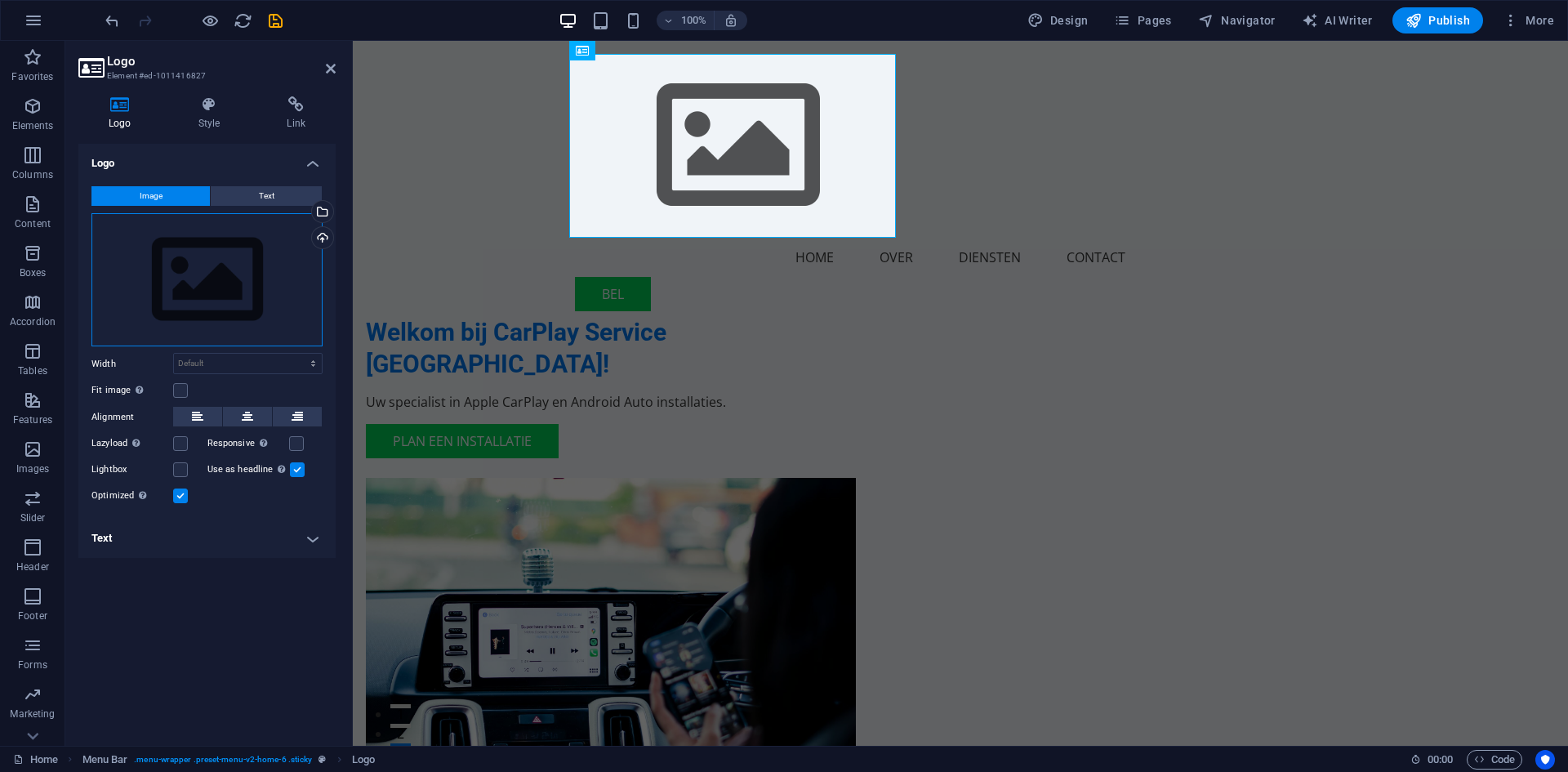
click at [192, 290] on div "Drag files here, click to choose files or select files from Files or our free s…" at bounding box center [207, 280] width 231 height 134
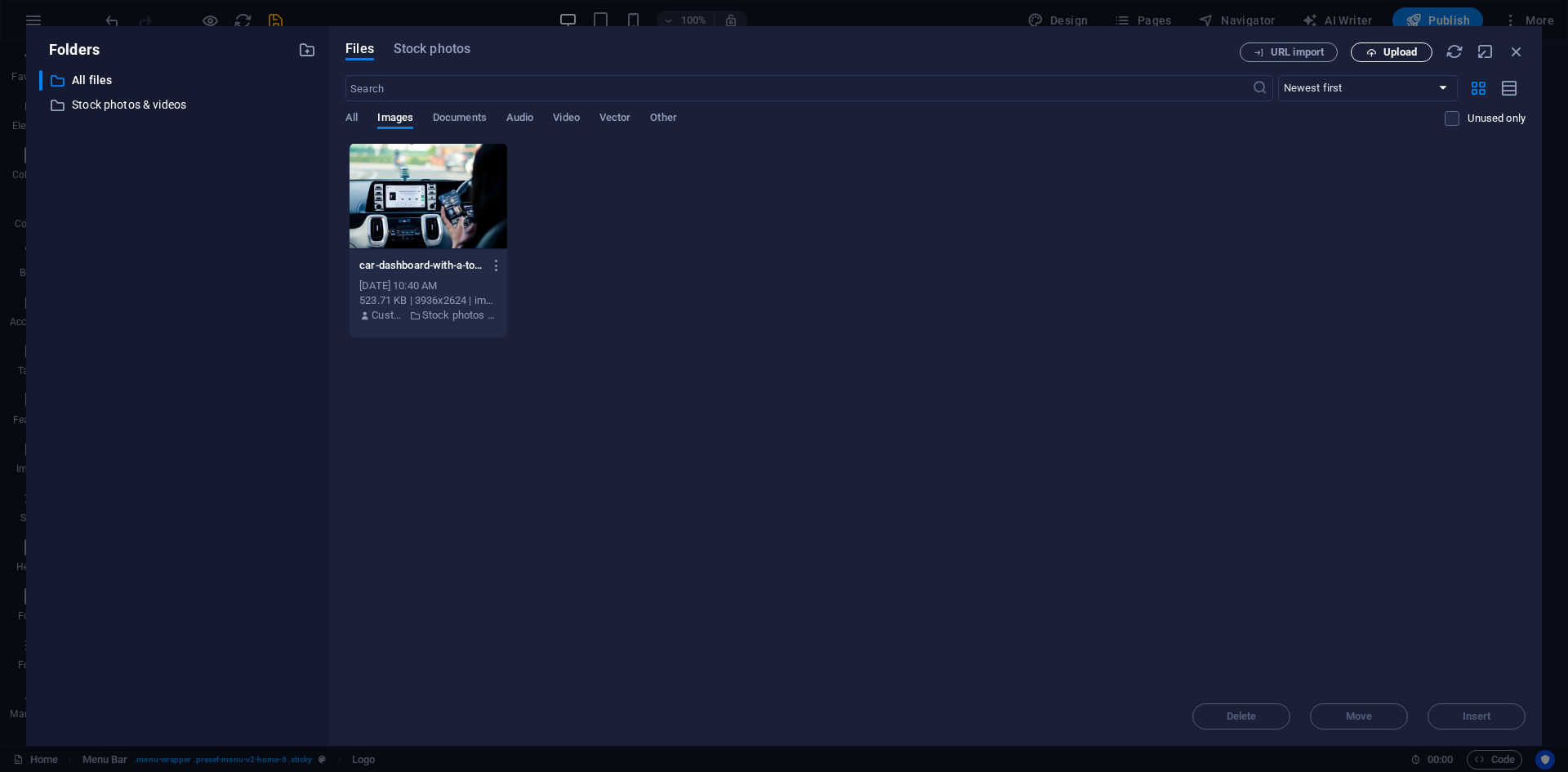
click at [1381, 53] on span "Upload" at bounding box center [1391, 53] width 67 height 11
click at [1396, 50] on span "Upload" at bounding box center [1400, 53] width 33 height 10
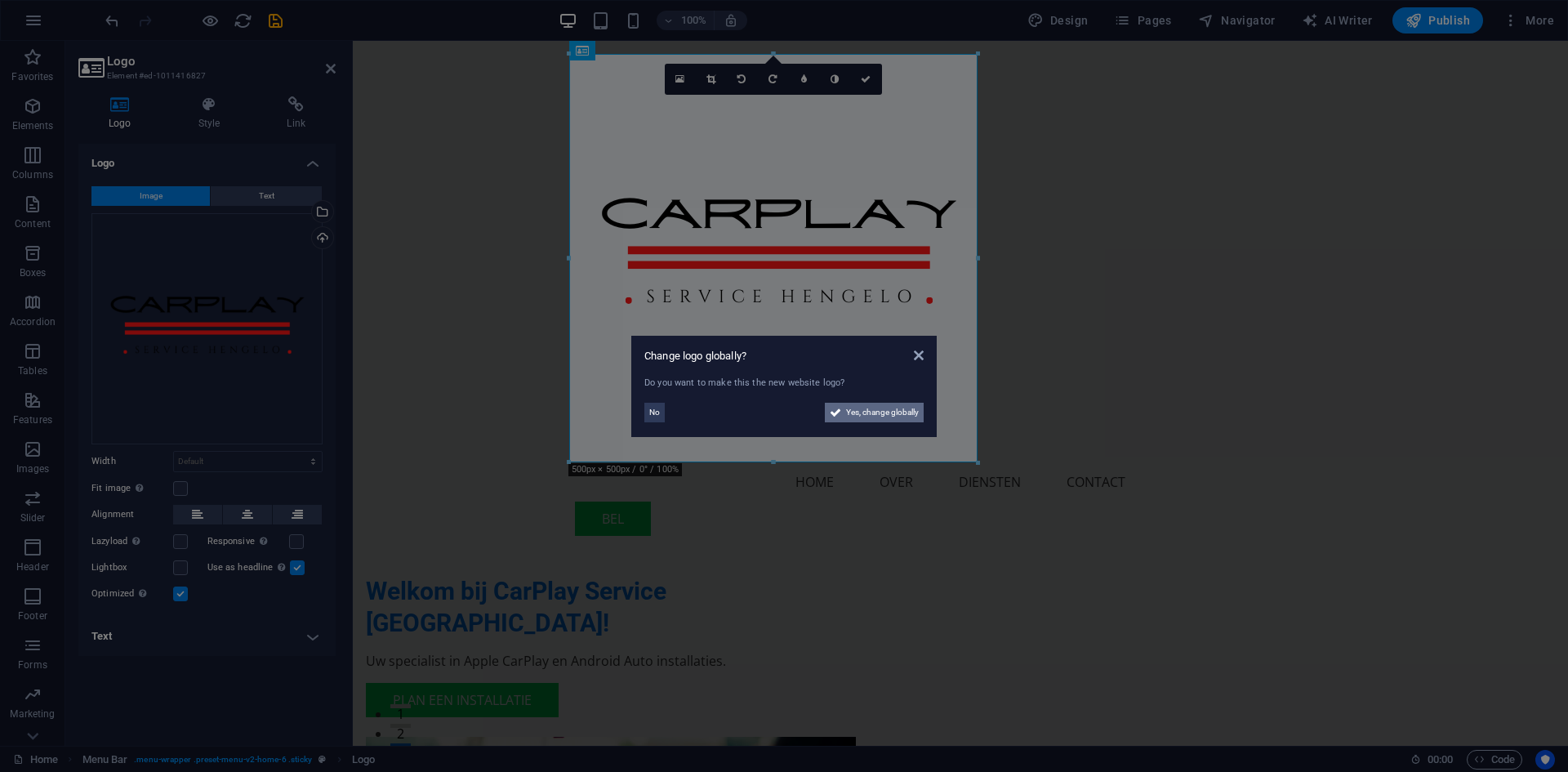
click at [868, 417] on span "Yes, change globally" at bounding box center [883, 412] width 73 height 20
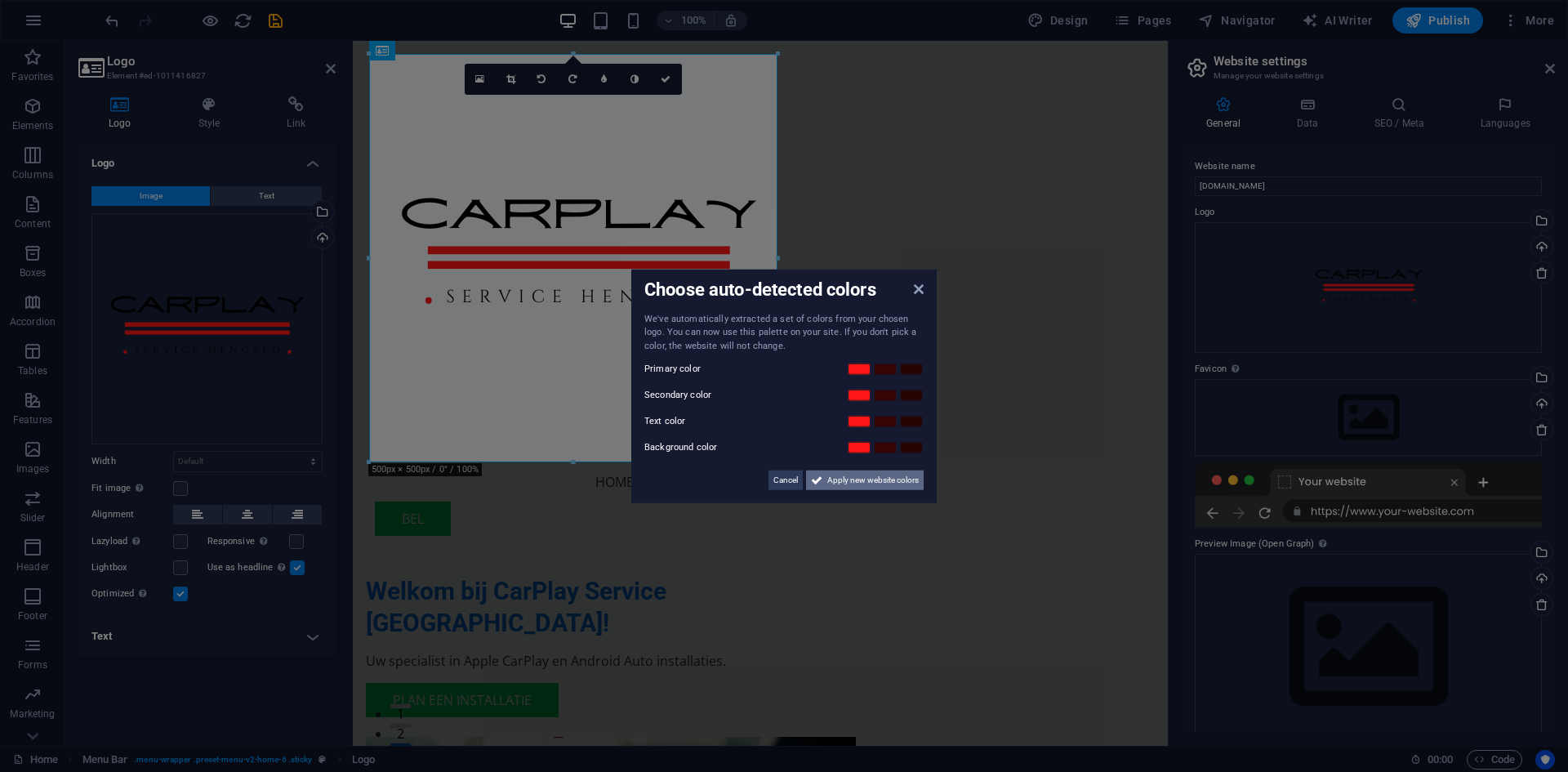
click at [879, 479] on span "Apply new website colors" at bounding box center [873, 480] width 92 height 20
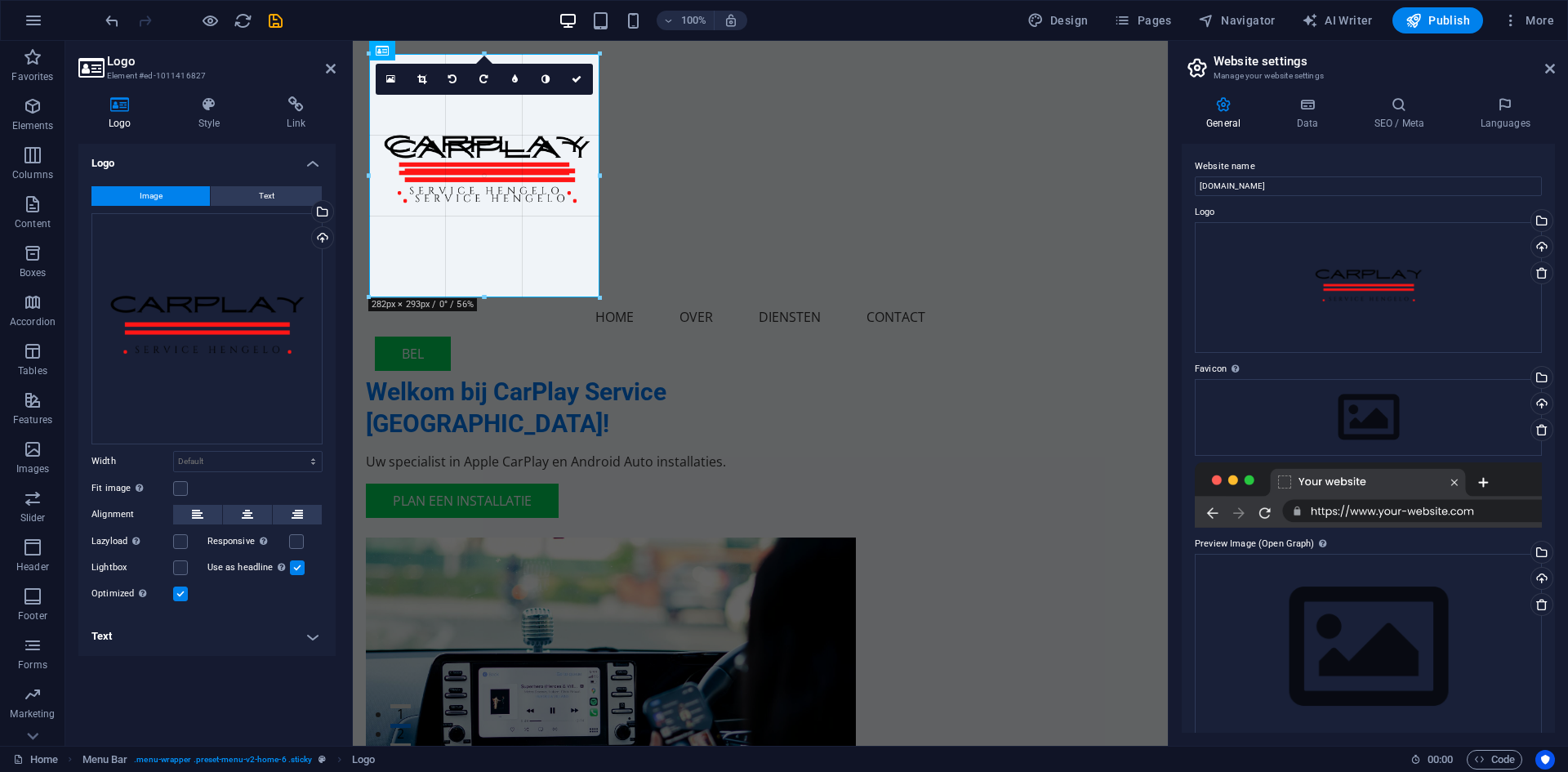
drag, startPoint x: 779, startPoint y: 461, endPoint x: 602, endPoint y: 194, distance: 320.3
type input "282"
select select "px"
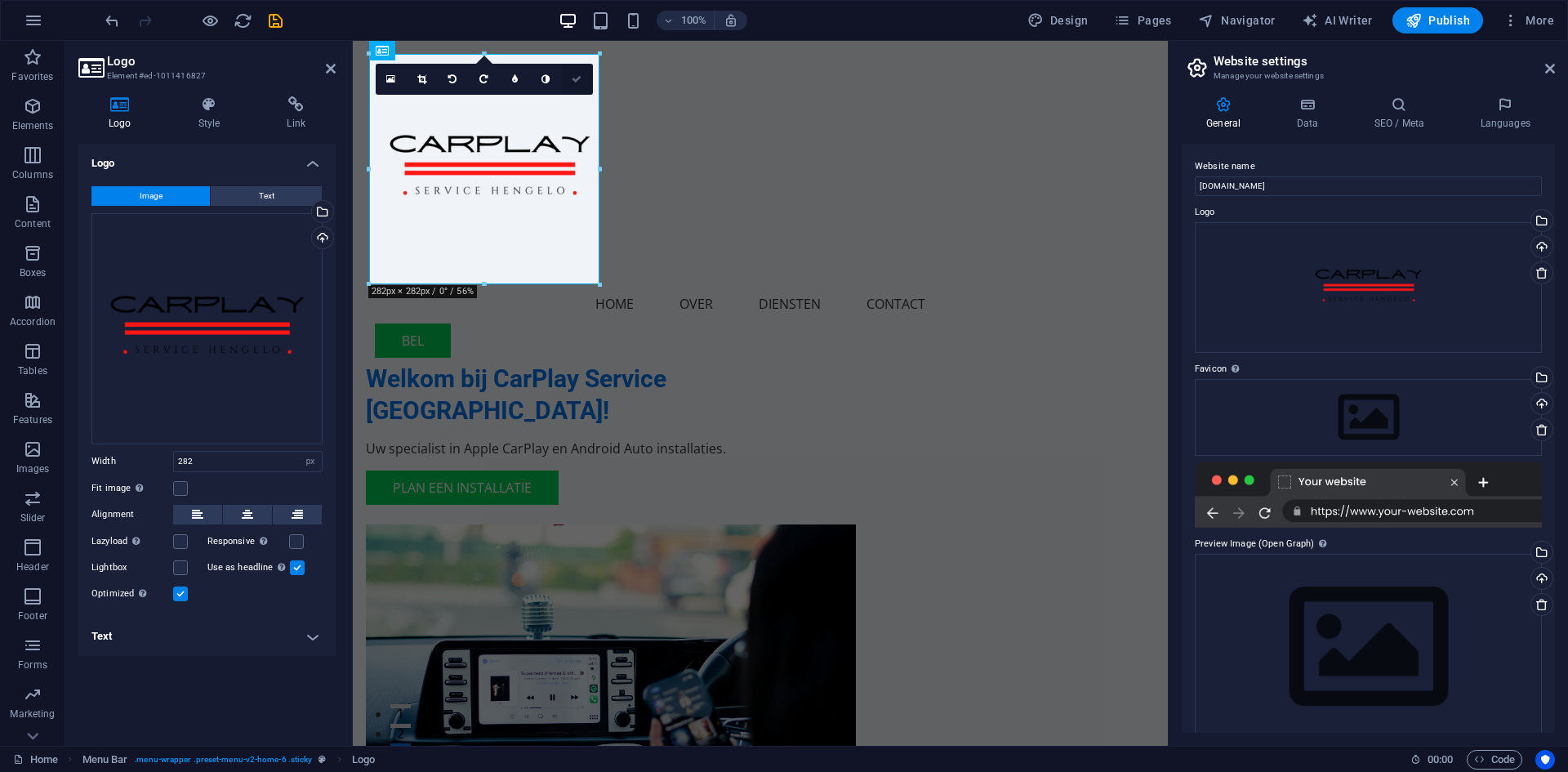
click at [572, 82] on icon at bounding box center [577, 80] width 10 height 10
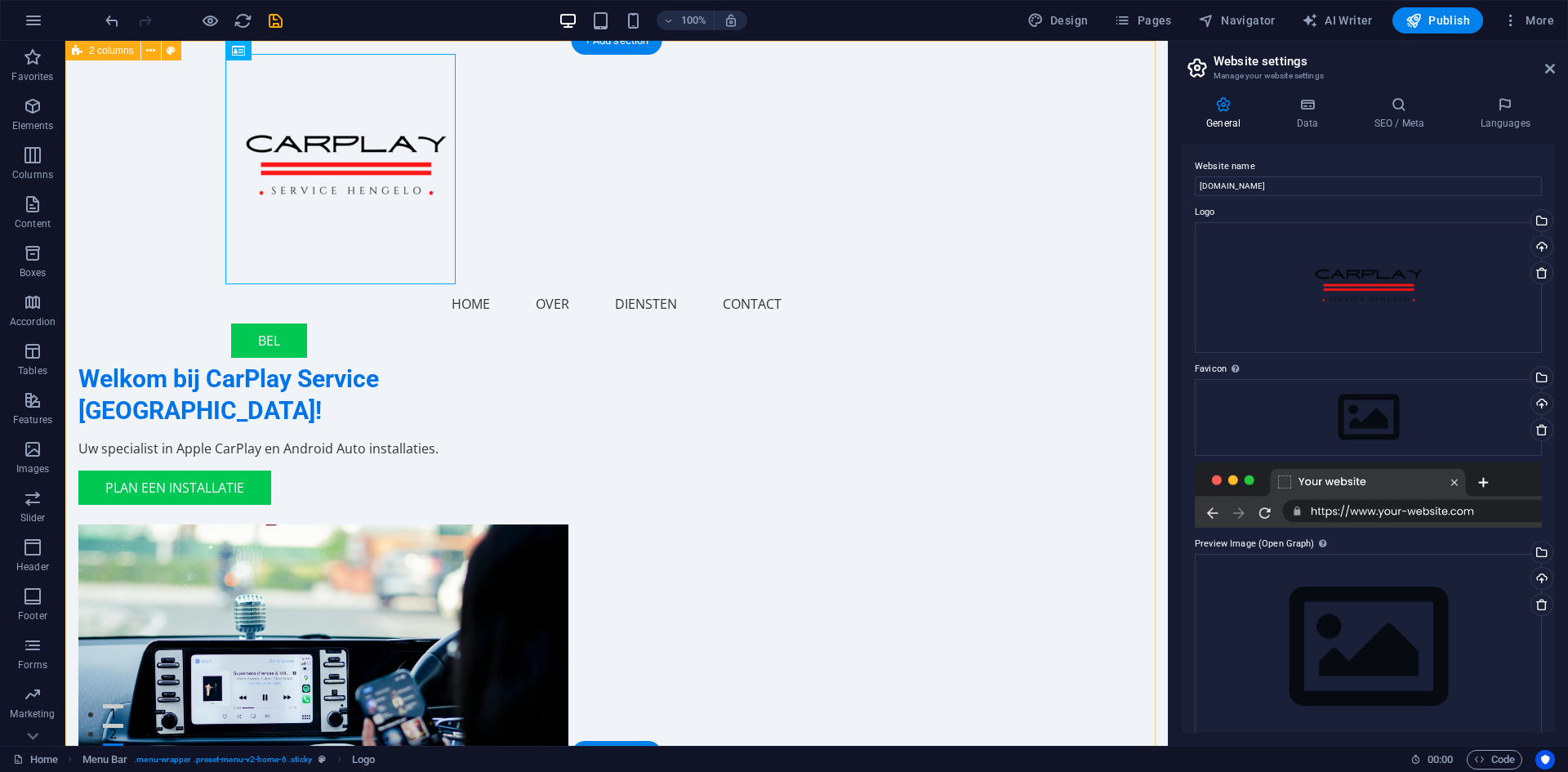
click at [504, 334] on div "Welkom bij CarPlay Service [GEOGRAPHIC_DATA]! Uw specialist in Apple CarPlay en…" at bounding box center [617, 478] width 1103 height 876
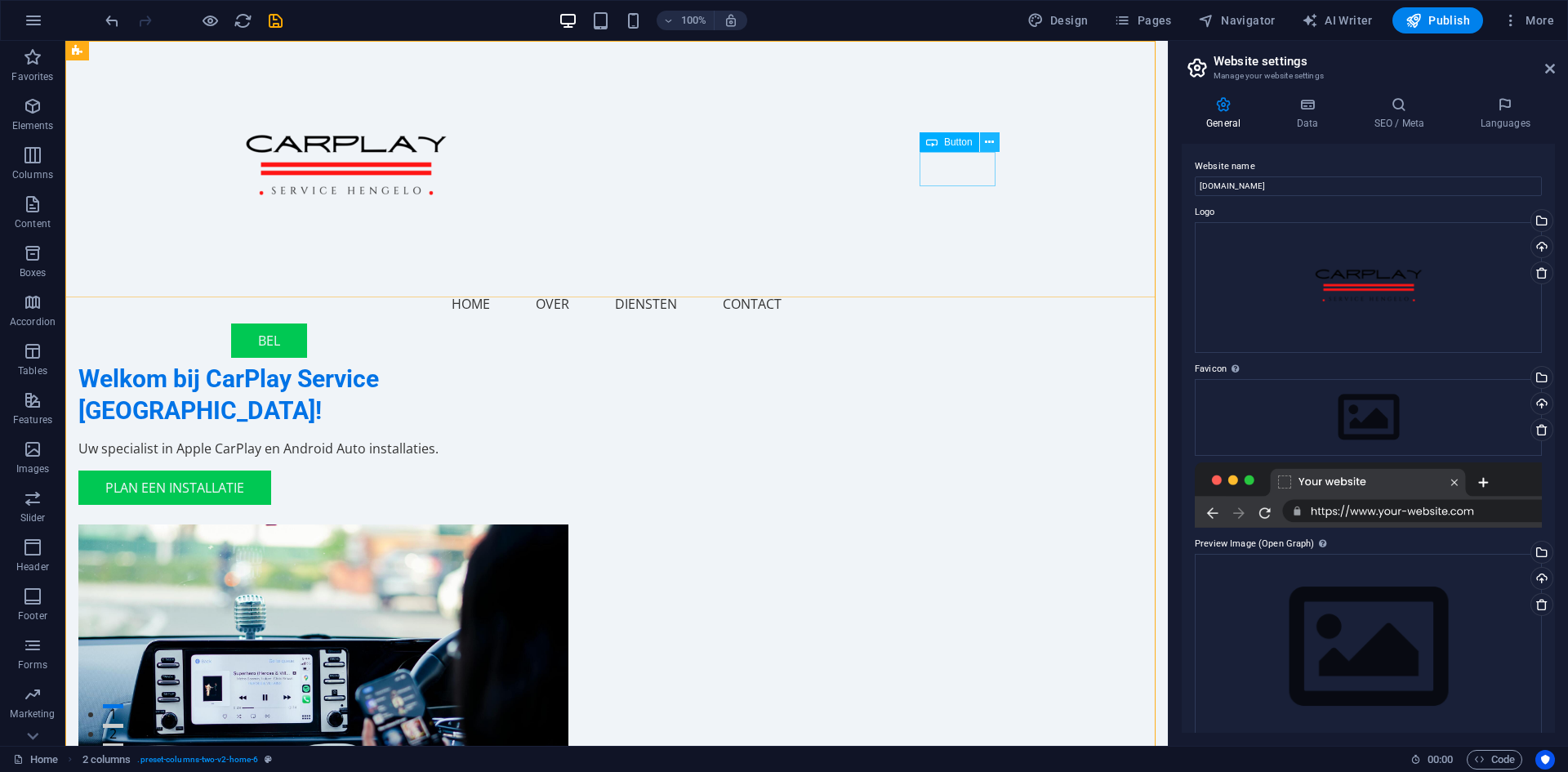
click at [992, 144] on icon at bounding box center [990, 143] width 9 height 17
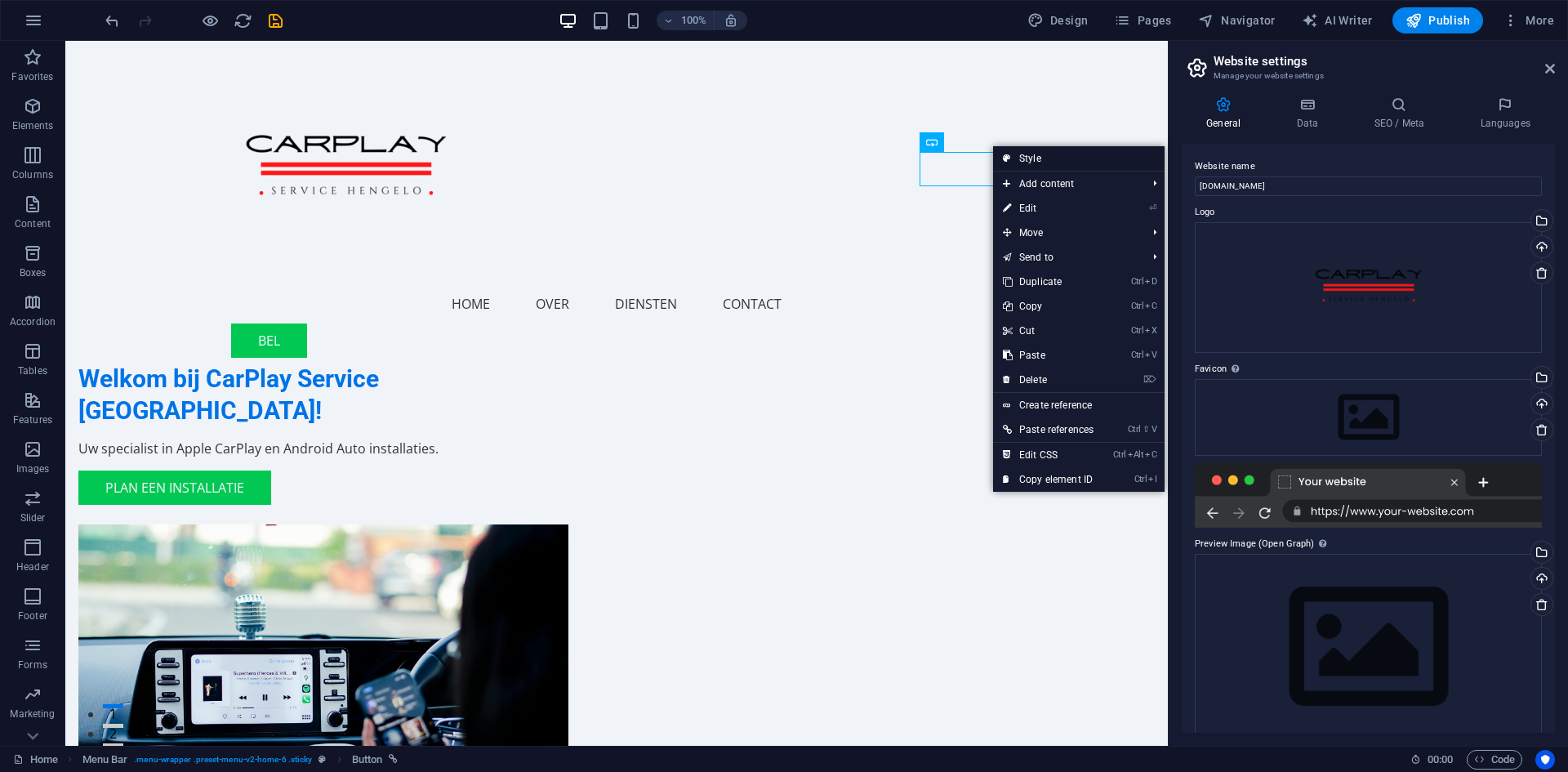
click at [1025, 158] on link "Style" at bounding box center [1079, 158] width 172 height 25
select select "header"
select select "rem"
select select "preset-menu-v2-home-6"
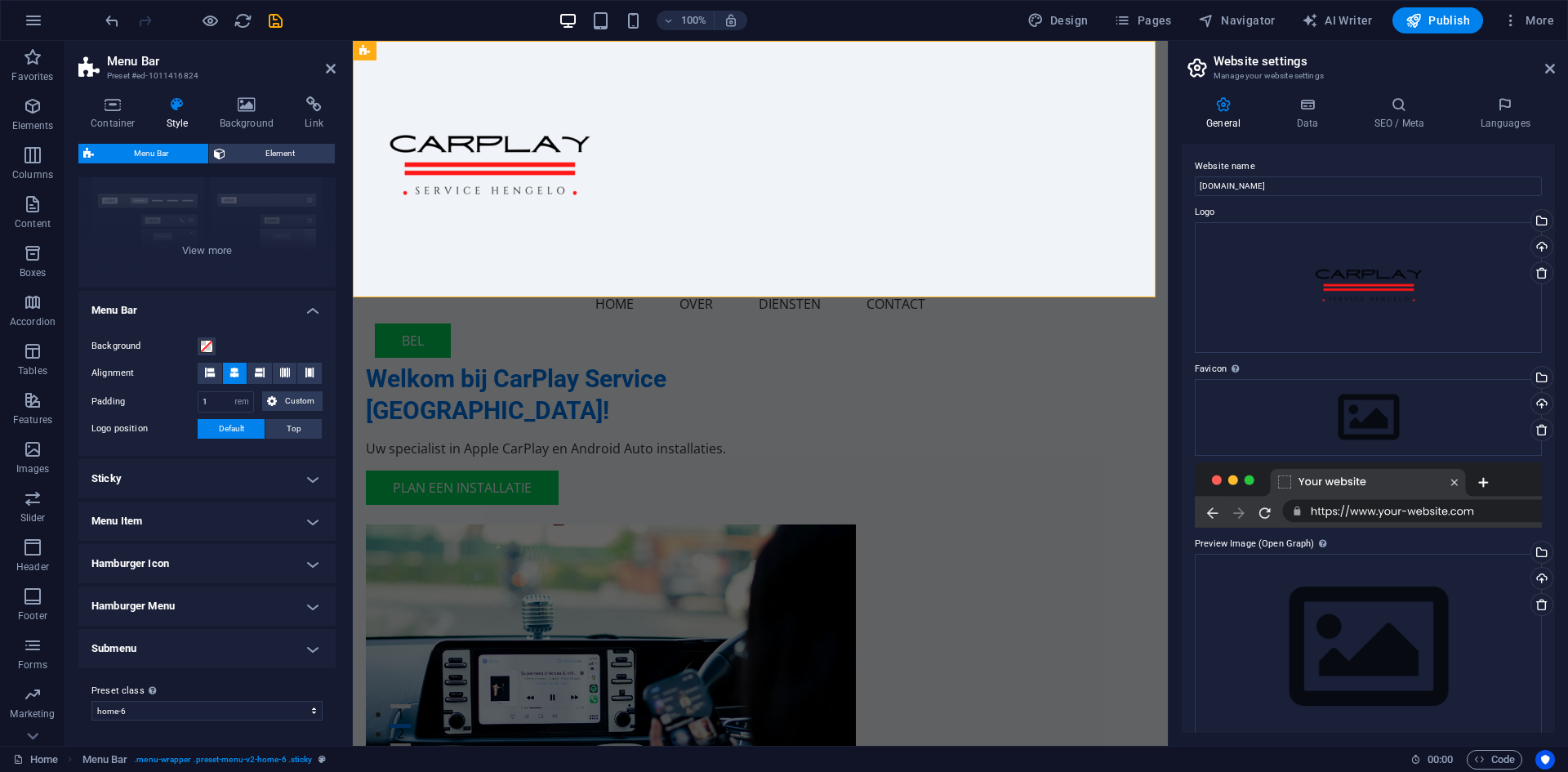
scroll to position [0, 0]
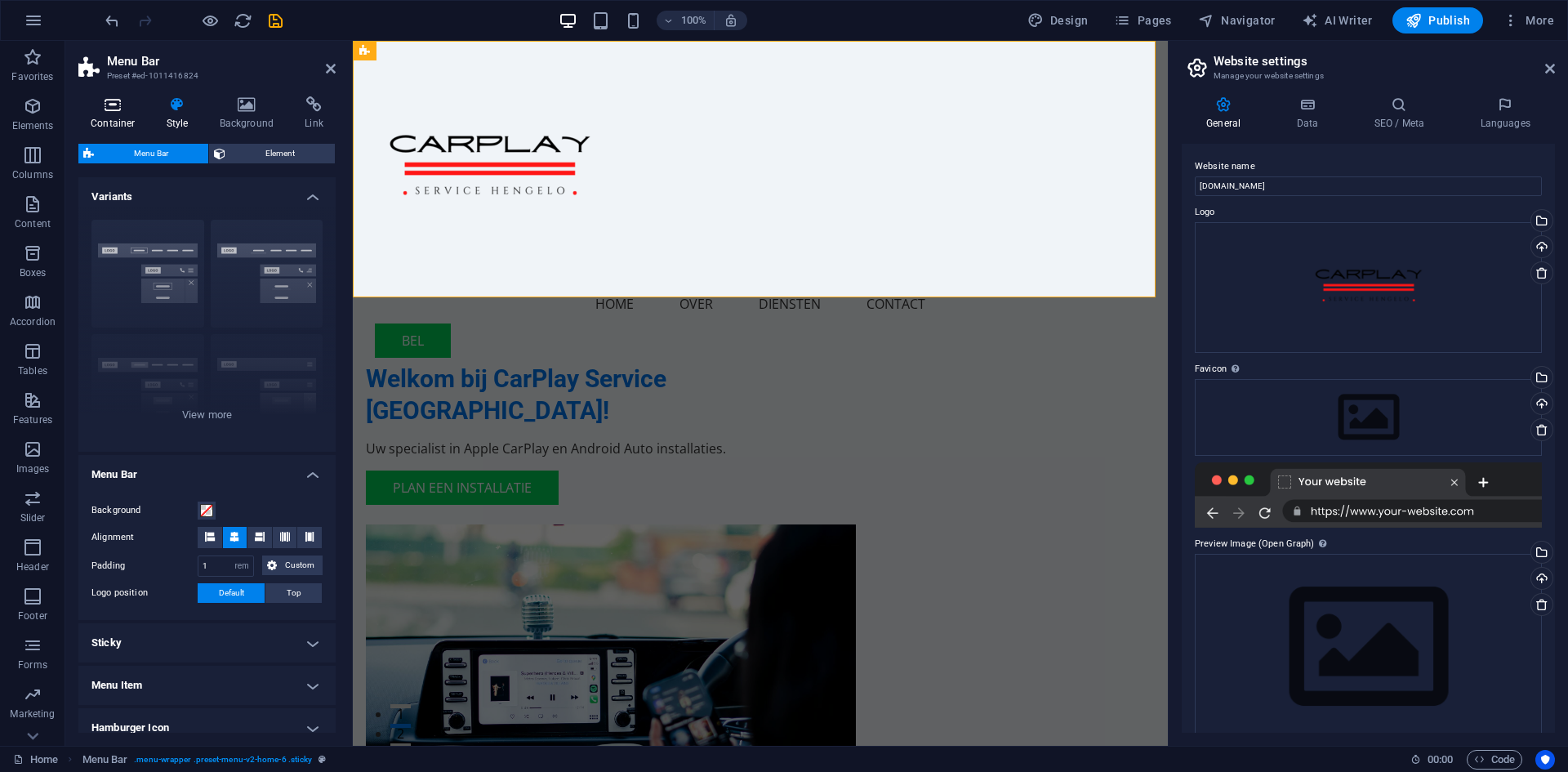
click at [117, 114] on h4 "Container" at bounding box center [116, 113] width 76 height 34
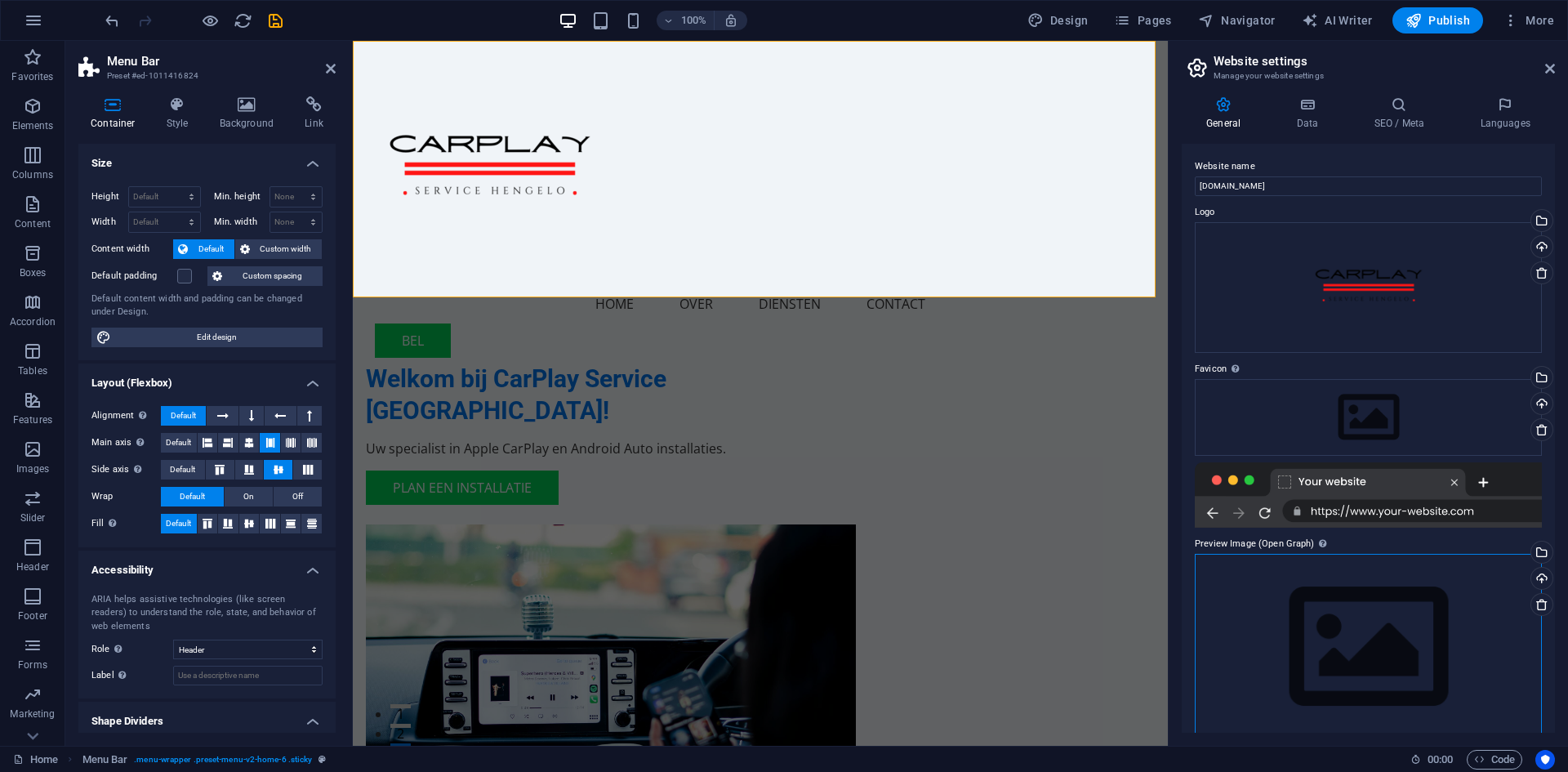
click at [1341, 629] on div "Drag files here, click to choose files or select files from Files or our free s…" at bounding box center [1368, 647] width 347 height 187
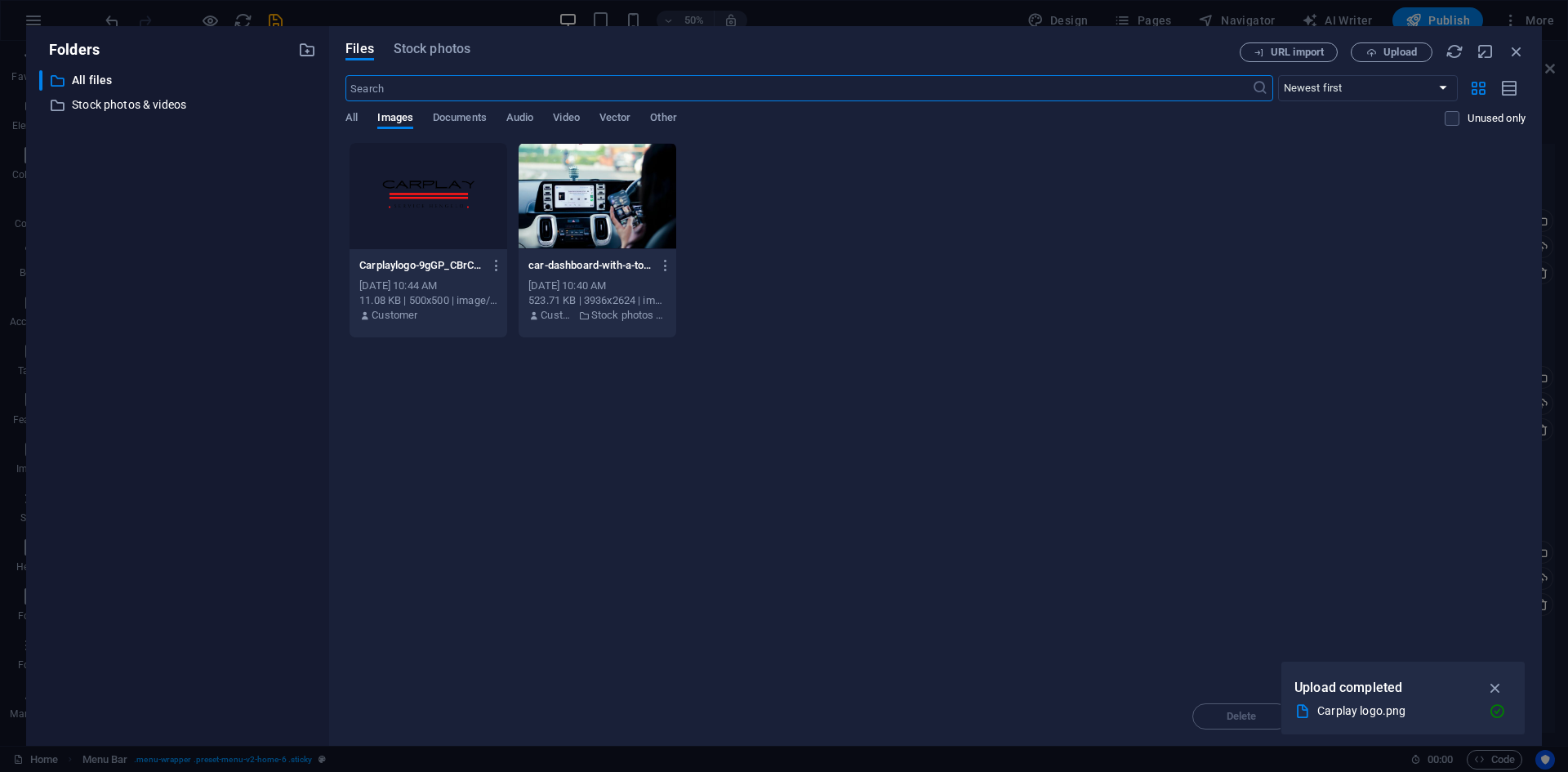
click at [418, 192] on div at bounding box center [429, 195] width 158 height 106
click at [1496, 687] on icon "button" at bounding box center [1496, 687] width 19 height 18
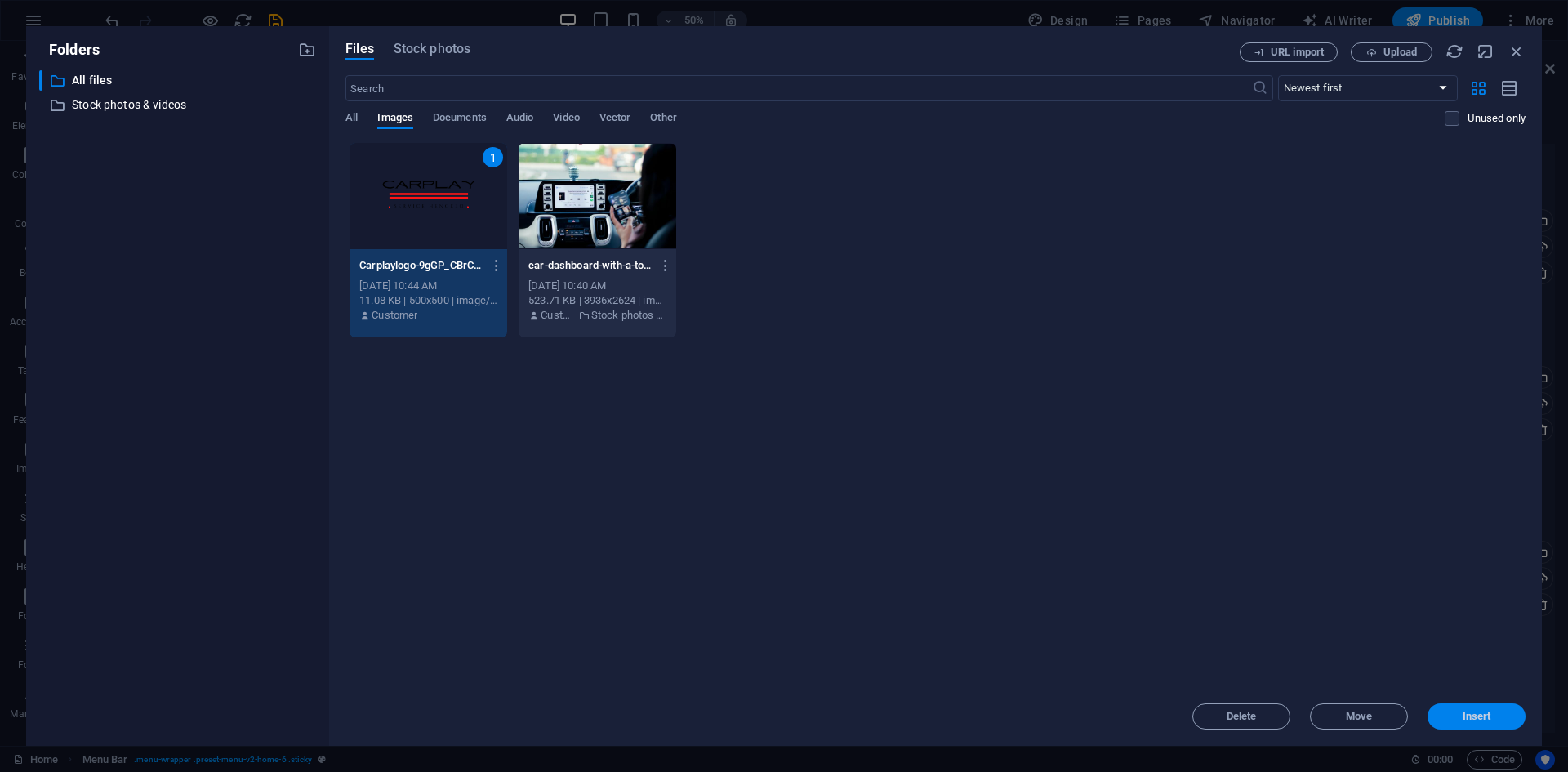
click at [1485, 708] on button "Insert" at bounding box center [1476, 716] width 98 height 26
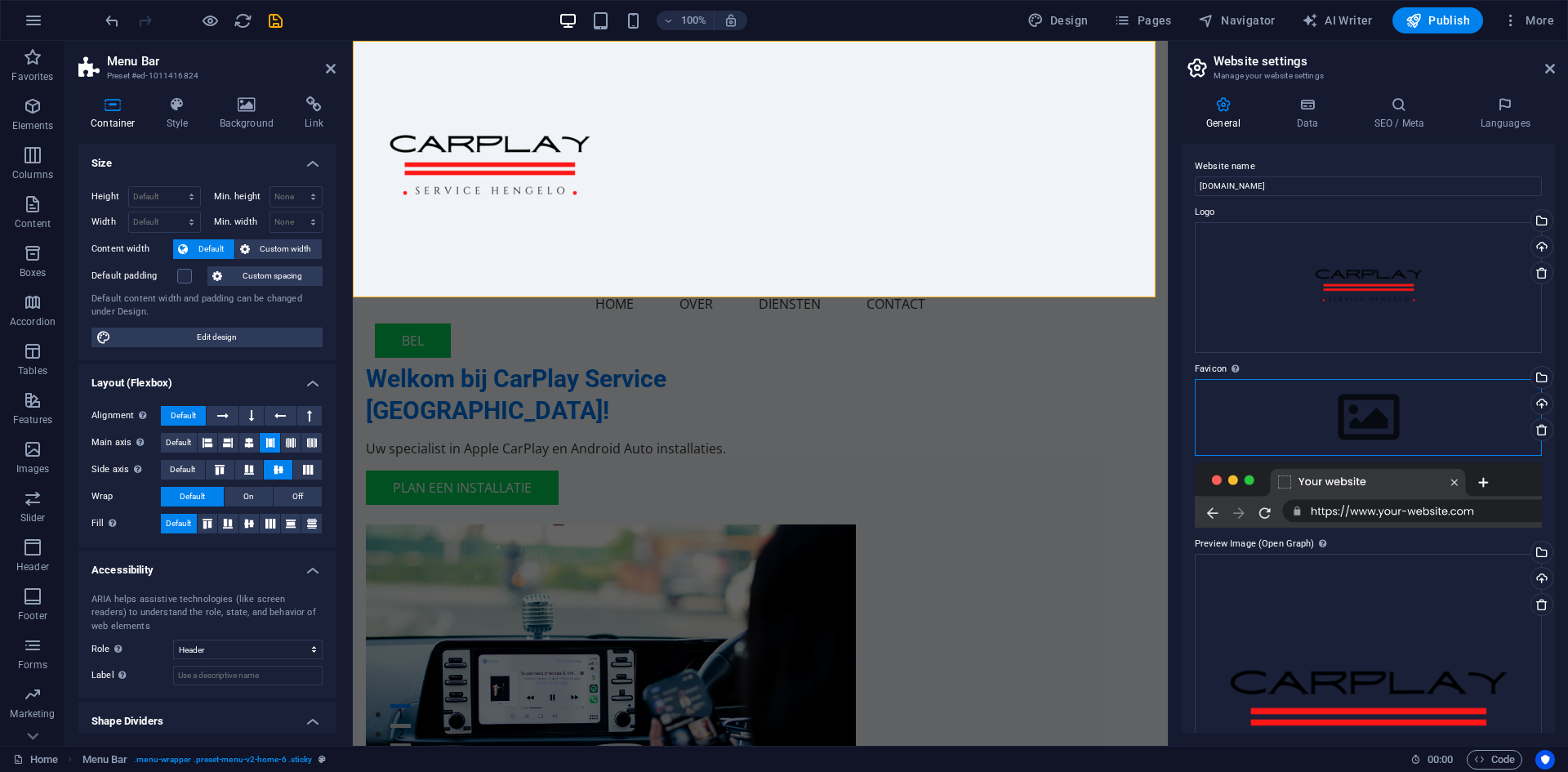
click at [1372, 423] on div "Drag files here, click to choose files or select files from Files or our free s…" at bounding box center [1368, 417] width 347 height 76
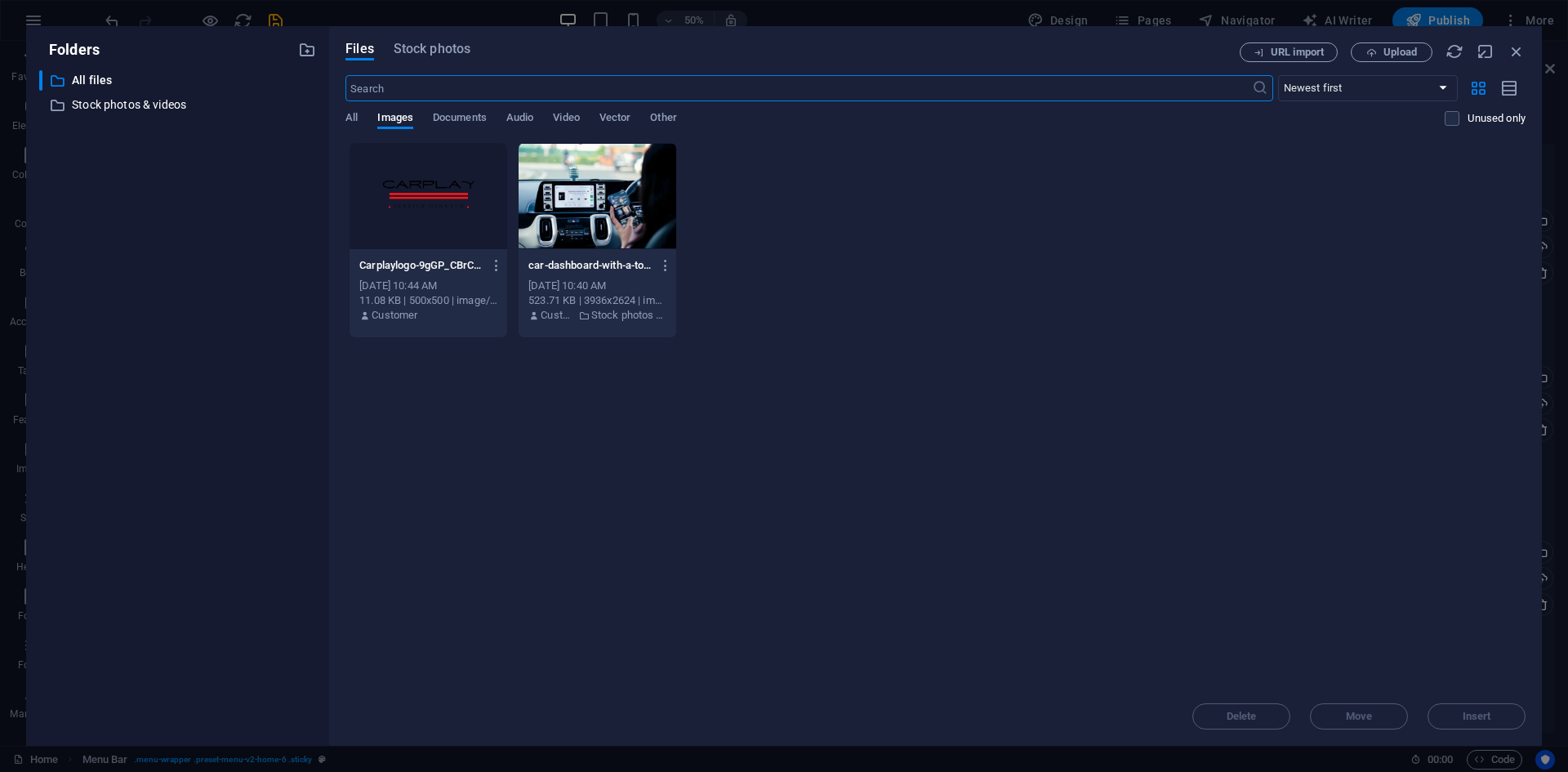
click at [376, 175] on div at bounding box center [429, 195] width 158 height 106
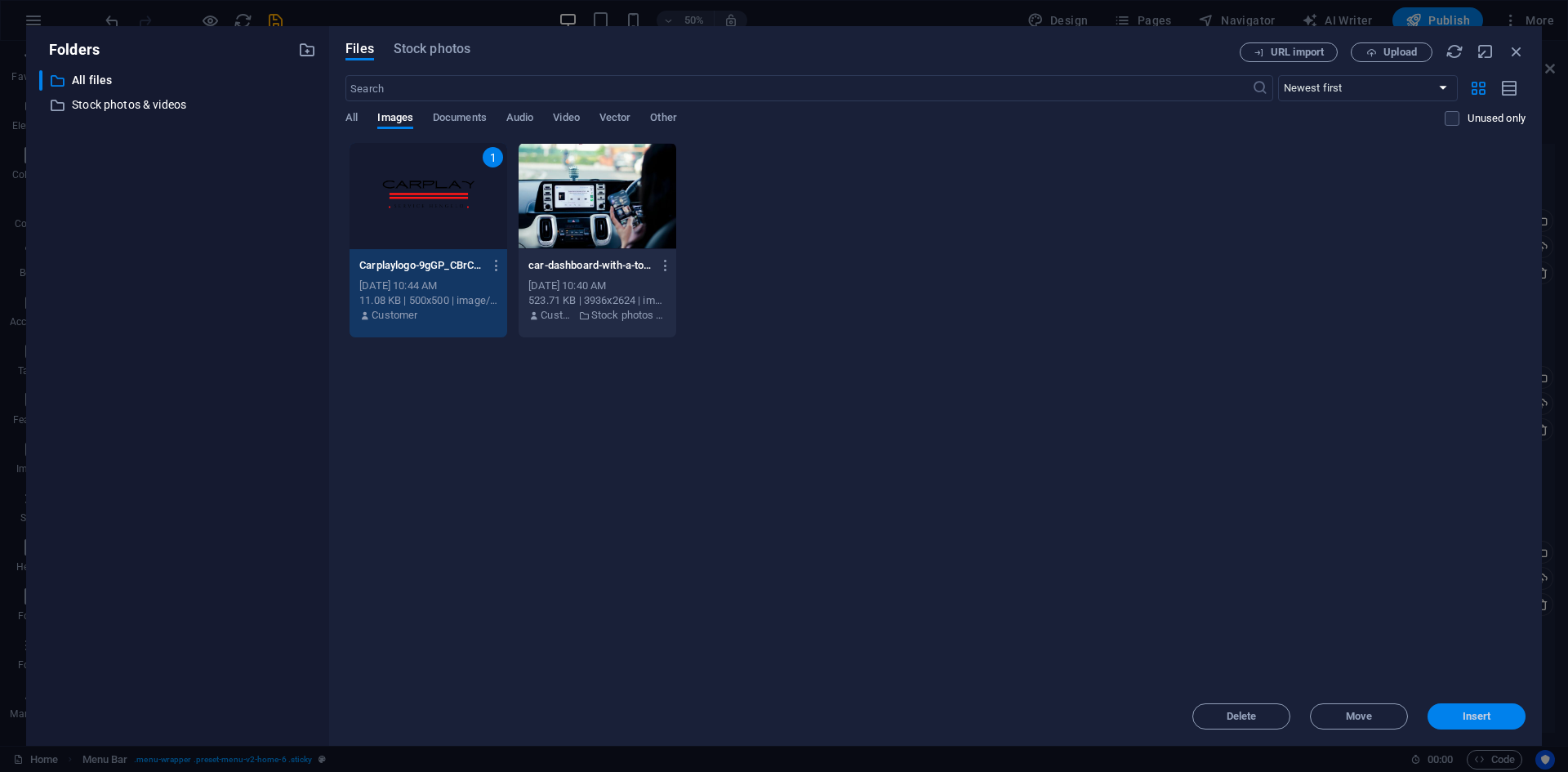
click at [1441, 710] on button "Insert" at bounding box center [1476, 716] width 98 height 26
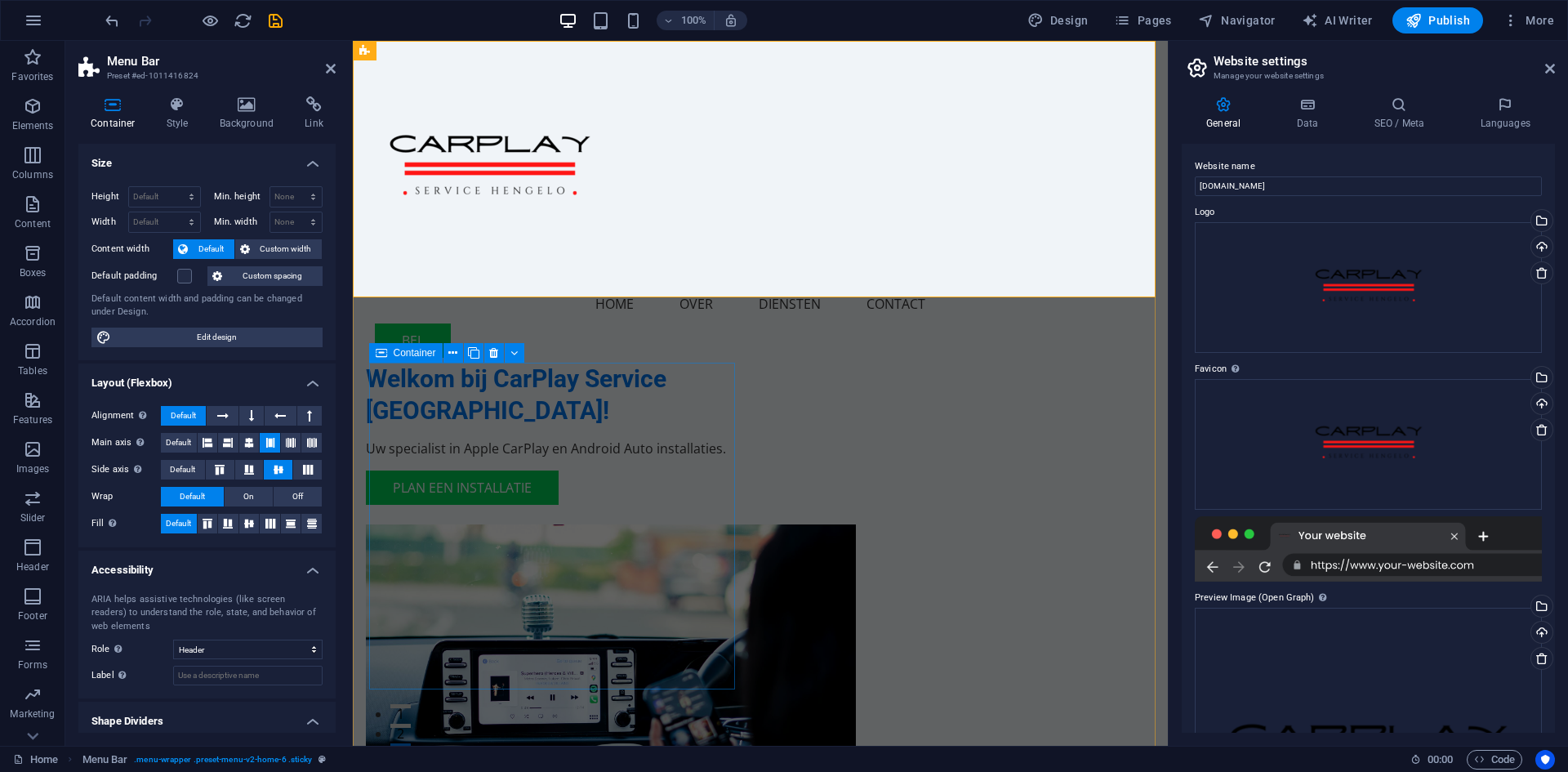
click at [691, 369] on div "Welkom bij CarPlay Service [GEOGRAPHIC_DATA]! Uw specialist in Apple CarPlay en…" at bounding box center [549, 433] width 366 height 142
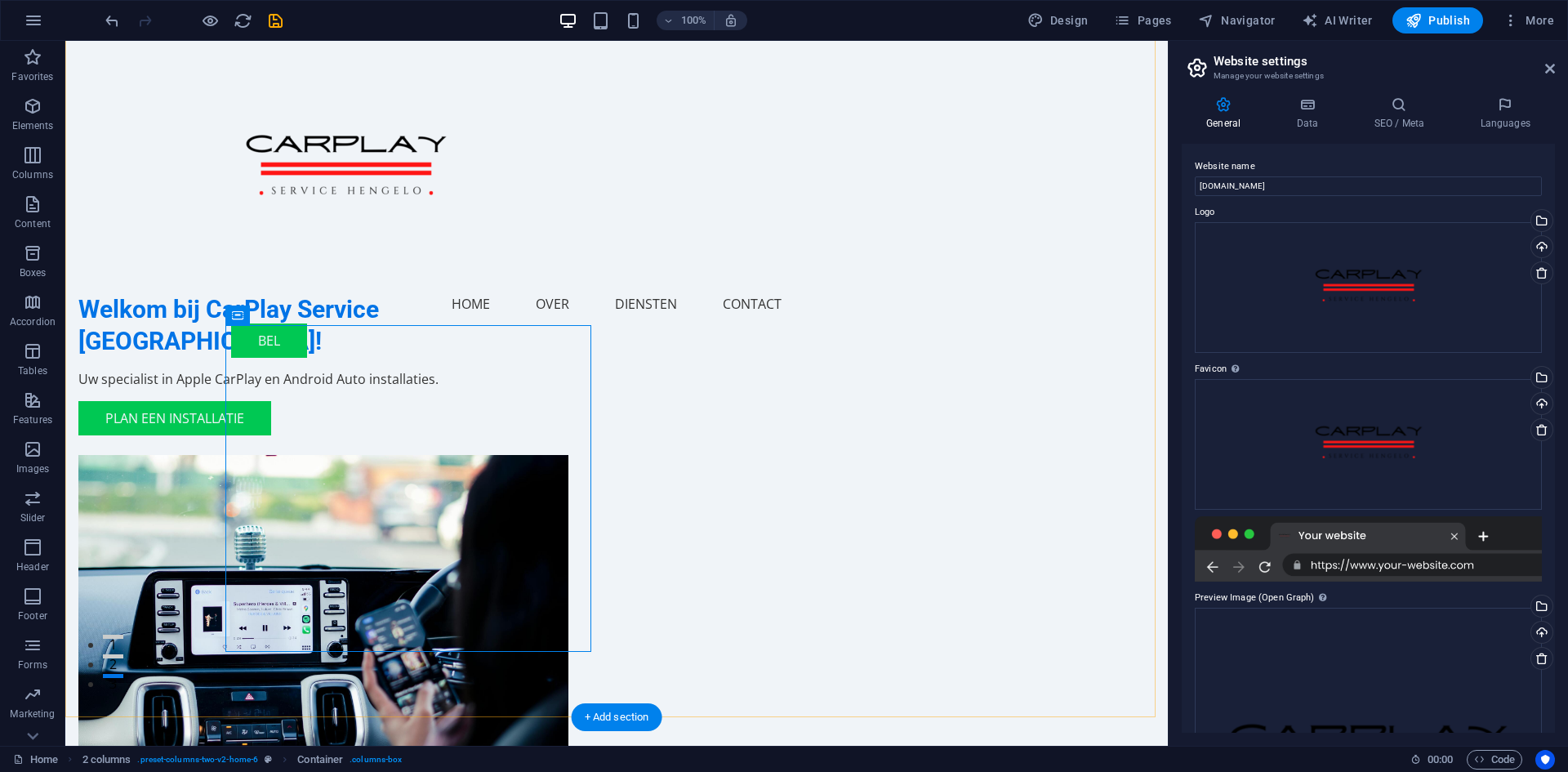
scroll to position [163, 0]
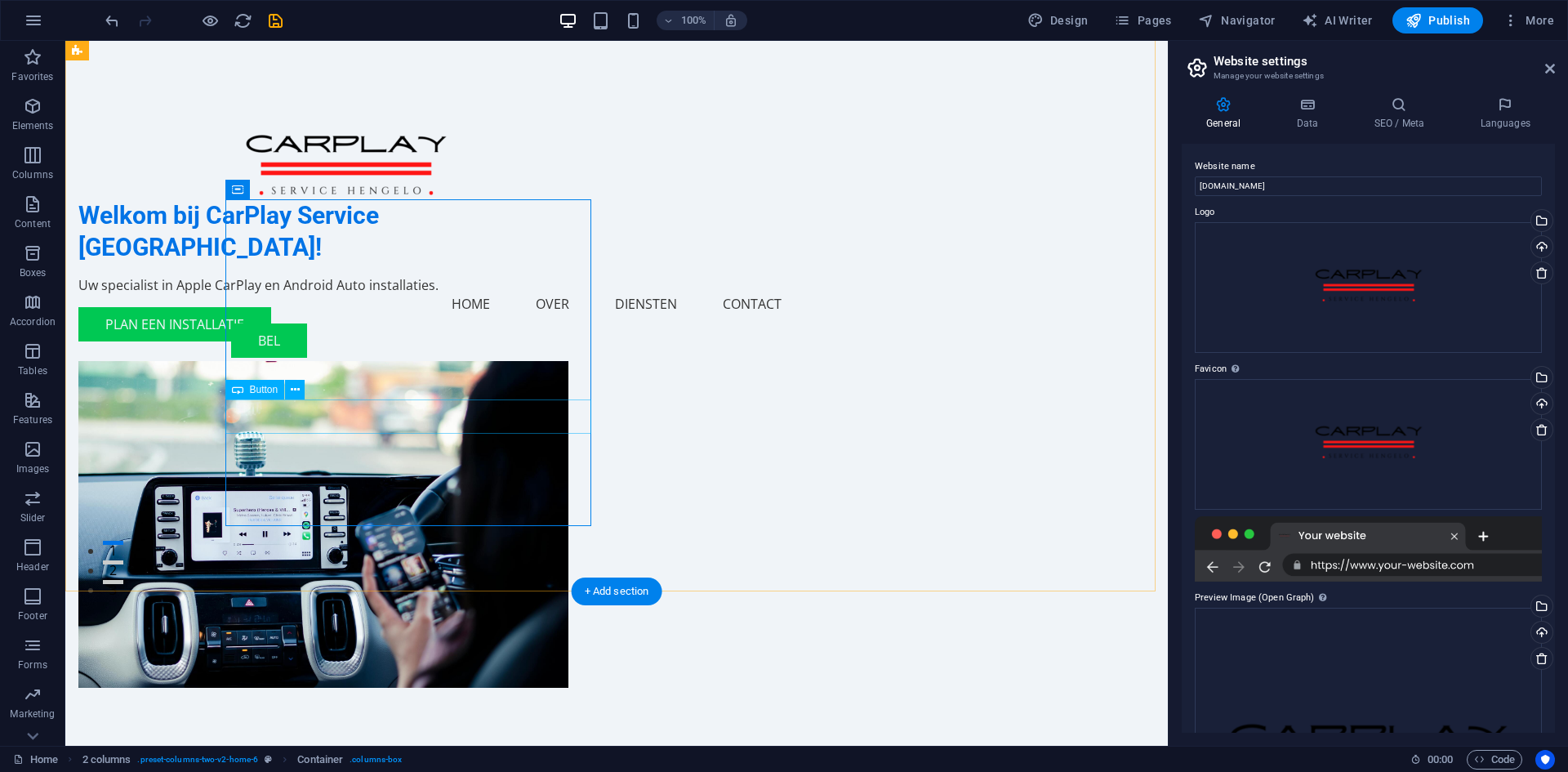
click at [338, 341] on div "Plan een installatie" at bounding box center [261, 324] width 366 height 34
click at [288, 391] on button at bounding box center [295, 389] width 20 height 20
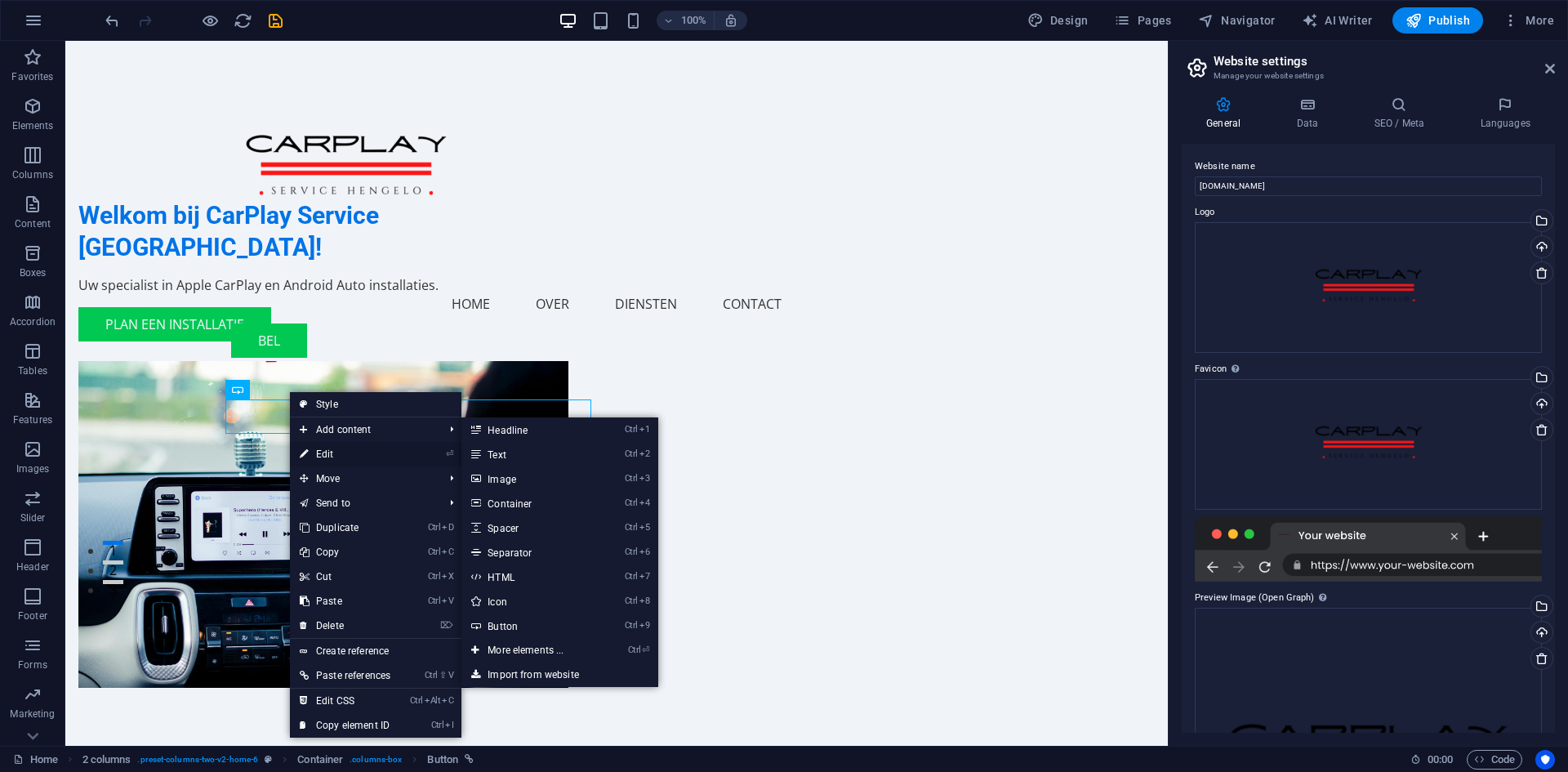
click at [327, 448] on link "⏎ Edit" at bounding box center [345, 454] width 110 height 25
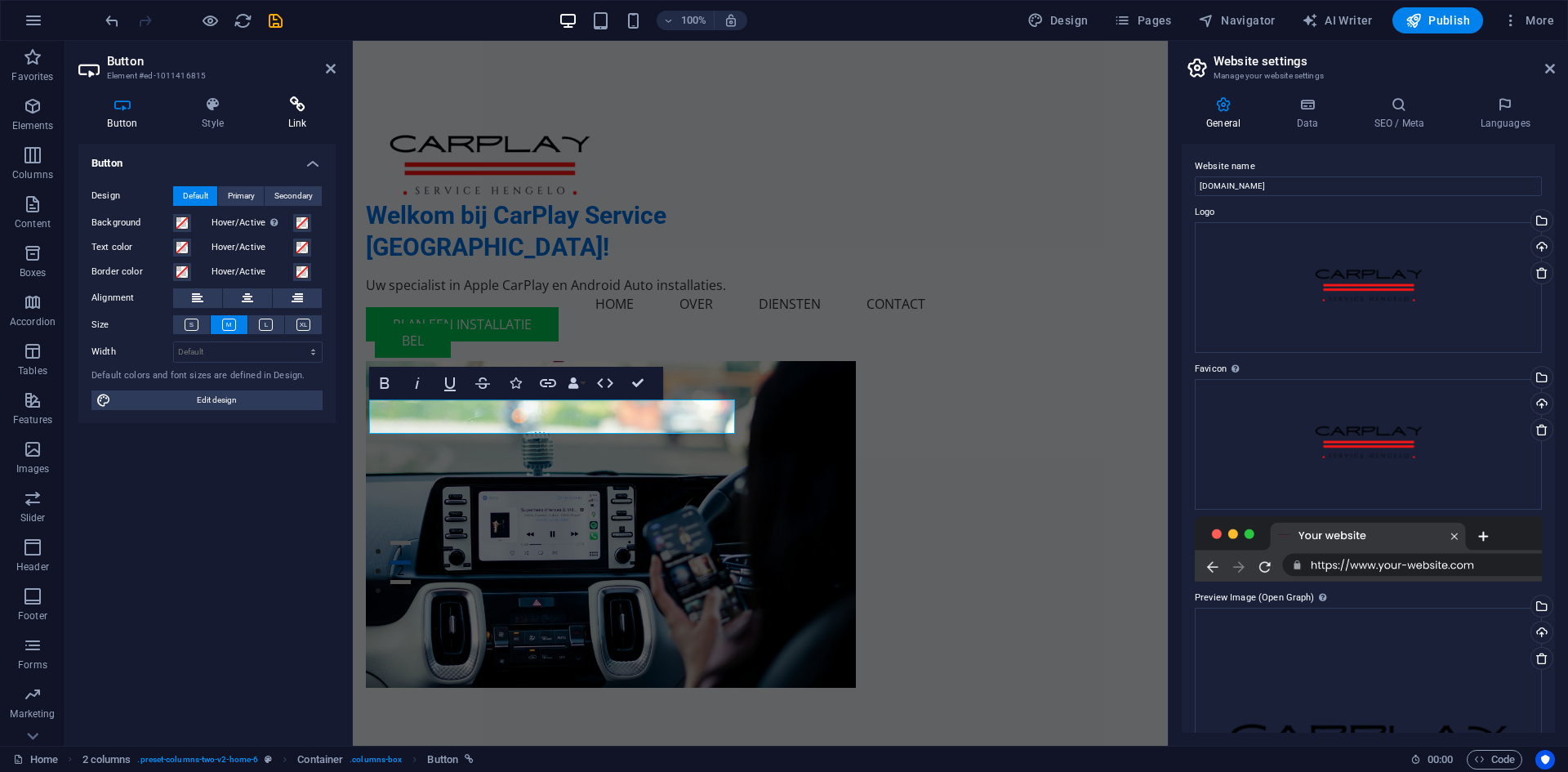
click at [307, 109] on icon at bounding box center [297, 104] width 76 height 16
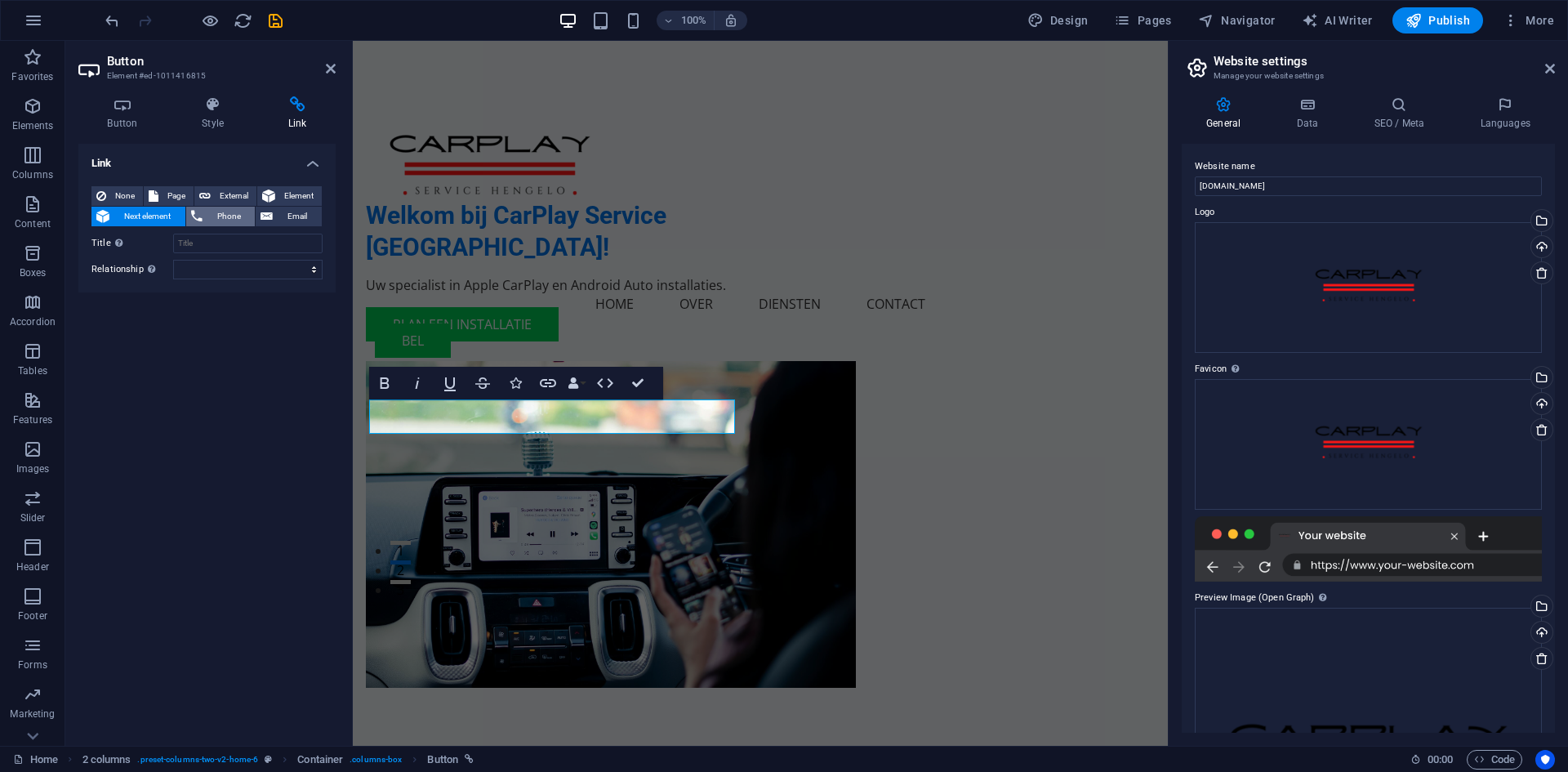
click at [229, 217] on span "Phone" at bounding box center [228, 216] width 43 height 20
click at [228, 243] on input "Phone" at bounding box center [248, 243] width 149 height 20
drag, startPoint x: 228, startPoint y: 242, endPoint x: 208, endPoint y: 242, distance: 20.0
click at [208, 242] on input "Phone" at bounding box center [248, 243] width 149 height 20
type input "0623173899"
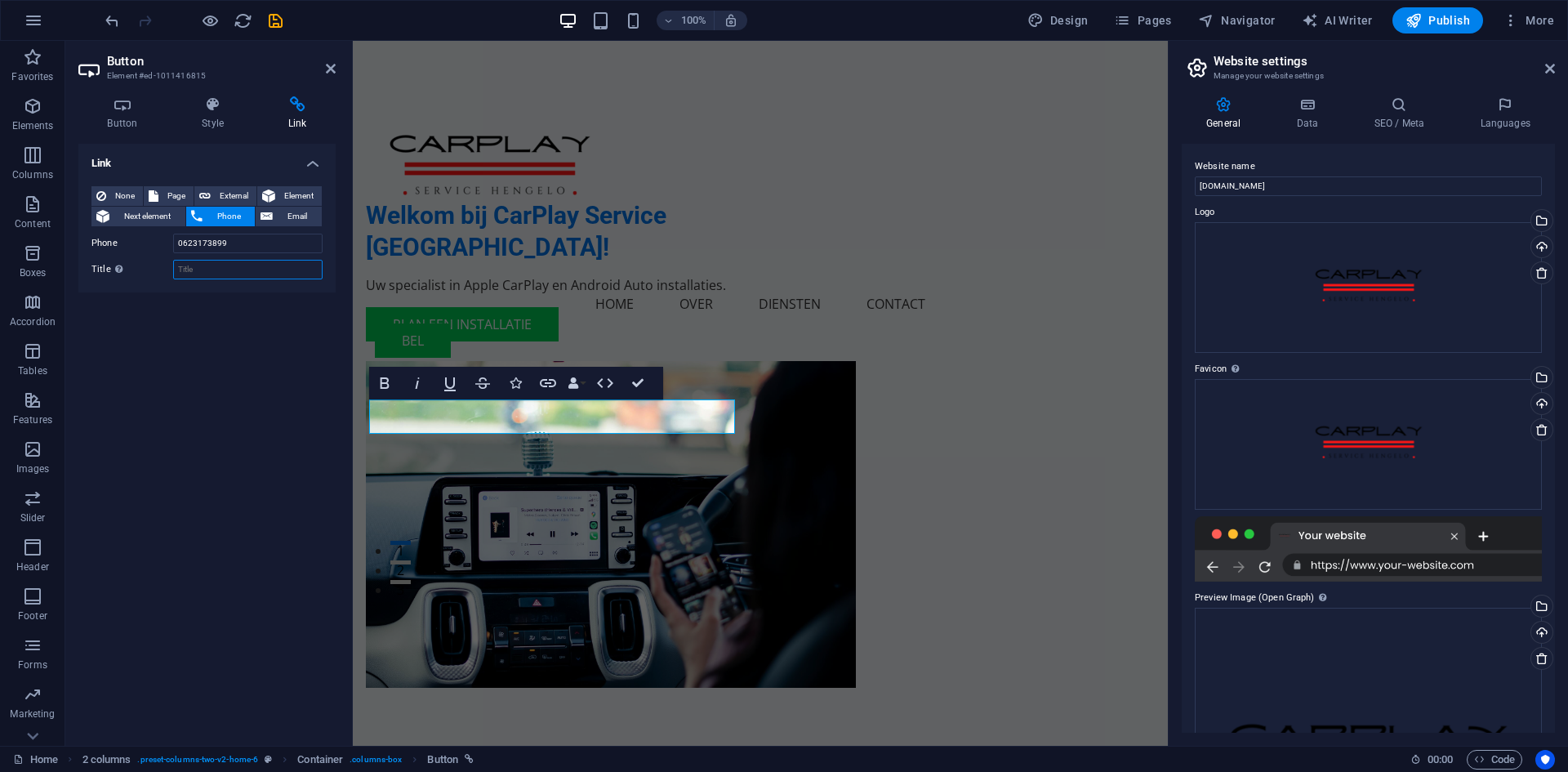
click at [210, 269] on input "Title Additional link description, should not be the same as the link text. The…" at bounding box center [248, 269] width 149 height 20
type input "Bel"
click at [289, 501] on div "Link None Page External Element Next element Phone Email Page Home Subpage Lega…" at bounding box center [206, 437] width 257 height 589
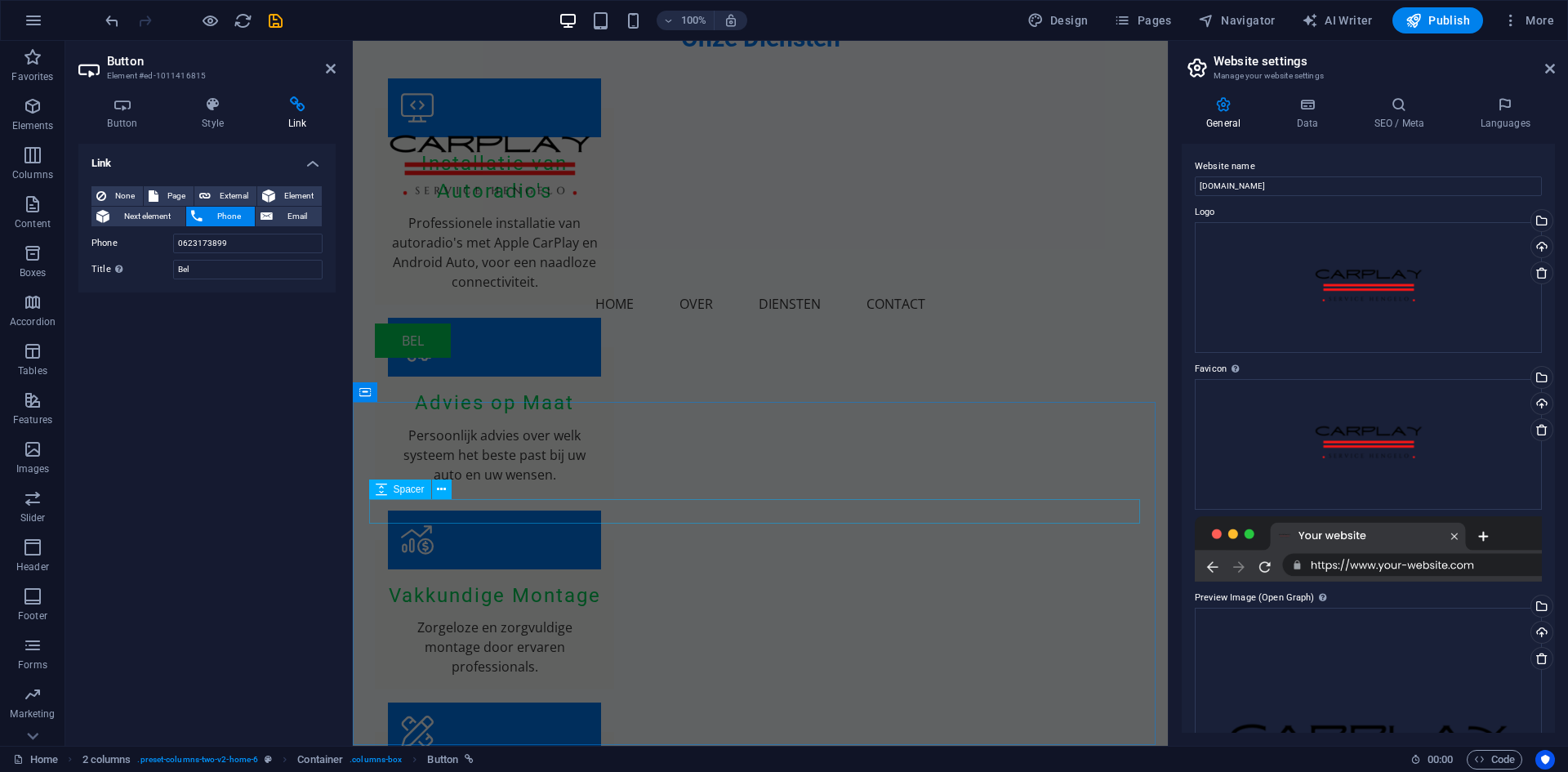
scroll to position [1307, 0]
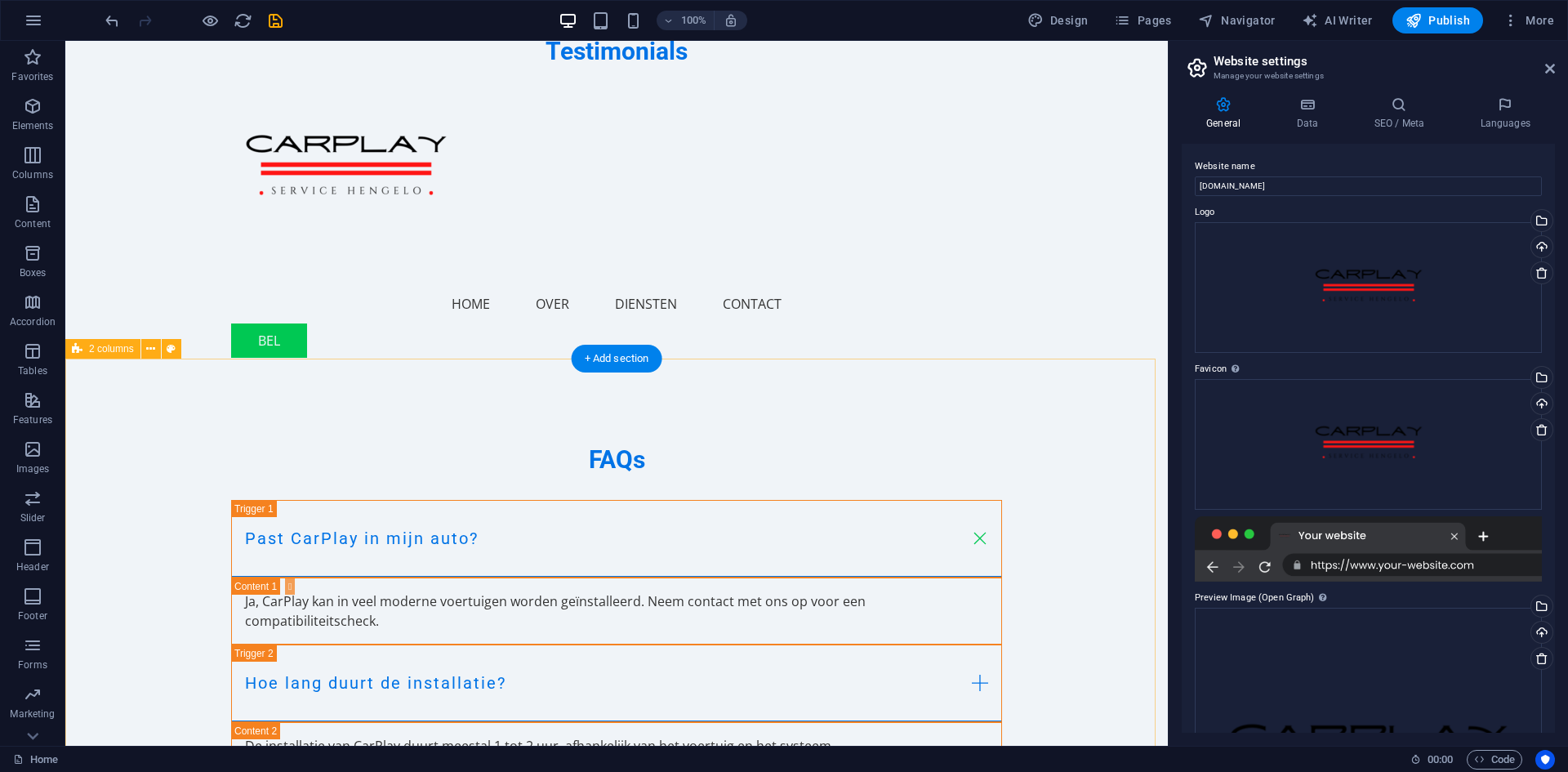
scroll to position [2604, 0]
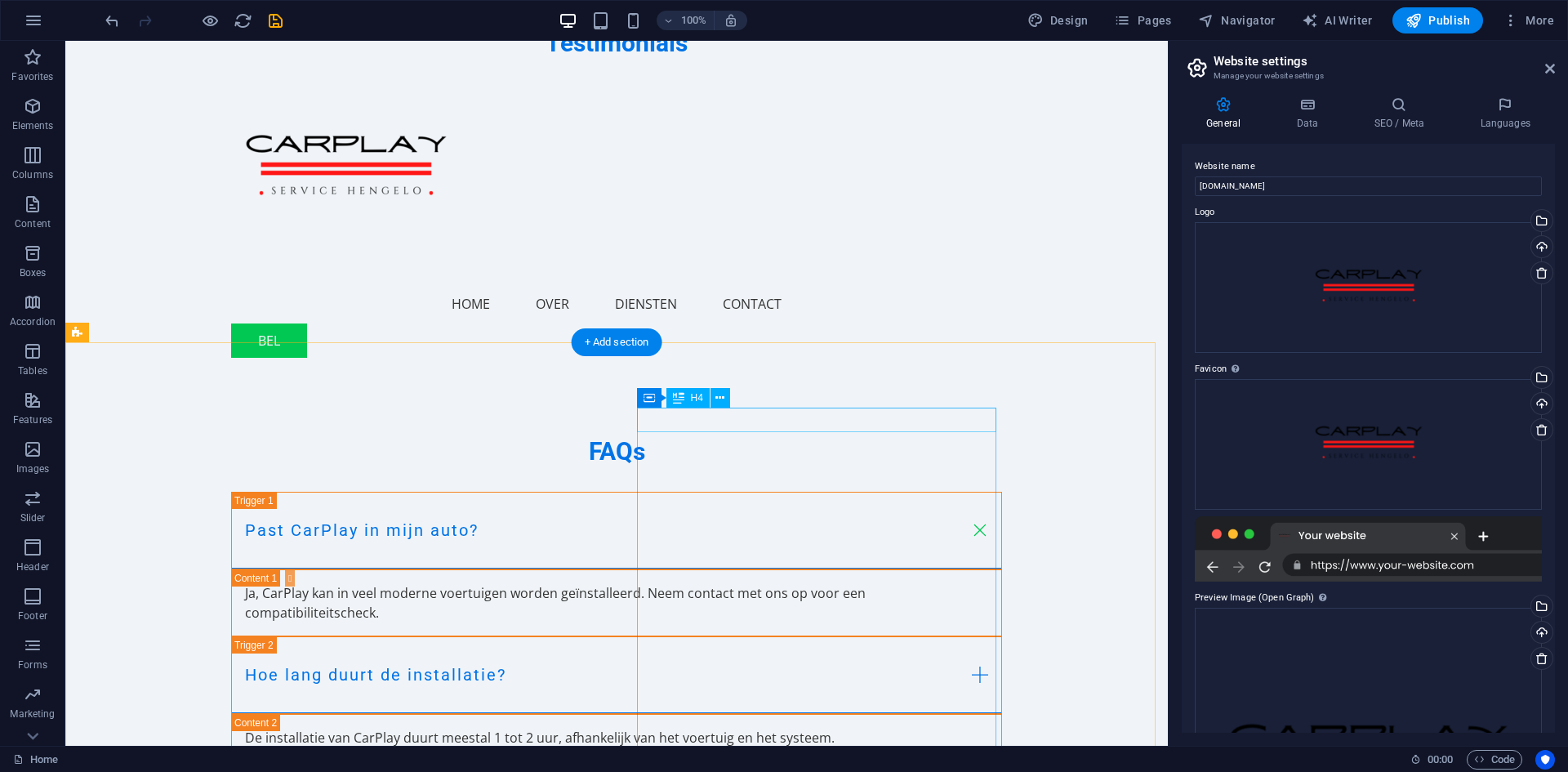
click at [722, 397] on icon at bounding box center [719, 398] width 9 height 17
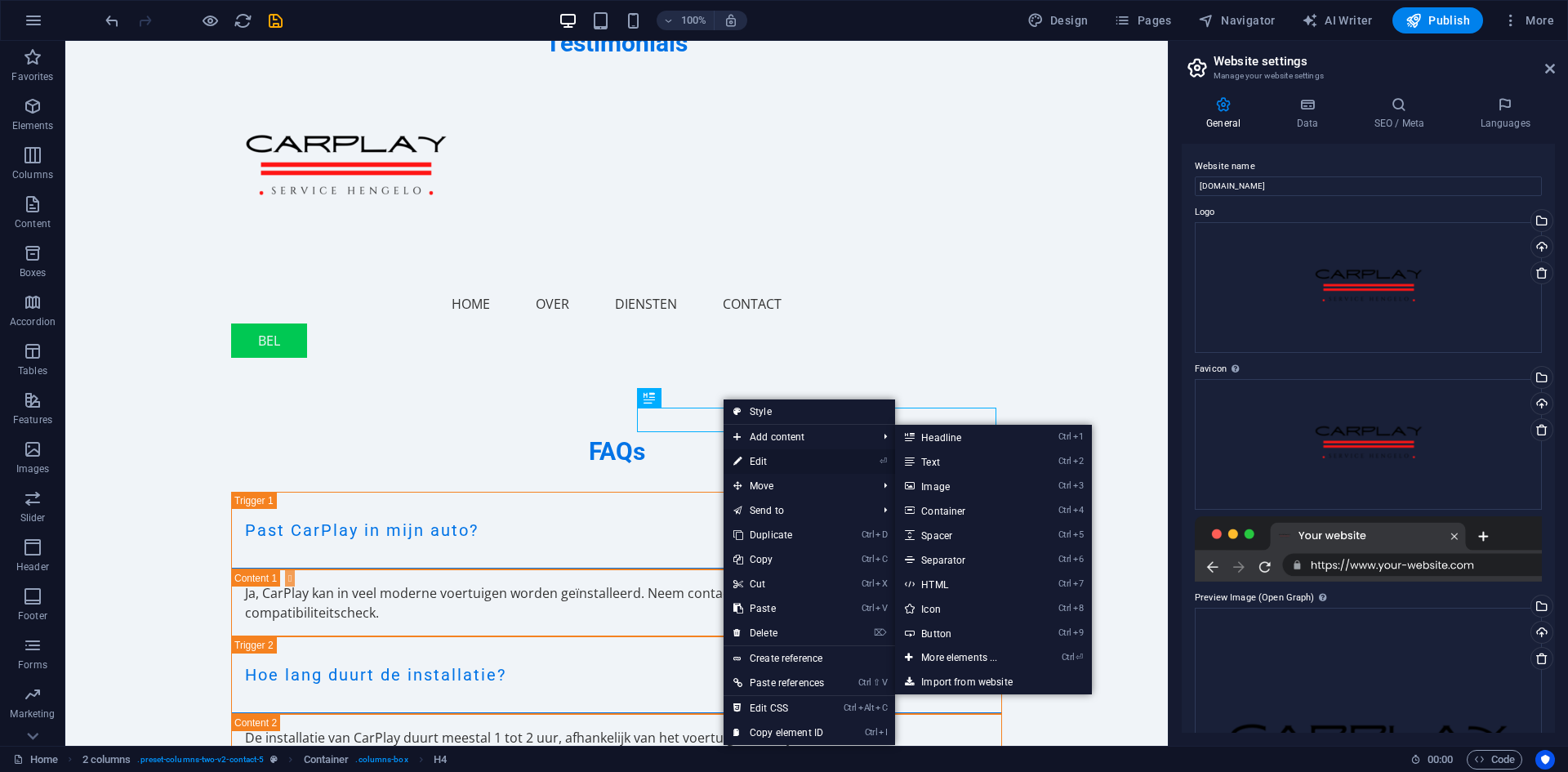
click at [762, 455] on link "⏎ Edit" at bounding box center [779, 461] width 110 height 25
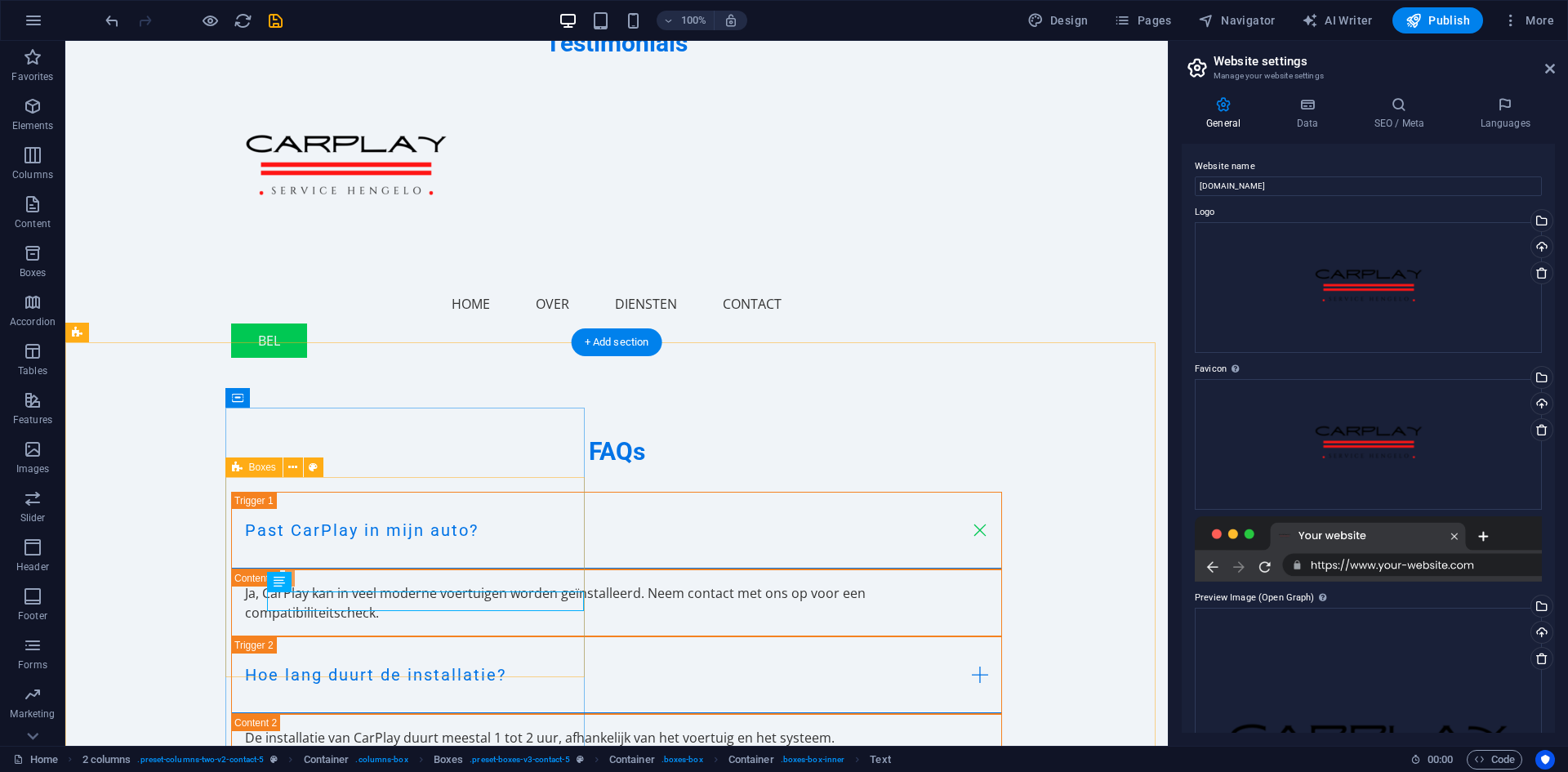
drag, startPoint x: 416, startPoint y: 635, endPoint x: 351, endPoint y: 594, distance: 76.9
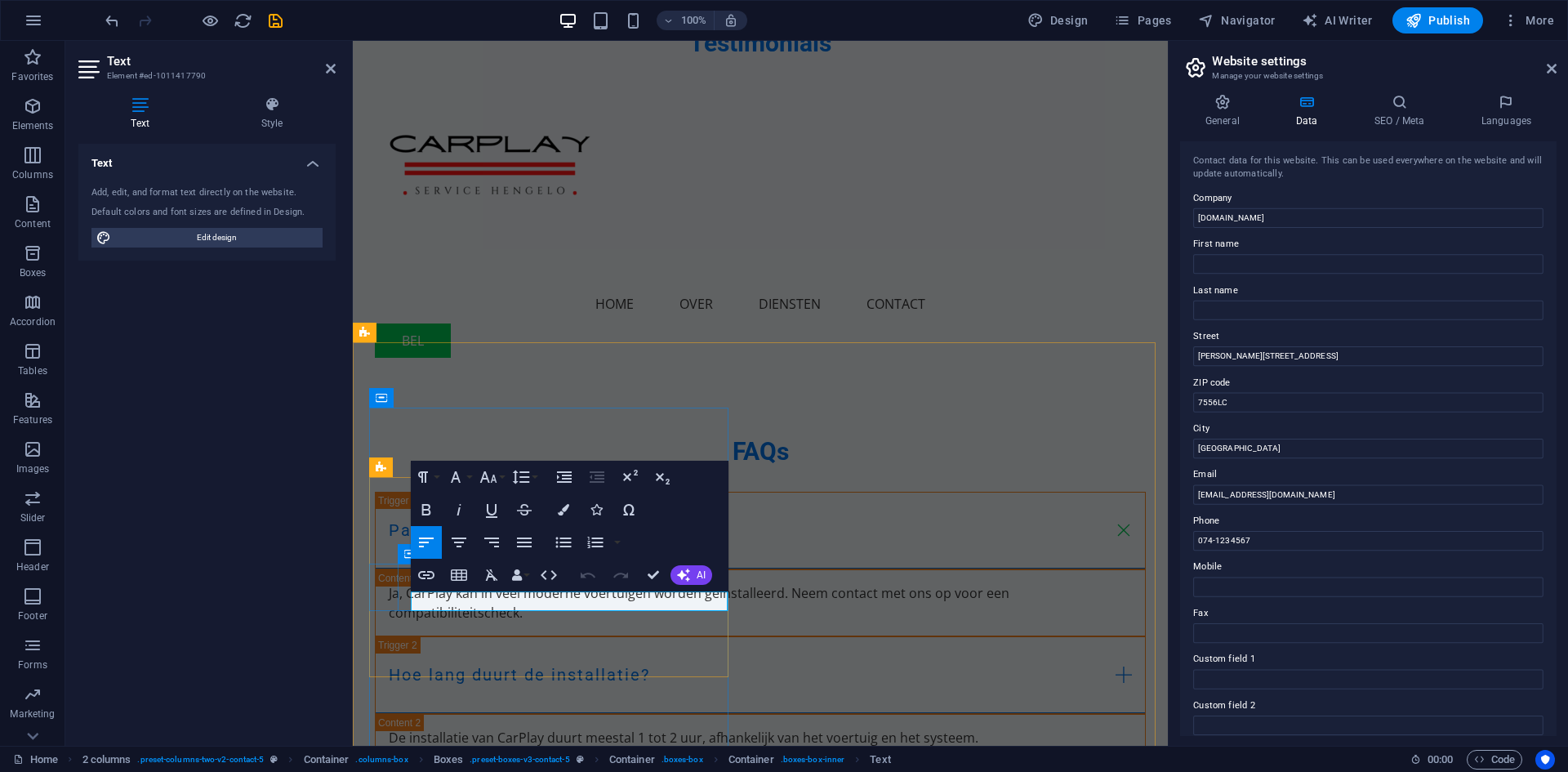
drag, startPoint x: 1639, startPoint y: 583, endPoint x: 1148, endPoint y: 541, distance: 492.8
click at [1276, 542] on input "074-1234567" at bounding box center [1368, 539] width 347 height 20
click at [1274, 541] on input "074-1234567" at bounding box center [1368, 539] width 347 height 20
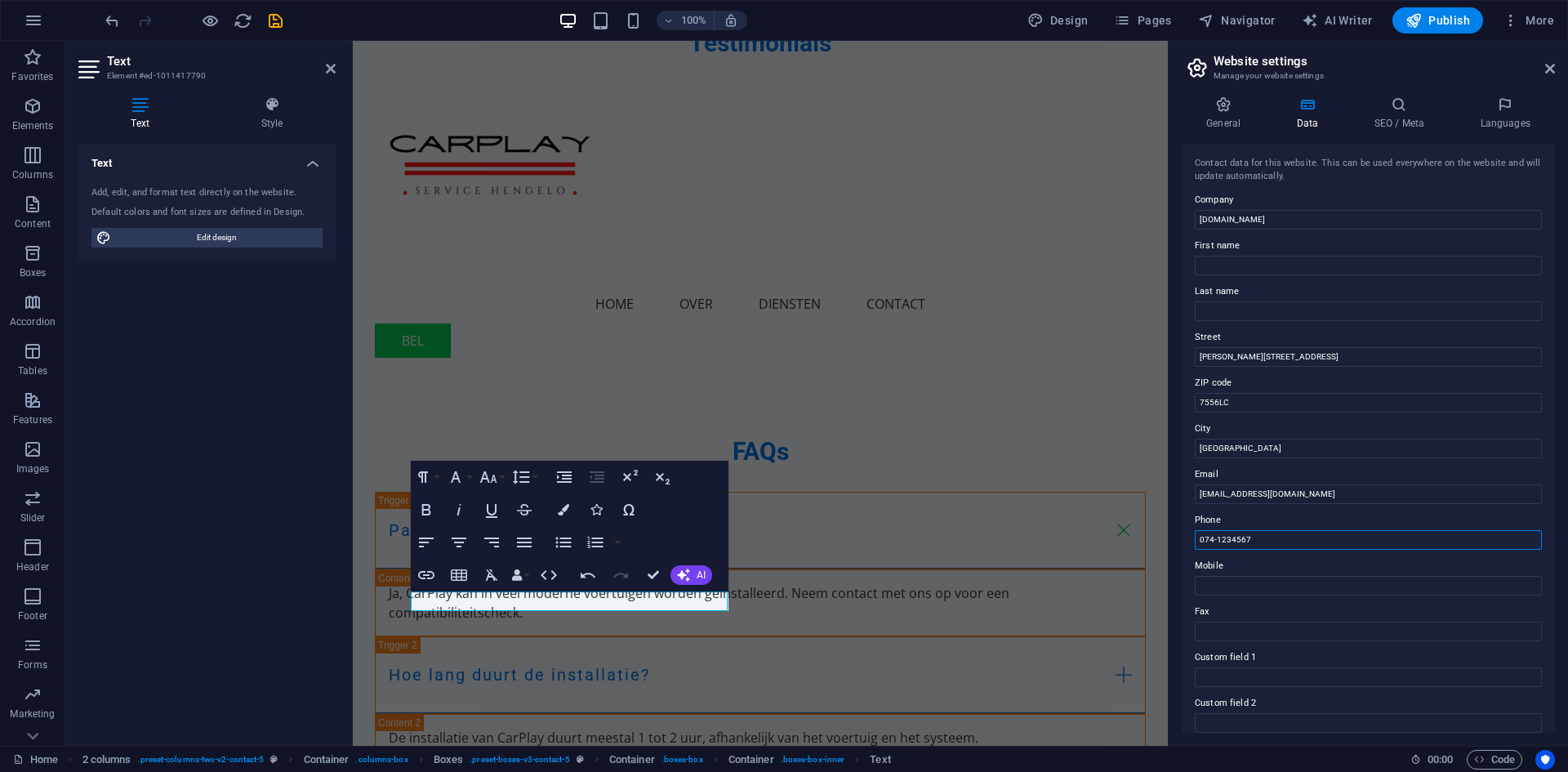
click at [1274, 541] on input "074-1234567" at bounding box center [1368, 539] width 347 height 20
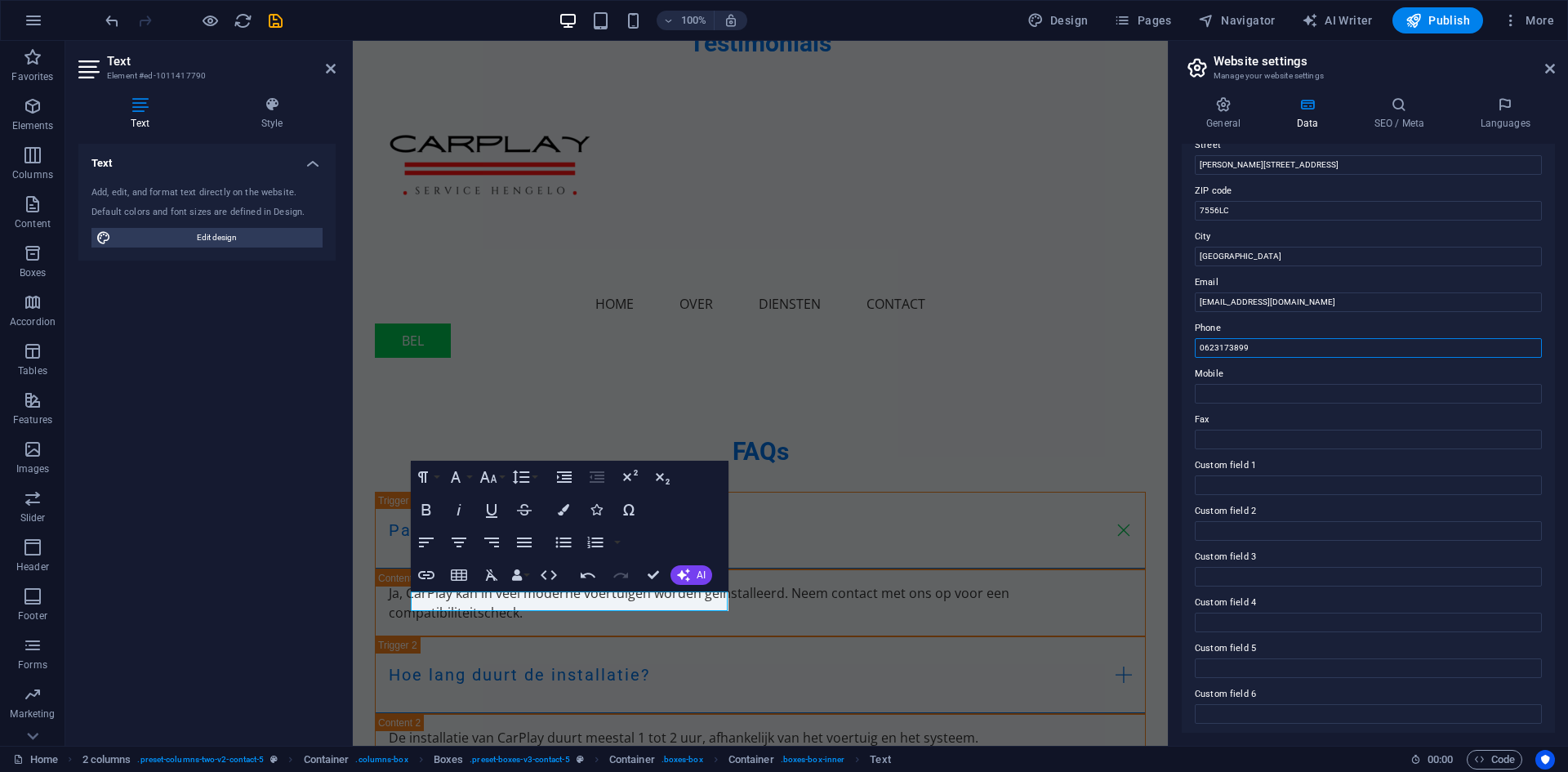
scroll to position [195, 0]
type input "0623173899"
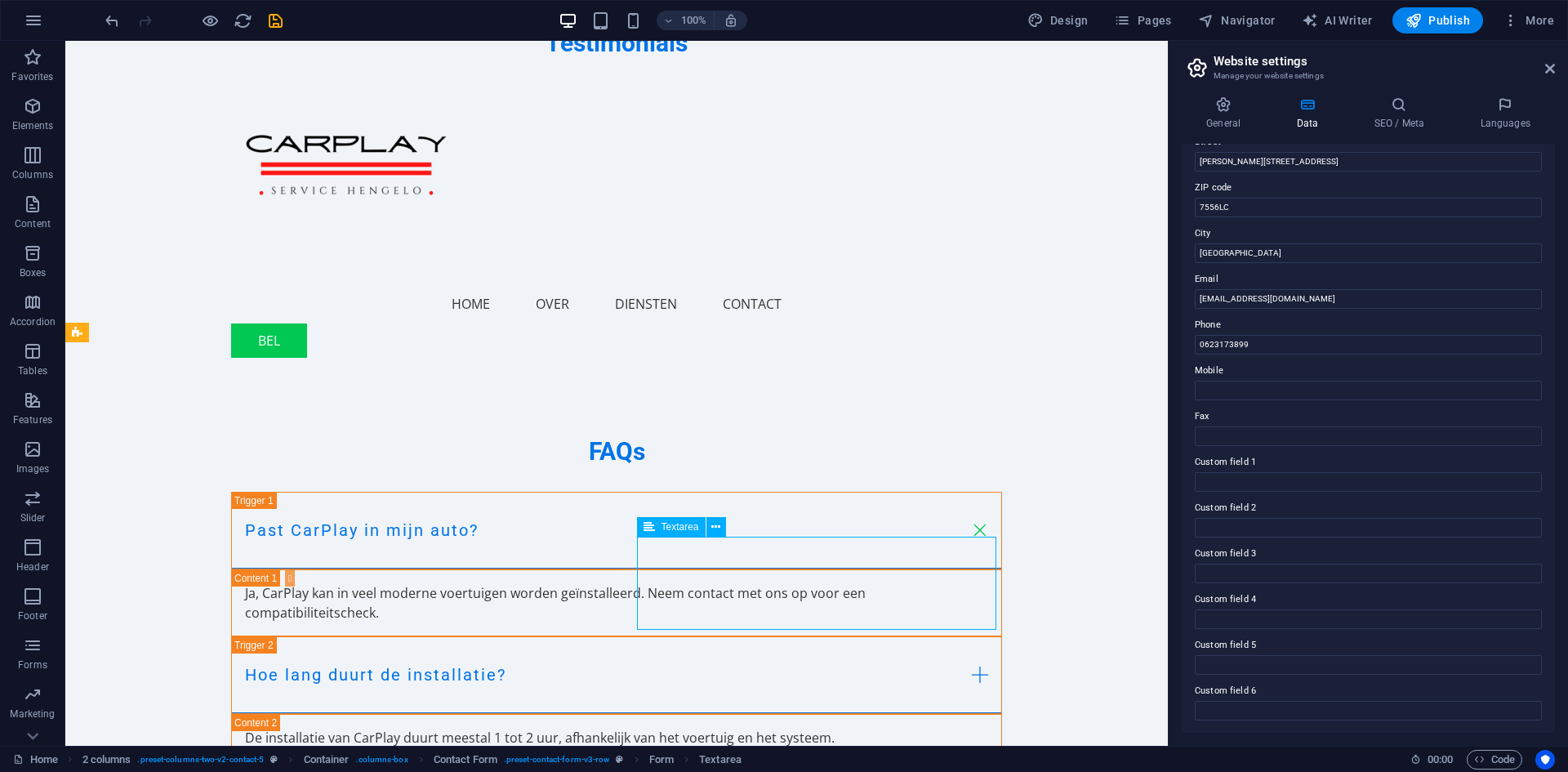
click at [719, 527] on icon at bounding box center [716, 527] width 9 height 17
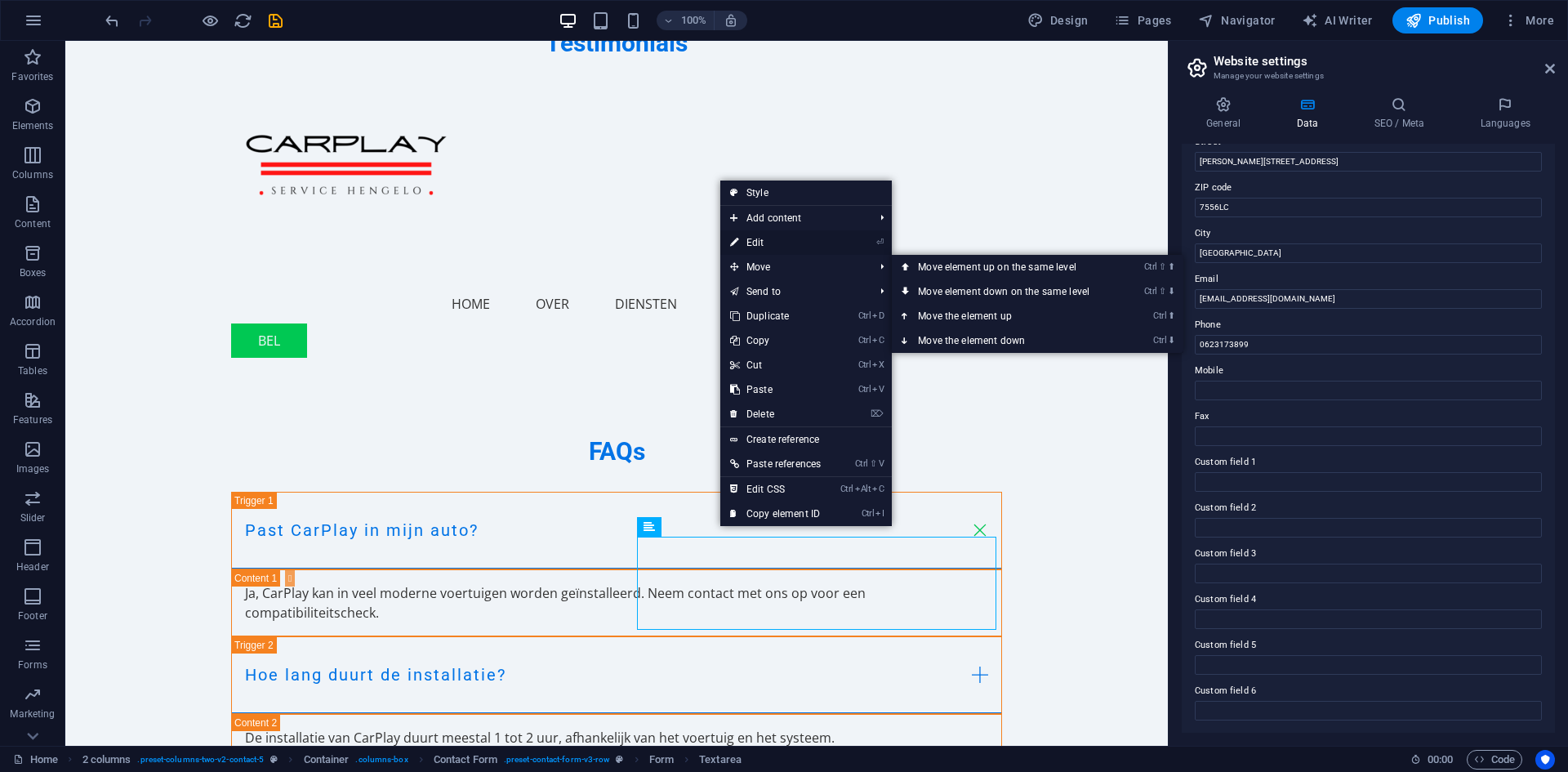
click at [774, 245] on link "⏎ Edit" at bounding box center [776, 242] width 110 height 25
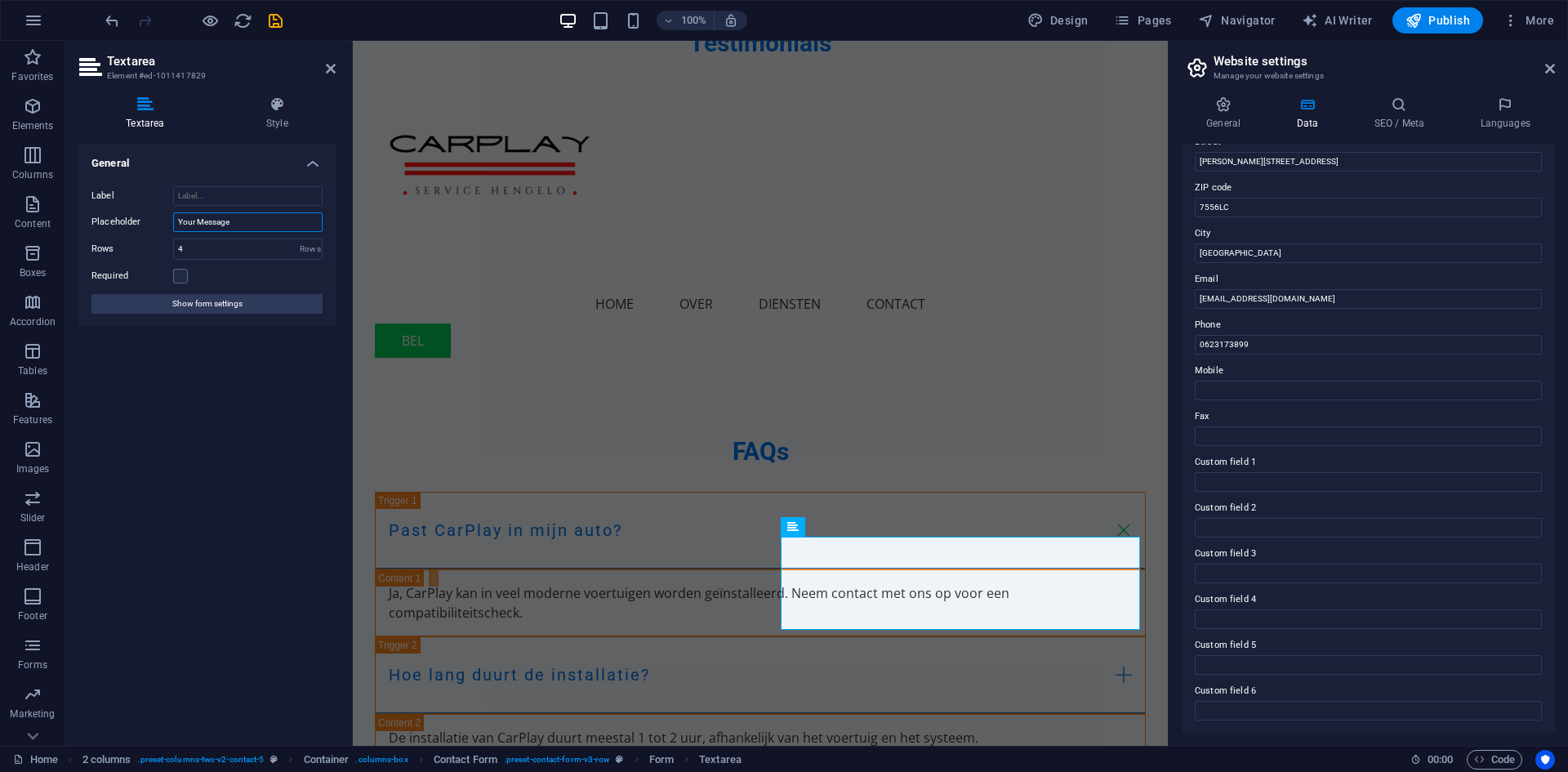
click at [240, 217] on input "Your Message" at bounding box center [248, 222] width 149 height 20
type input "Uw bericht"
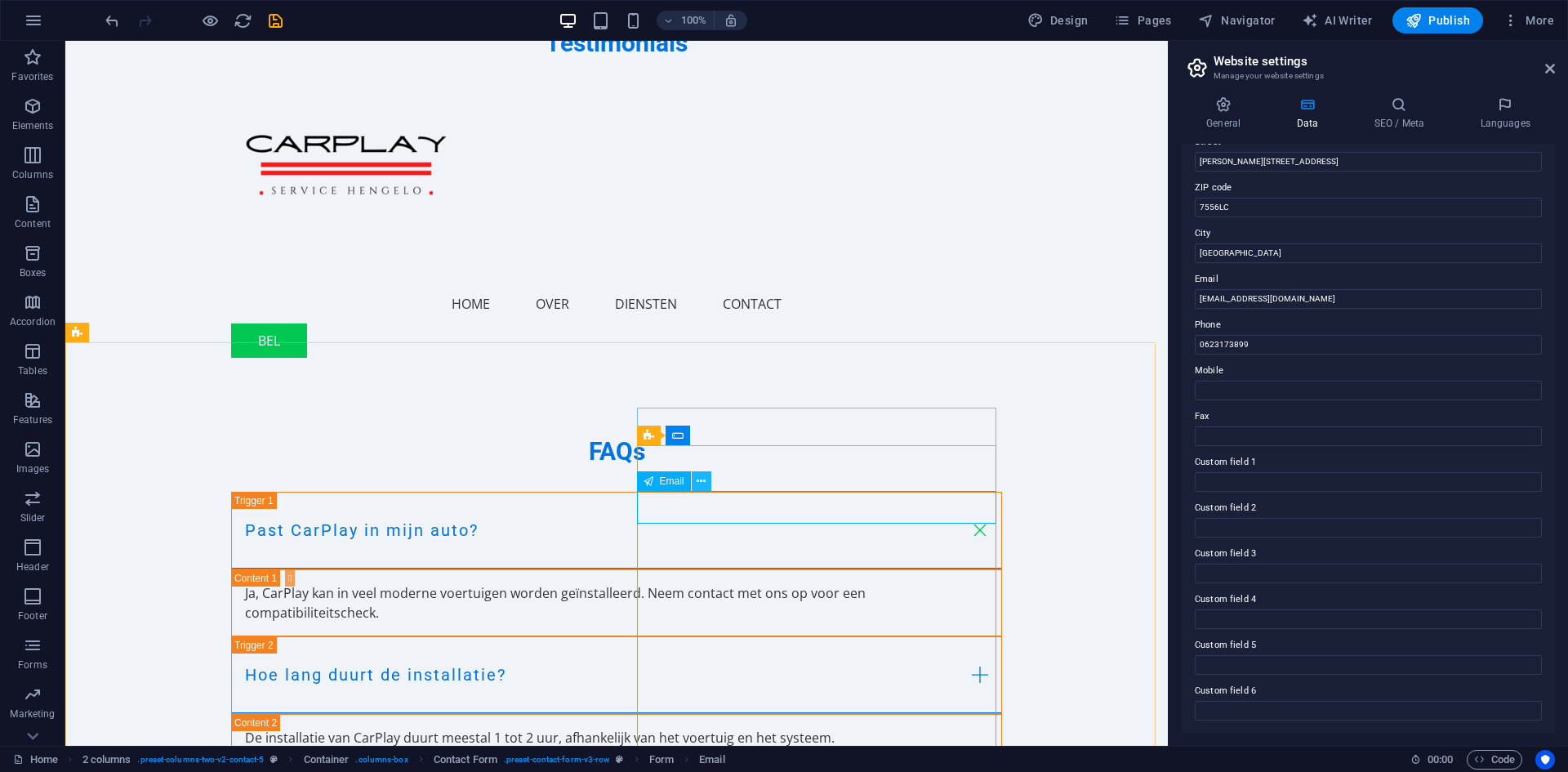
click at [704, 480] on icon at bounding box center [701, 482] width 9 height 17
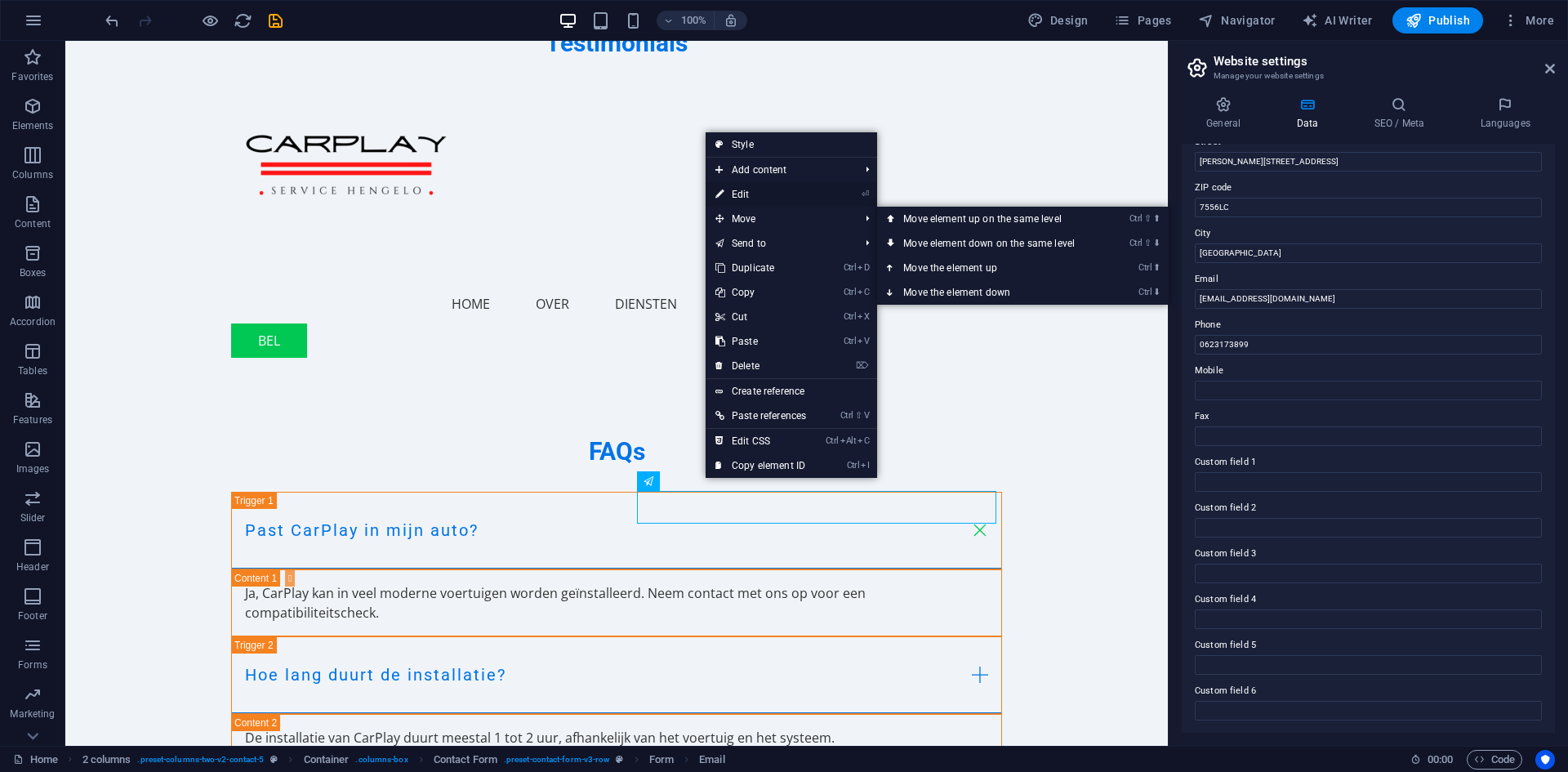
click at [757, 194] on link "⏎ Edit" at bounding box center [761, 194] width 110 height 25
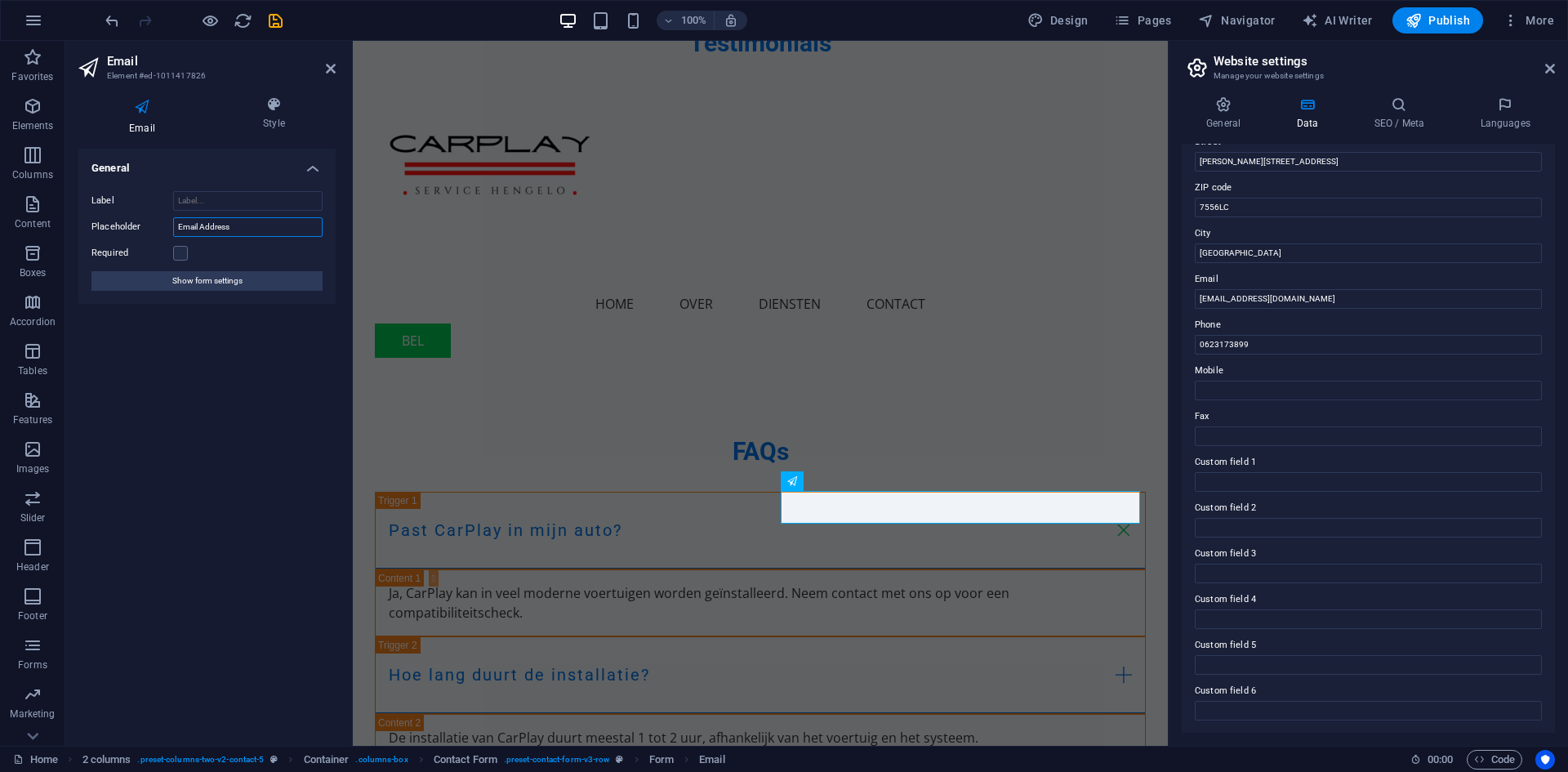
drag, startPoint x: 240, startPoint y: 228, endPoint x: 179, endPoint y: 228, distance: 61.0
click at [179, 228] on input "Email Address" at bounding box center [248, 227] width 149 height 20
click at [189, 228] on input "Ue e-mail adres" at bounding box center [248, 227] width 149 height 20
type input "Uw e-mail adres"
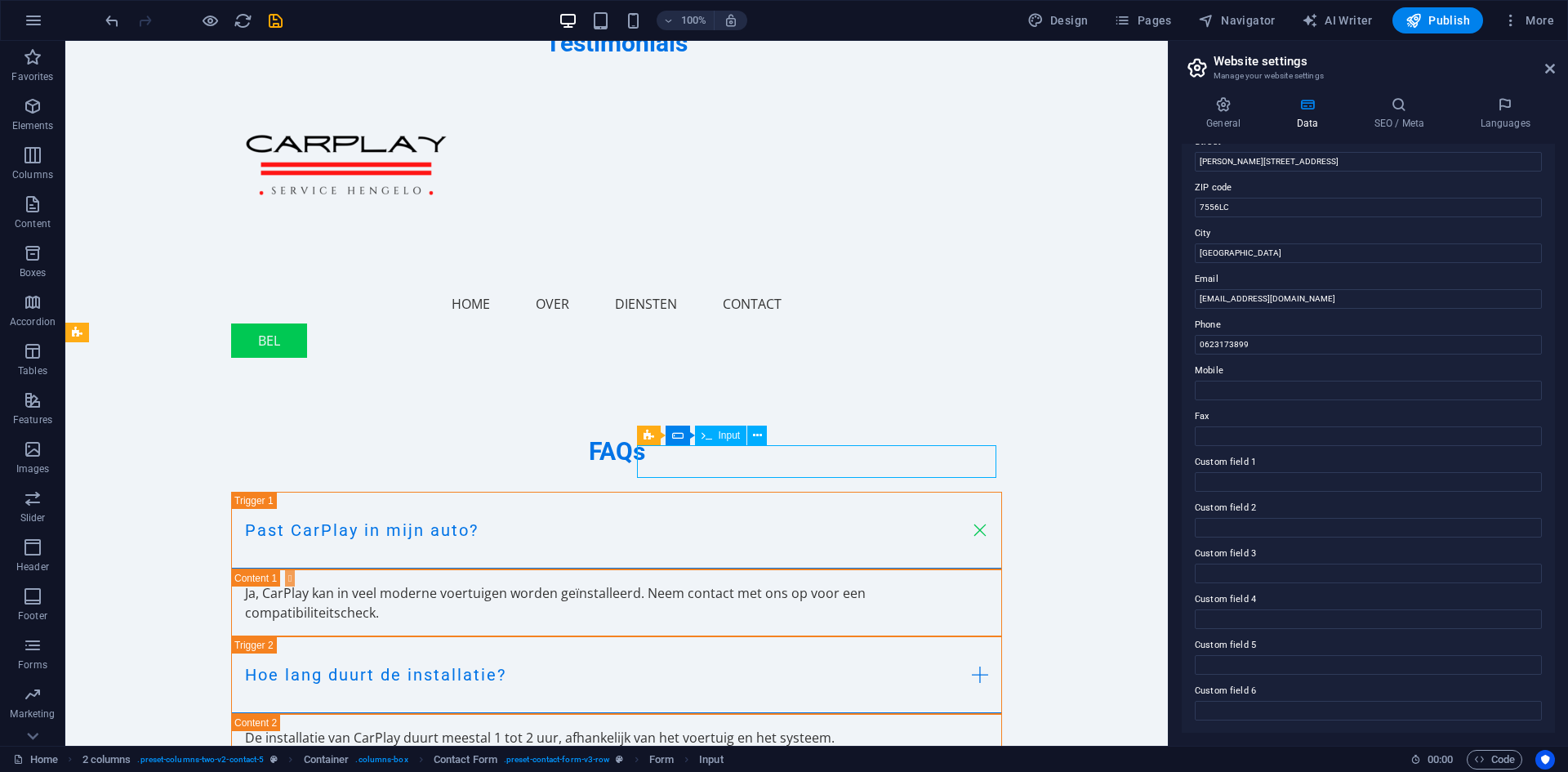
click at [760, 434] on icon at bounding box center [758, 436] width 9 height 17
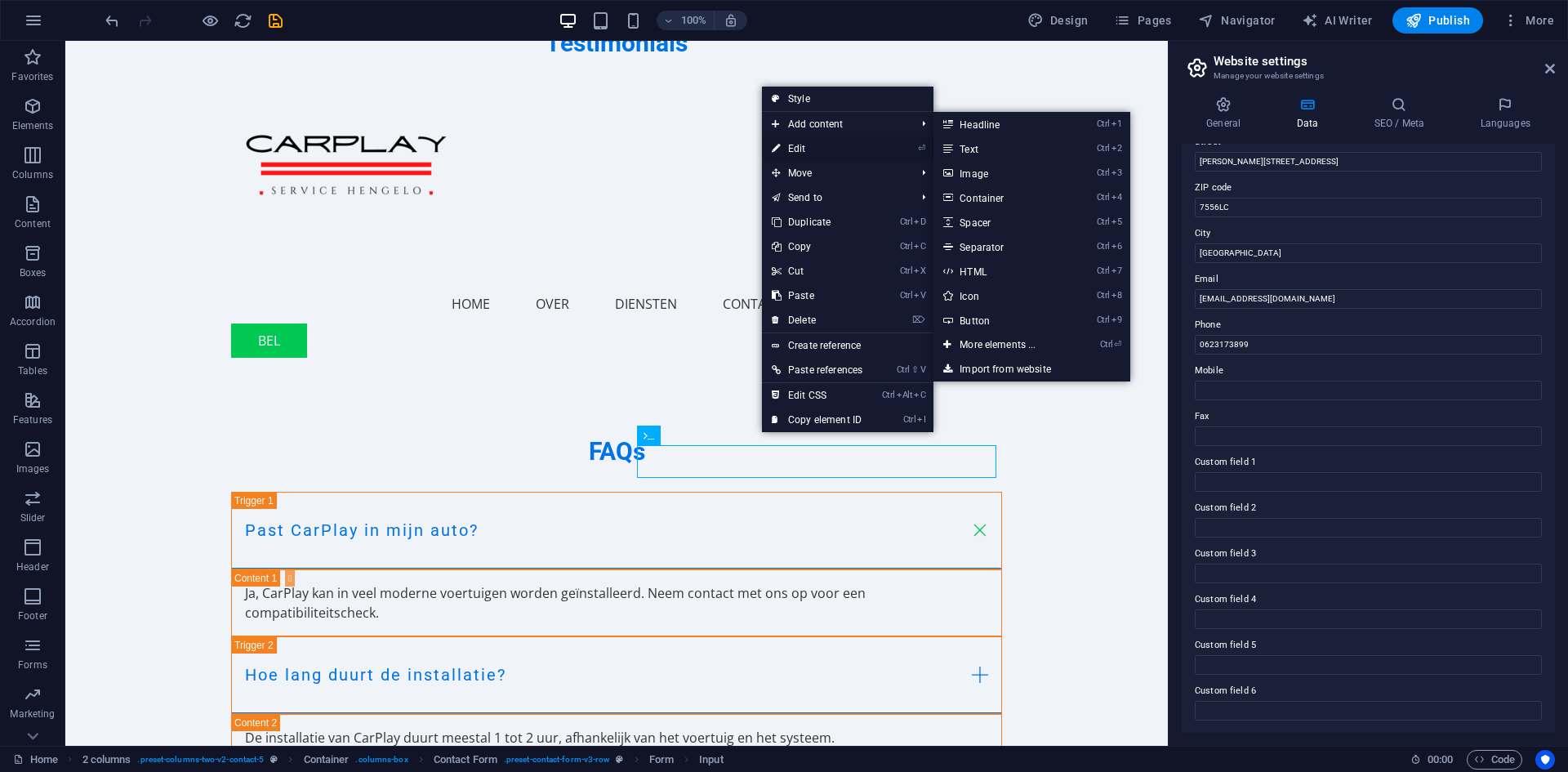
click at [818, 149] on link "⏎ Edit" at bounding box center [817, 149] width 110 height 25
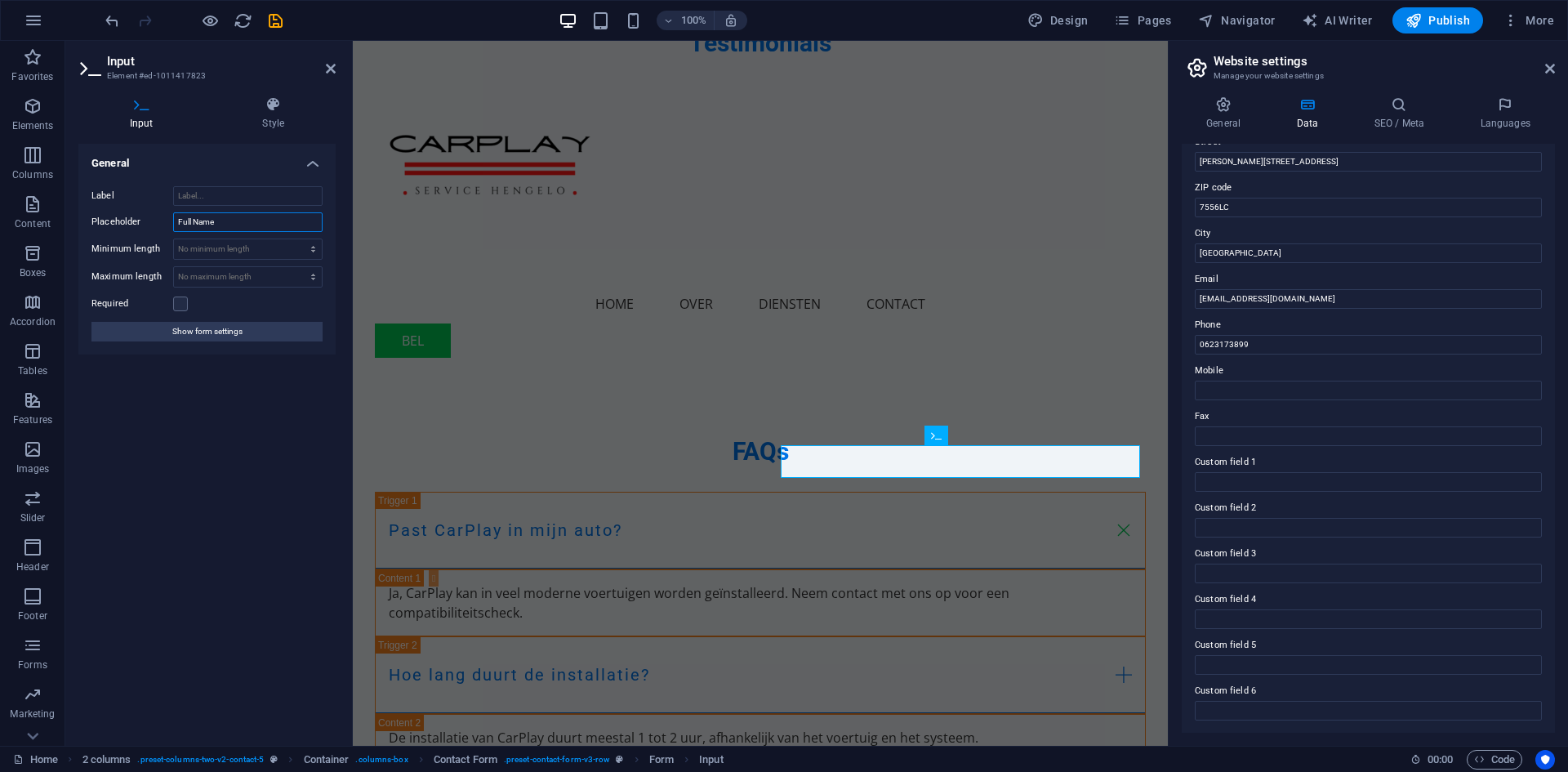
click at [267, 223] on input "Full Name" at bounding box center [248, 222] width 149 height 20
type input "Naam"
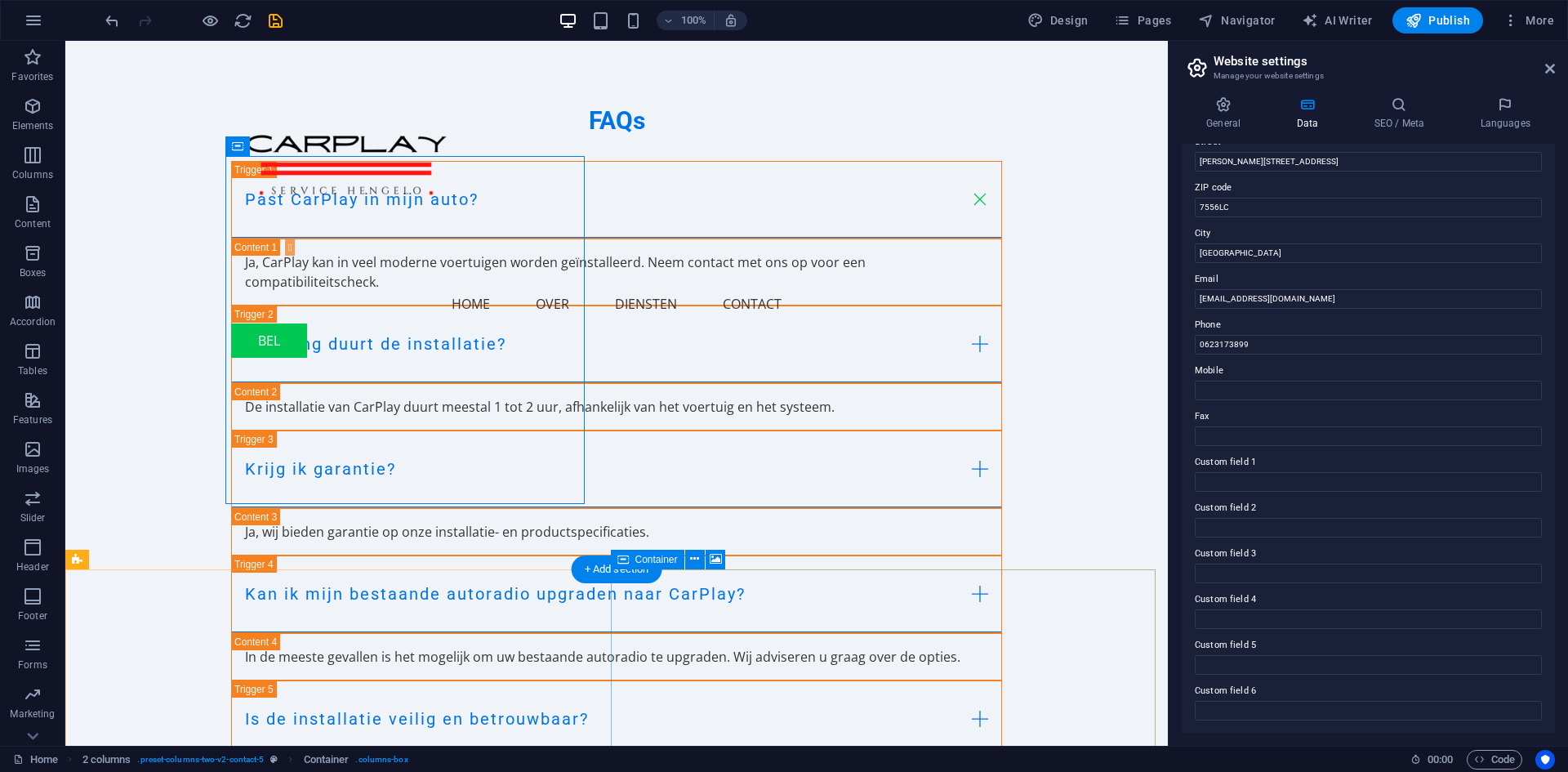
scroll to position [2991, 0]
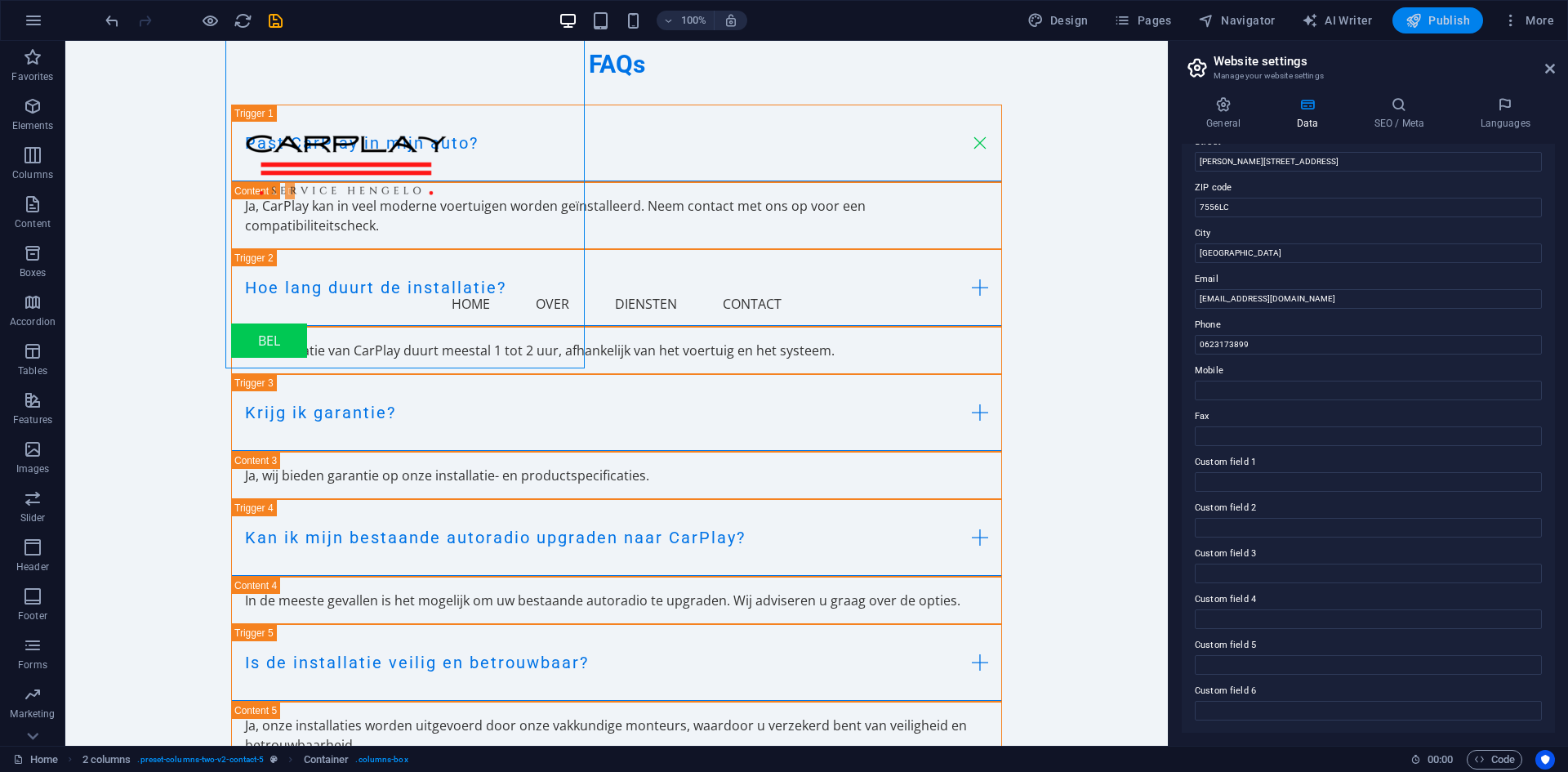
click at [1447, 28] on span "Publish" at bounding box center [1438, 20] width 65 height 16
checkbox input "false"
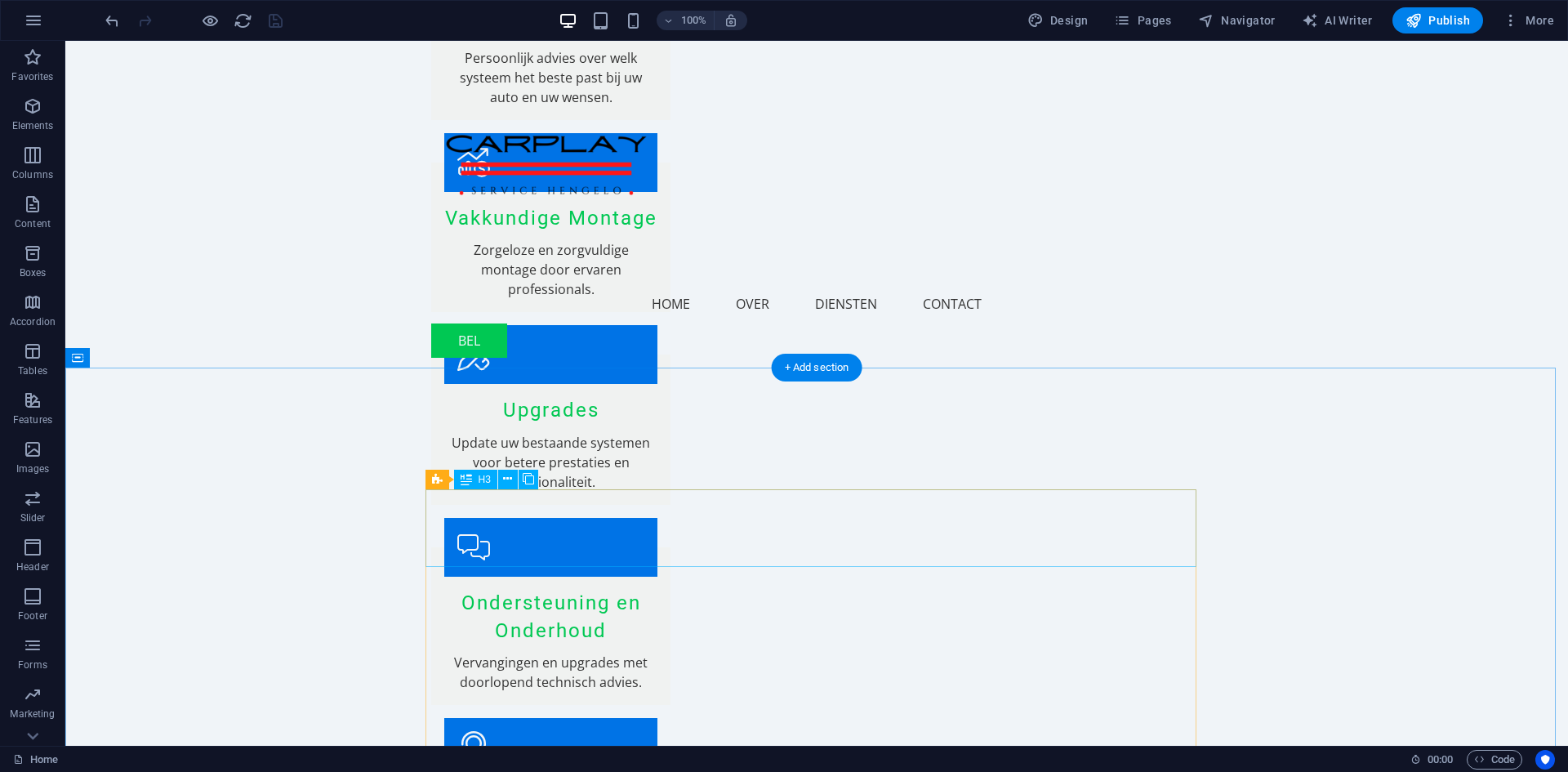
scroll to position [1113, 0]
